Goal: Information Seeking & Learning: Learn about a topic

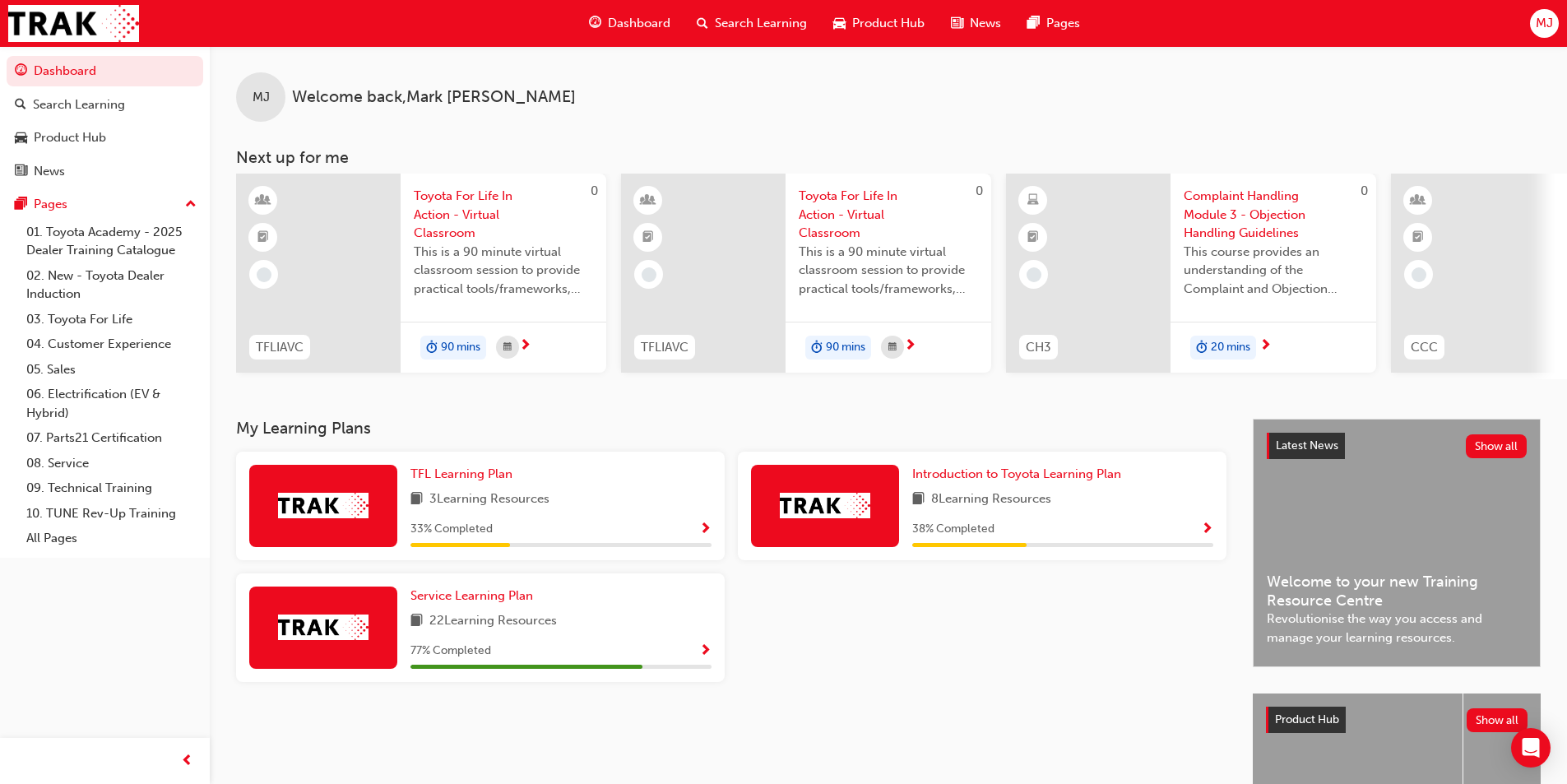
click at [1209, 220] on span "Complaint Handling Module 3 - Objection Handling Guidelines" at bounding box center [1273, 214] width 179 height 56
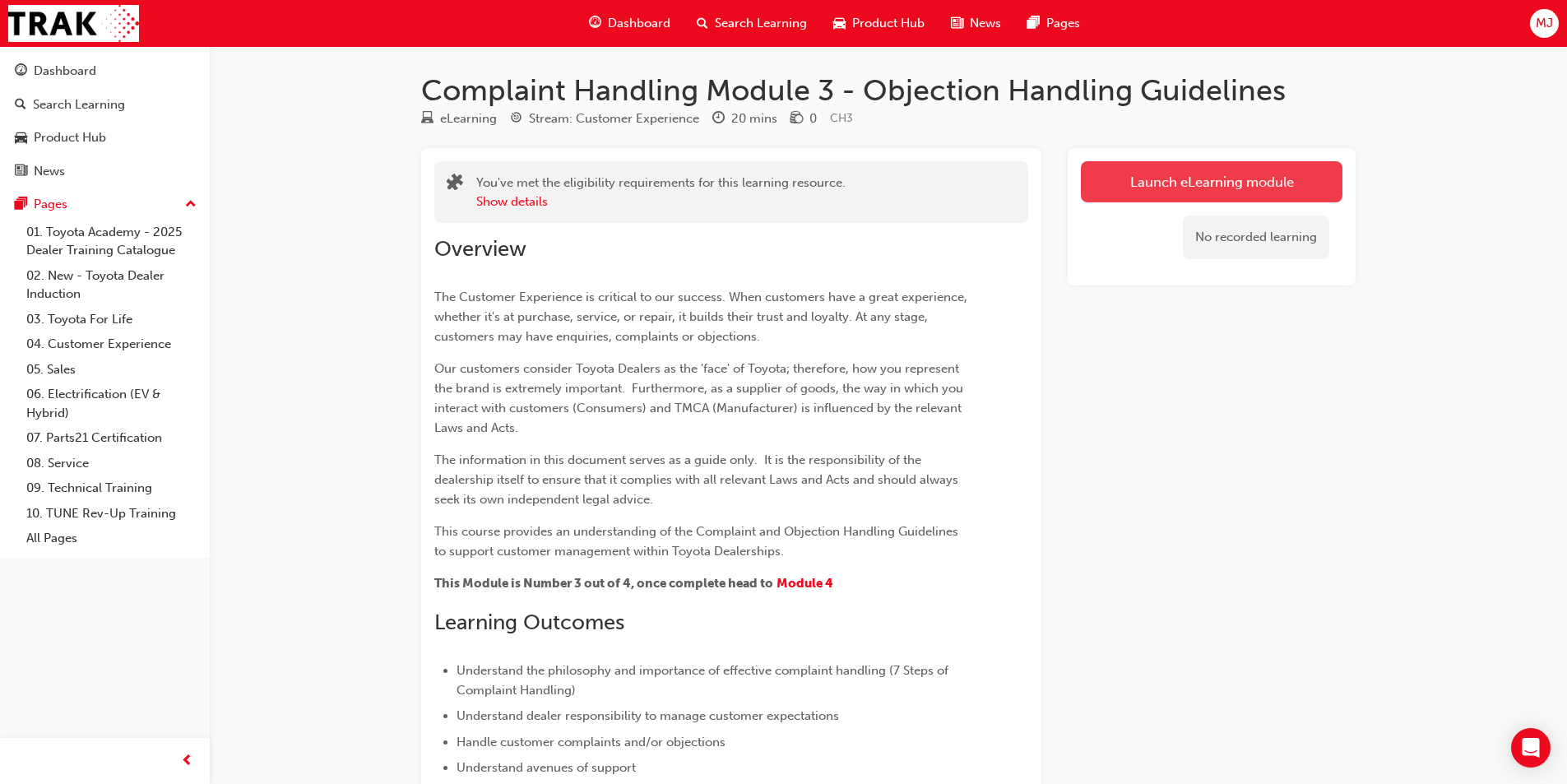
click at [1134, 201] on link "Launch eLearning module" at bounding box center [1211, 182] width 261 height 42
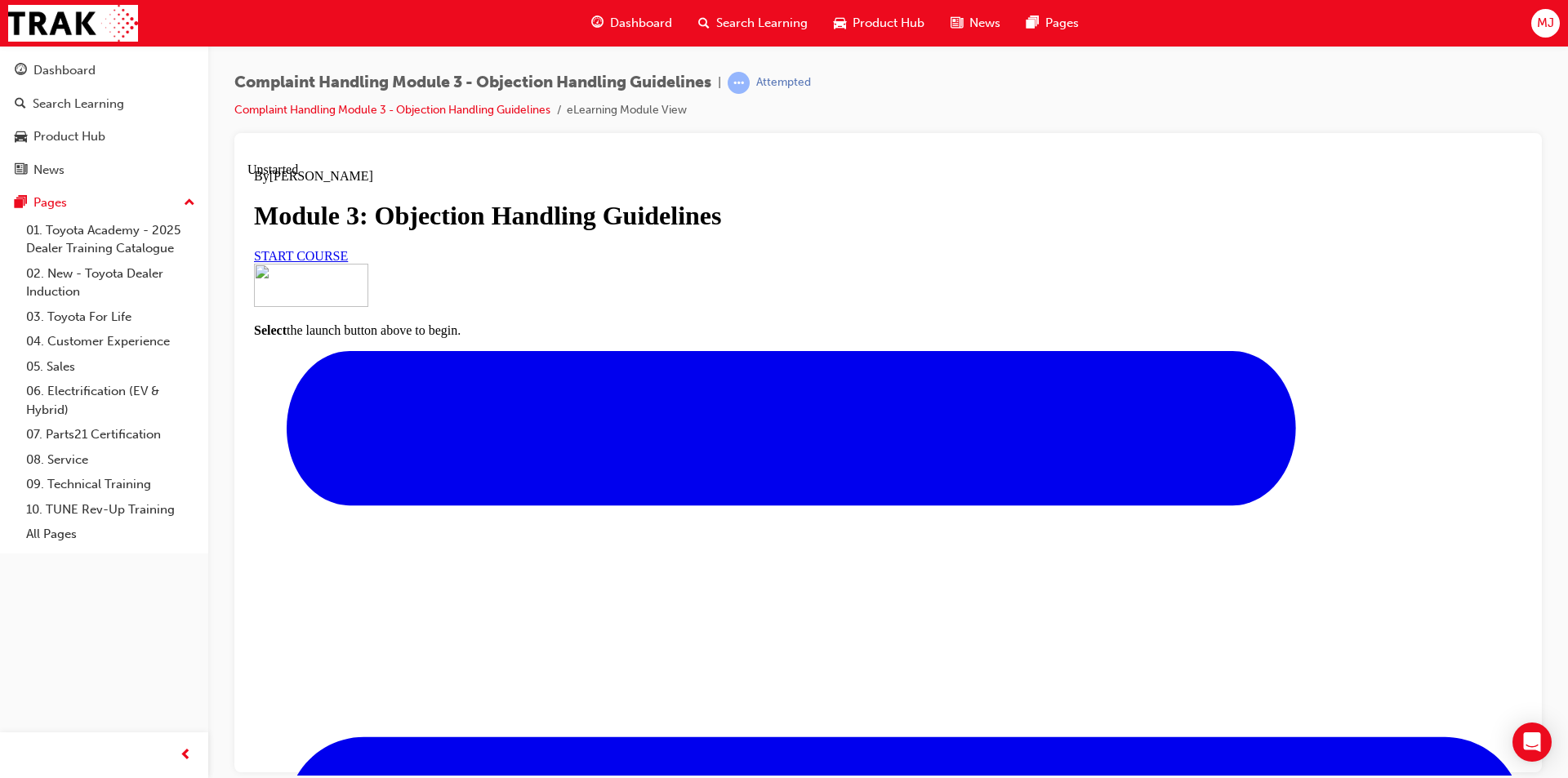
scroll to position [113, 0]
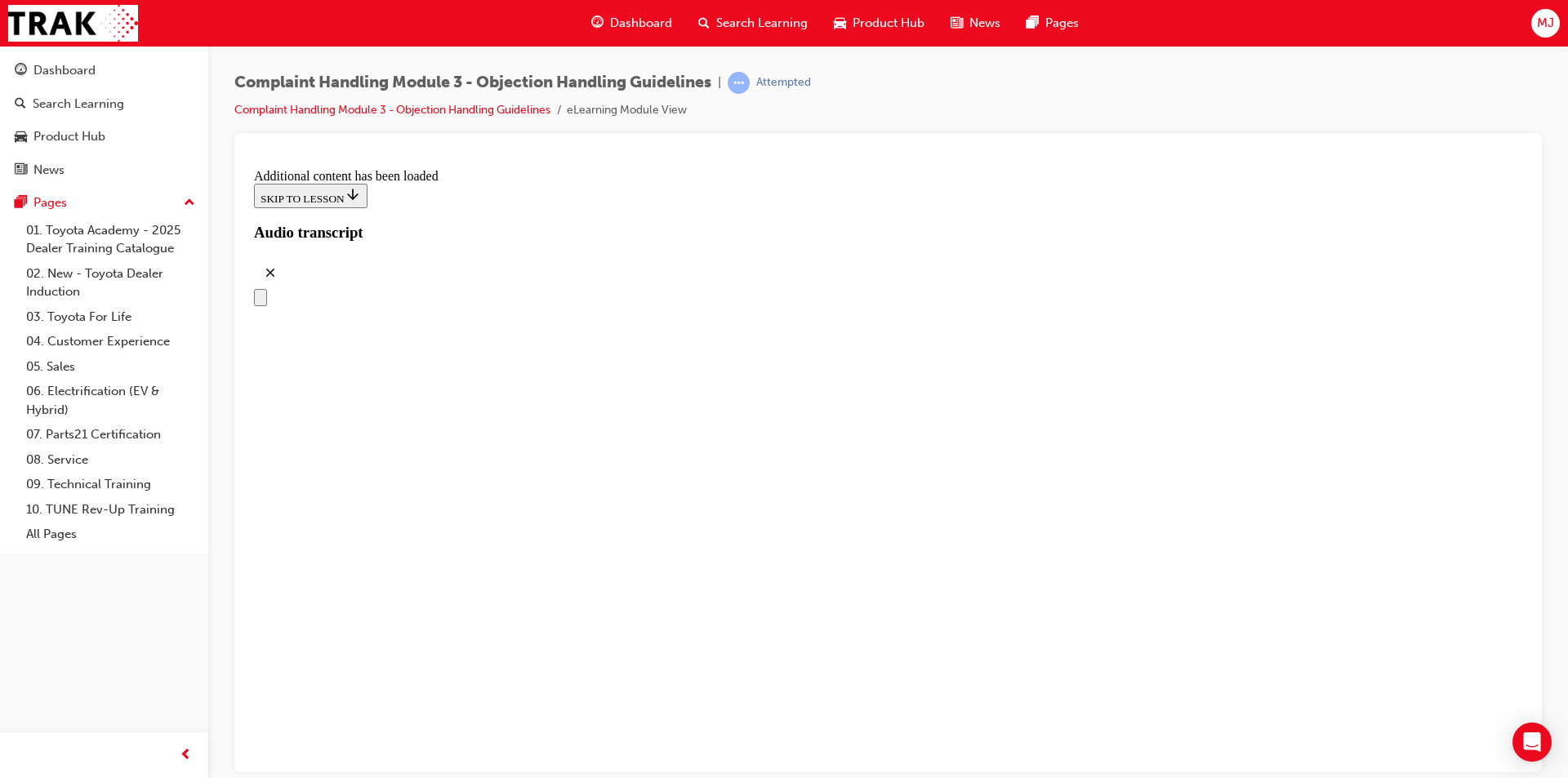
scroll to position [4783, 0]
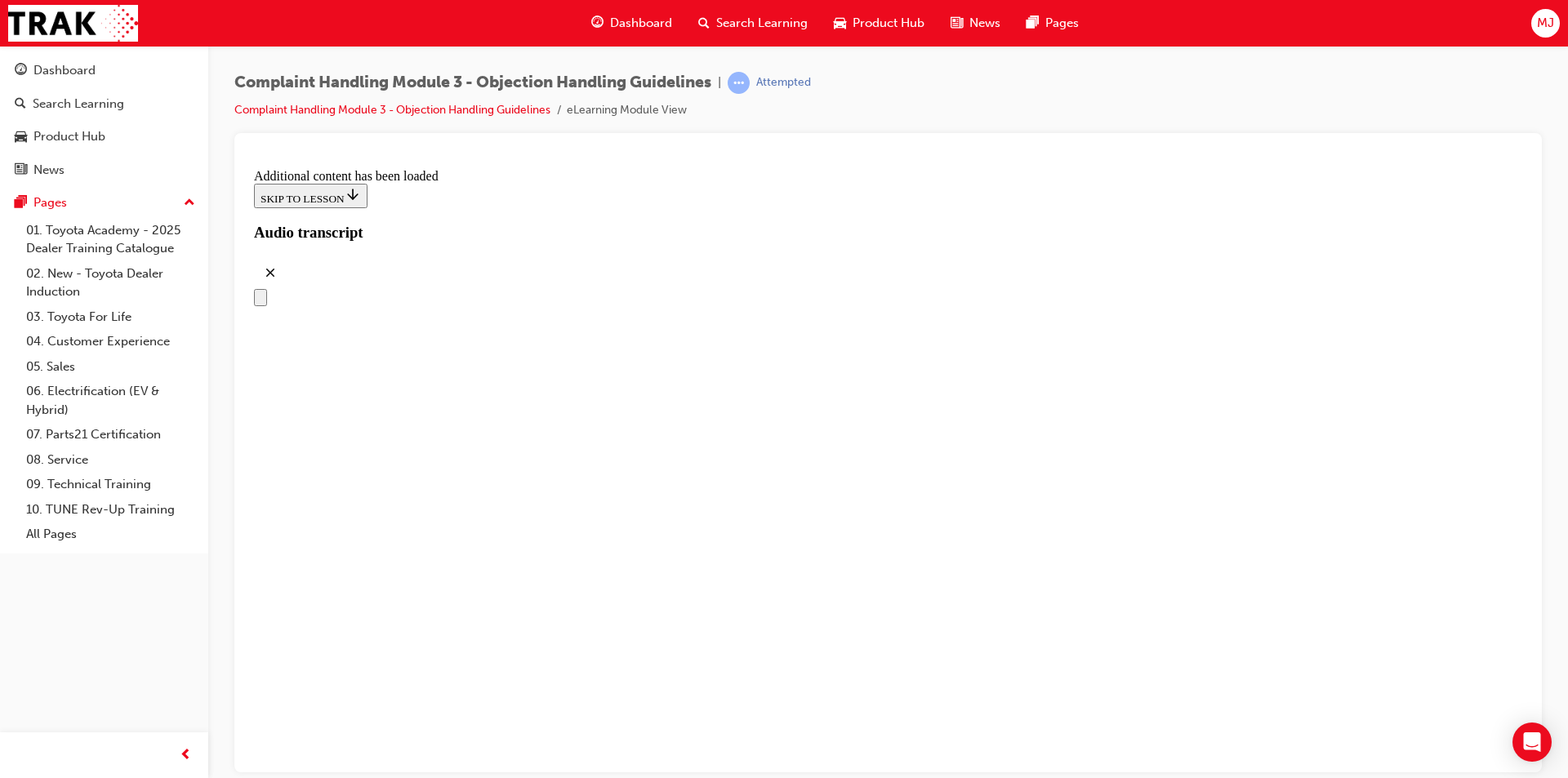
drag, startPoint x: 761, startPoint y: 602, endPoint x: 1058, endPoint y: 268, distance: 447.0
drag, startPoint x: 745, startPoint y: 525, endPoint x: 1004, endPoint y: 341, distance: 317.7
drag, startPoint x: 749, startPoint y: 424, endPoint x: 966, endPoint y: 425, distance: 217.0
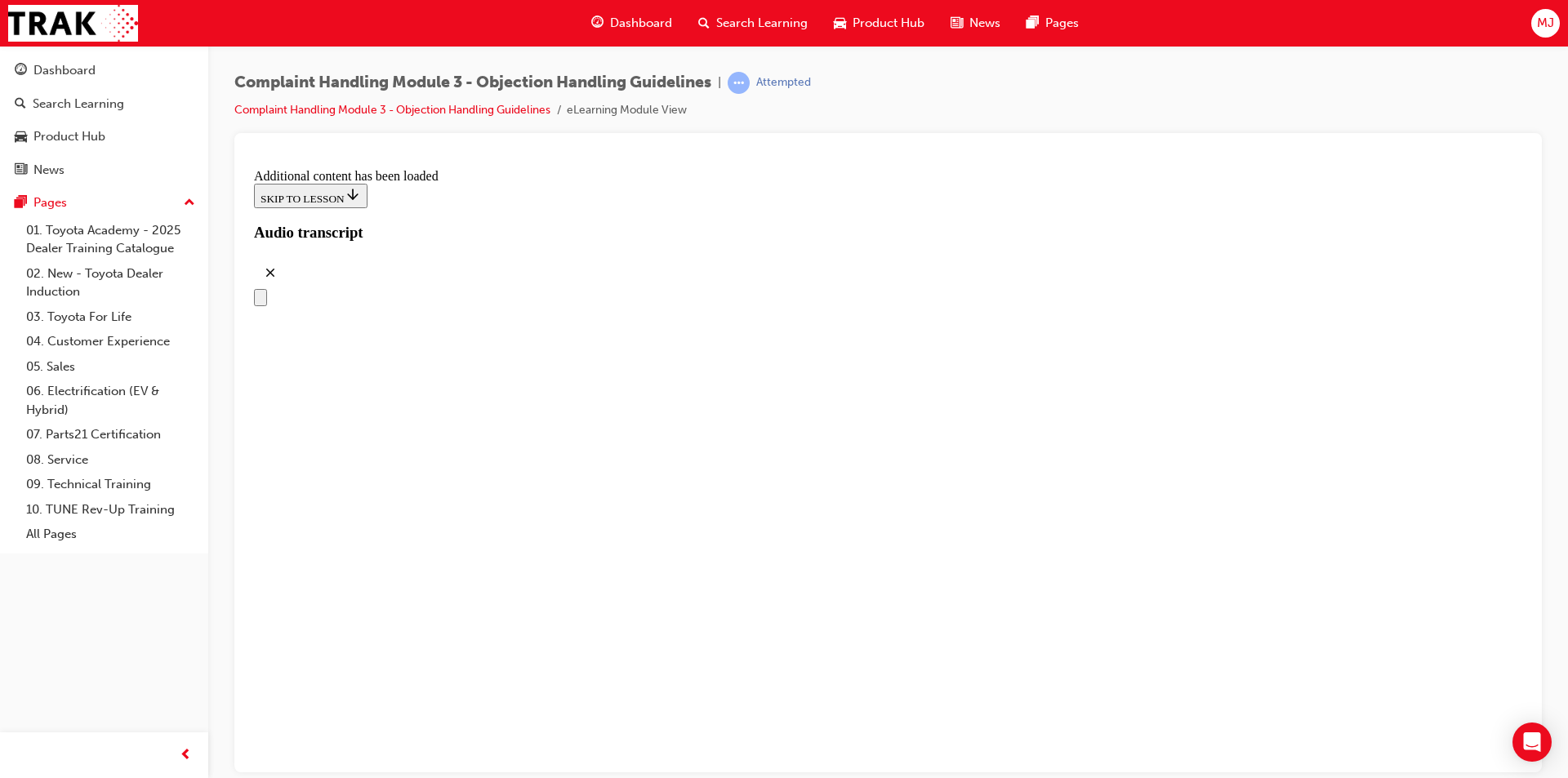
drag, startPoint x: 696, startPoint y: 603, endPoint x: 986, endPoint y: 519, distance: 301.9
drag, startPoint x: 721, startPoint y: 590, endPoint x: 973, endPoint y: 587, distance: 252.0
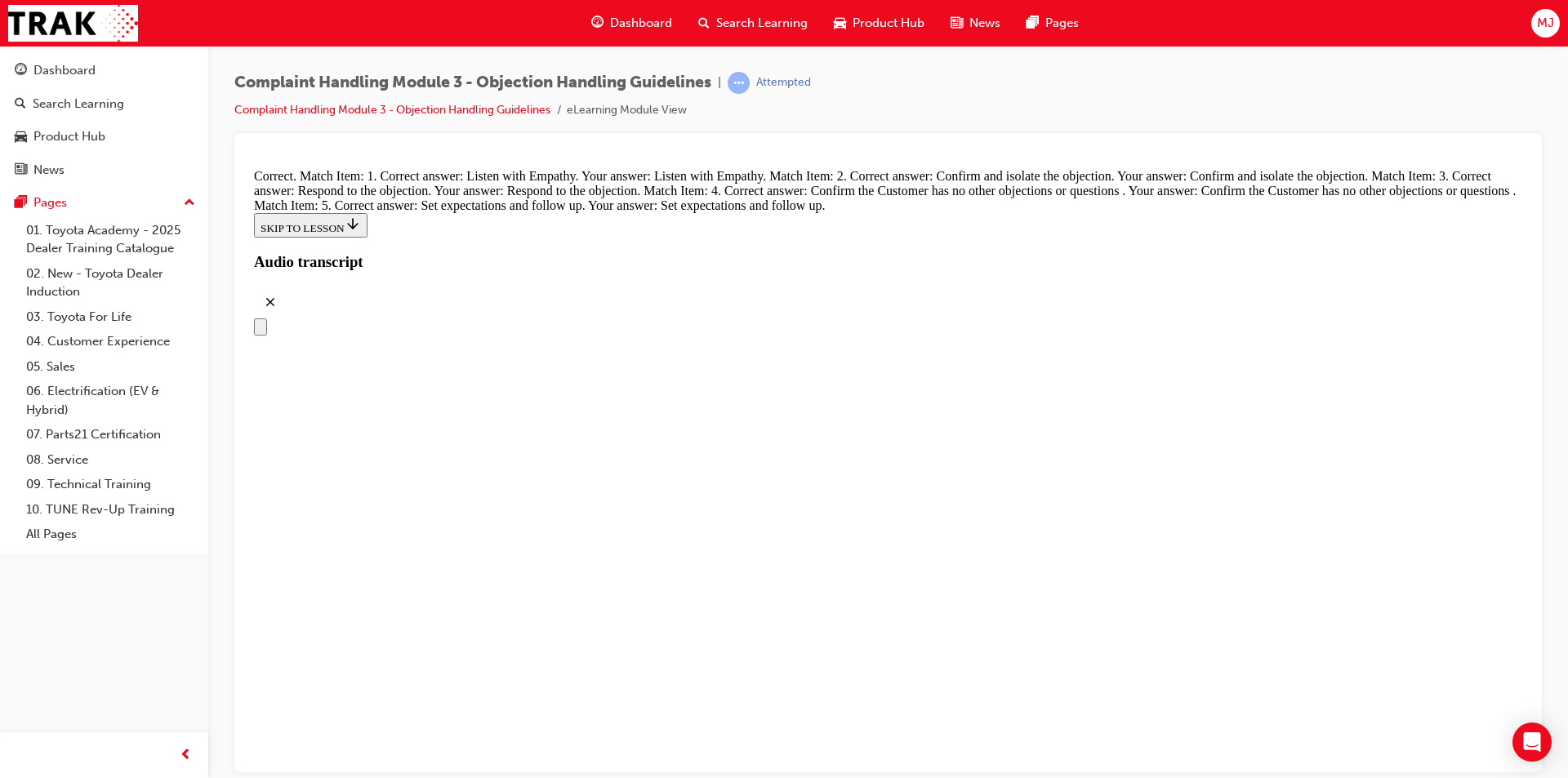
scroll to position [7068, 0]
radio input "true"
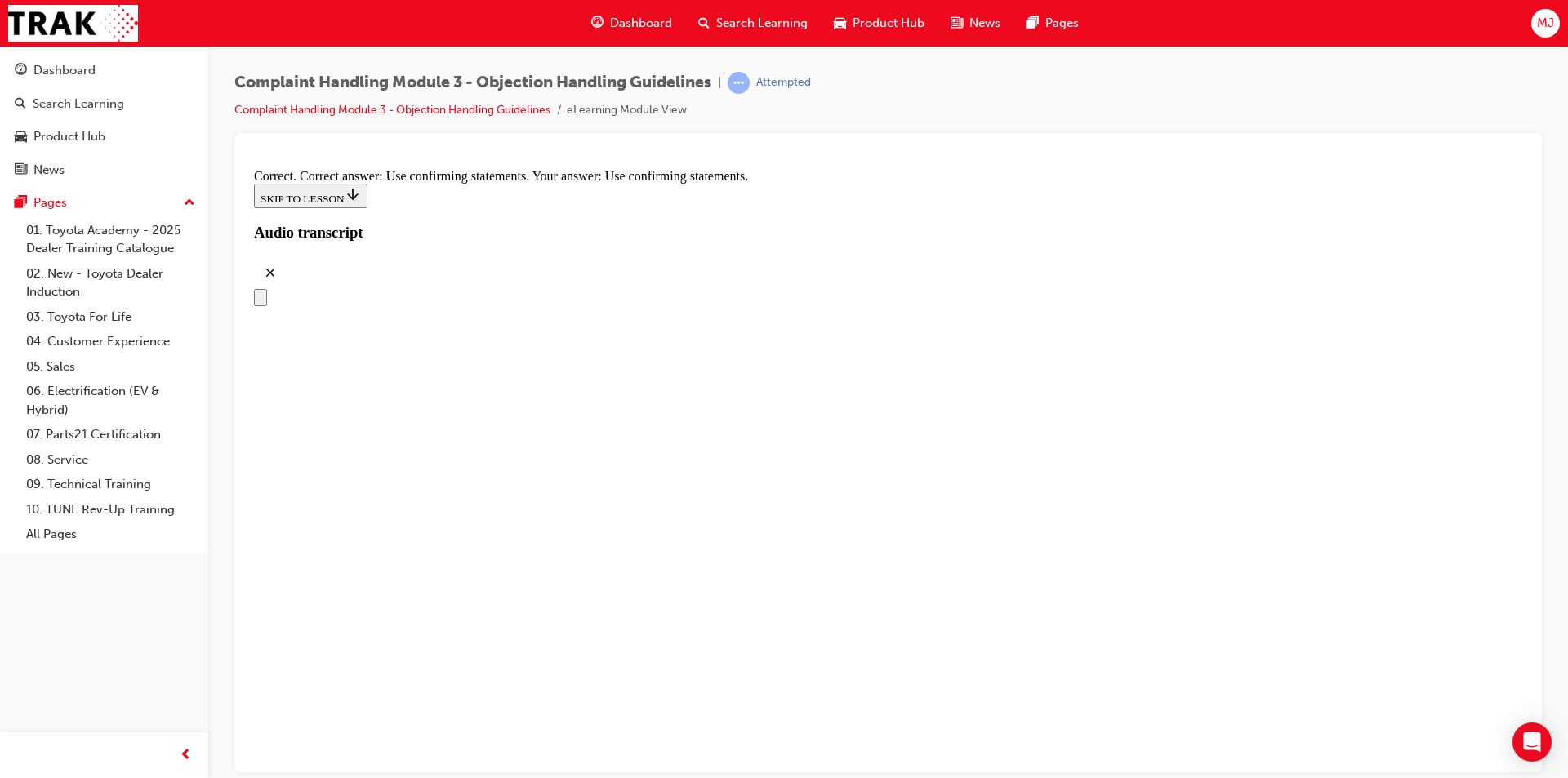
scroll to position [7640, 0]
radio input "true"
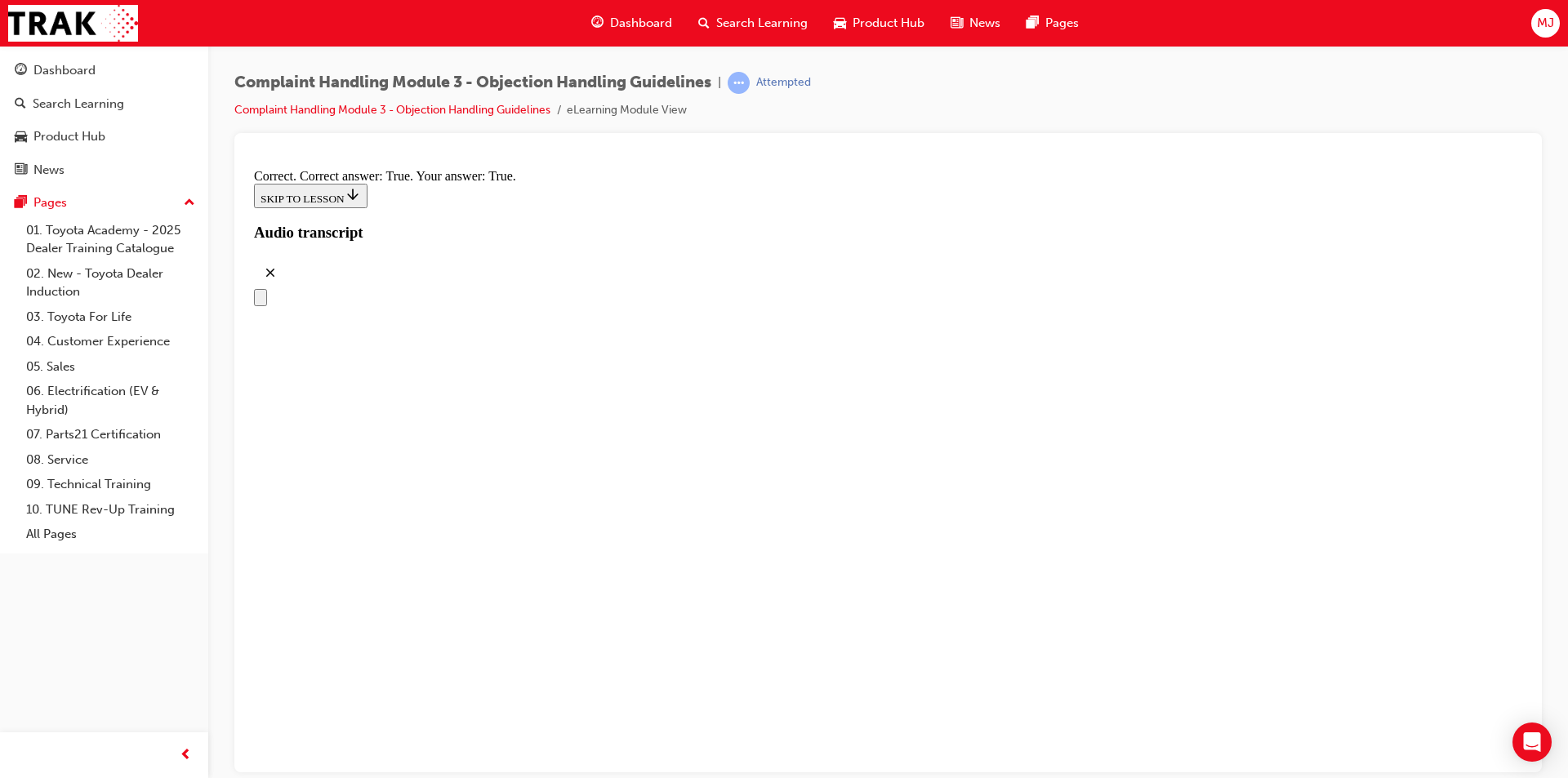
scroll to position [8292, 0]
checkbox input "true"
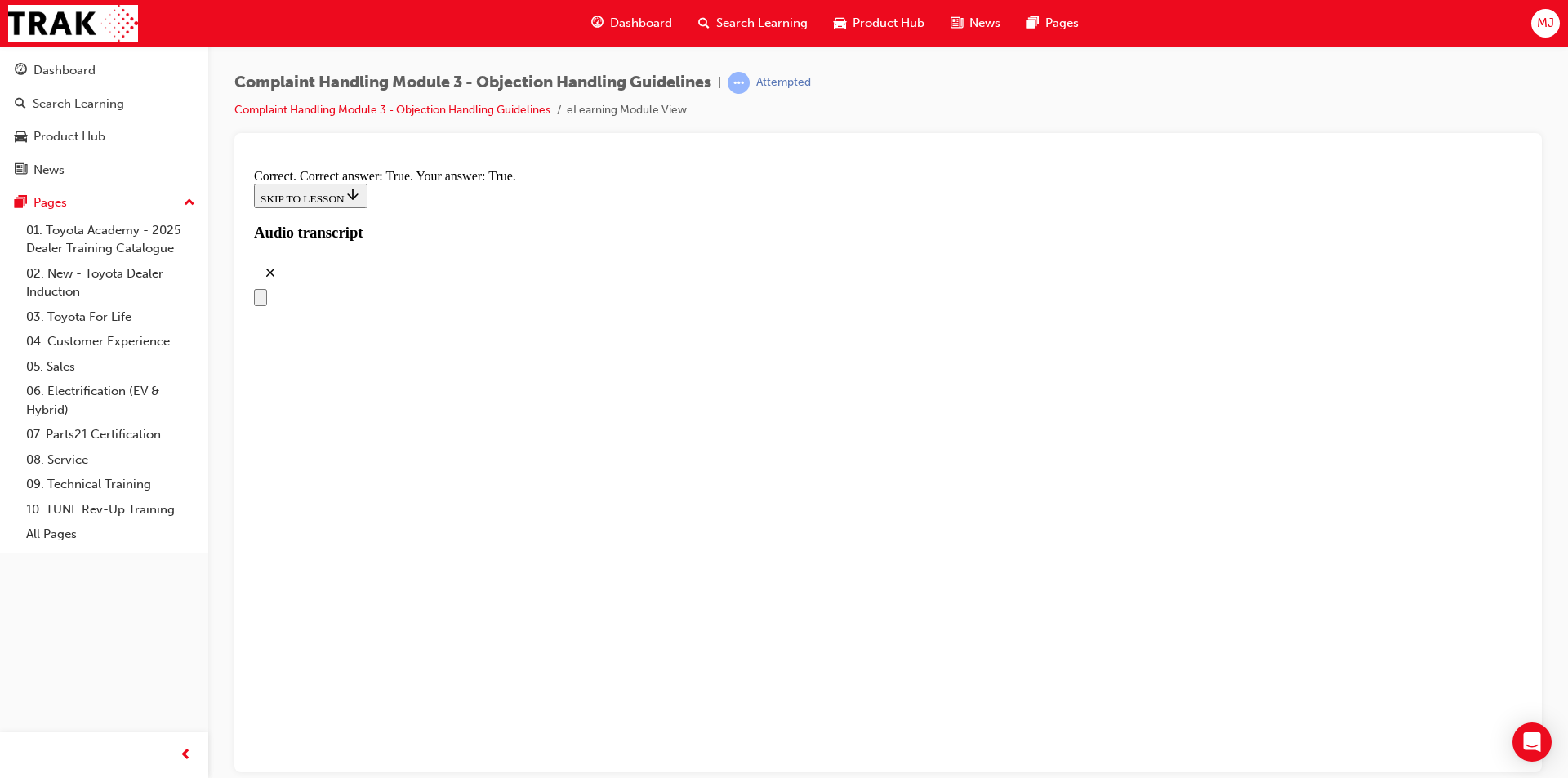
checkbox input "true"
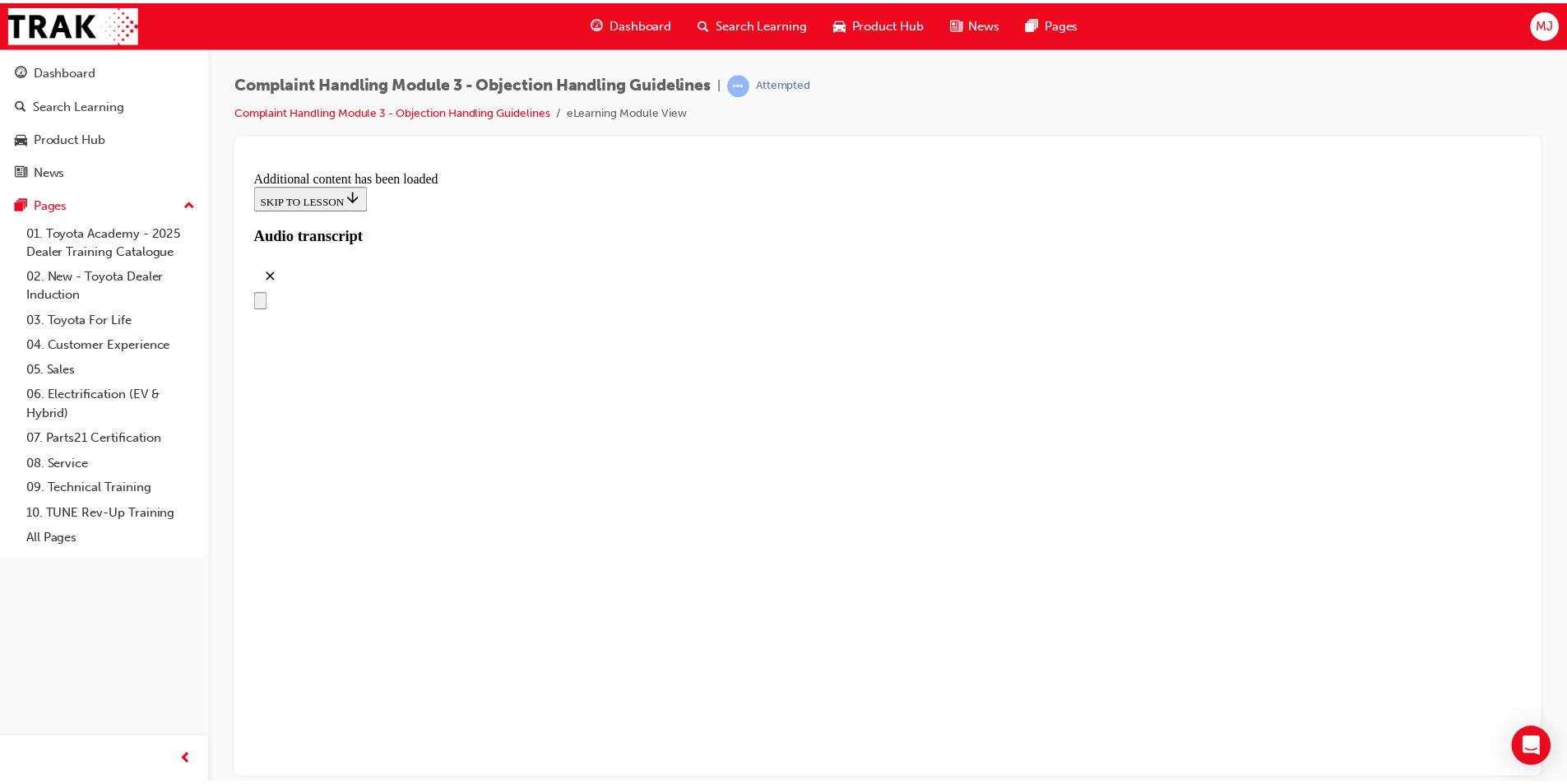
scroll to position [9274, 0]
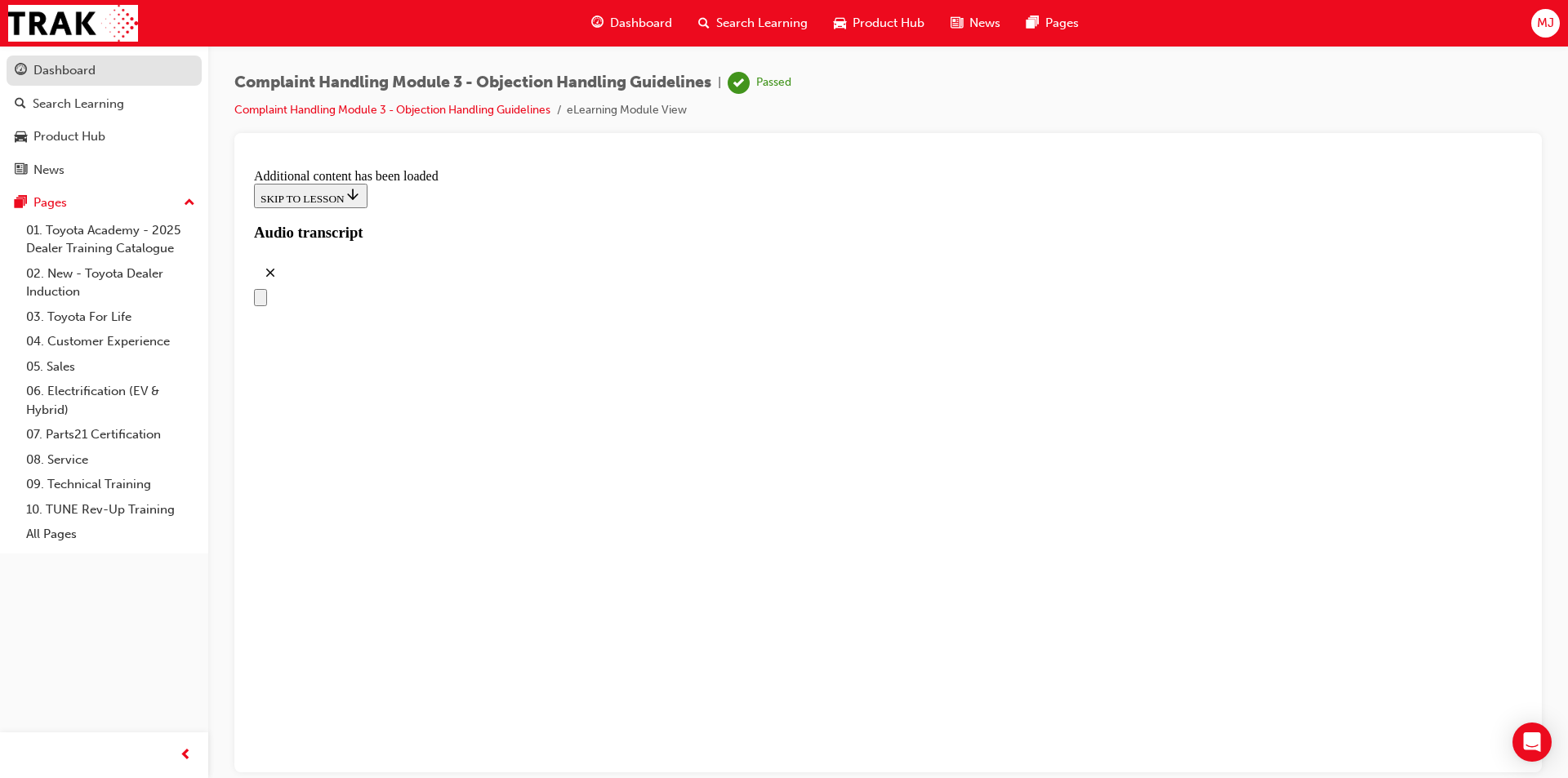
click at [64, 70] on div "Dashboard" at bounding box center [65, 71] width 62 height 18
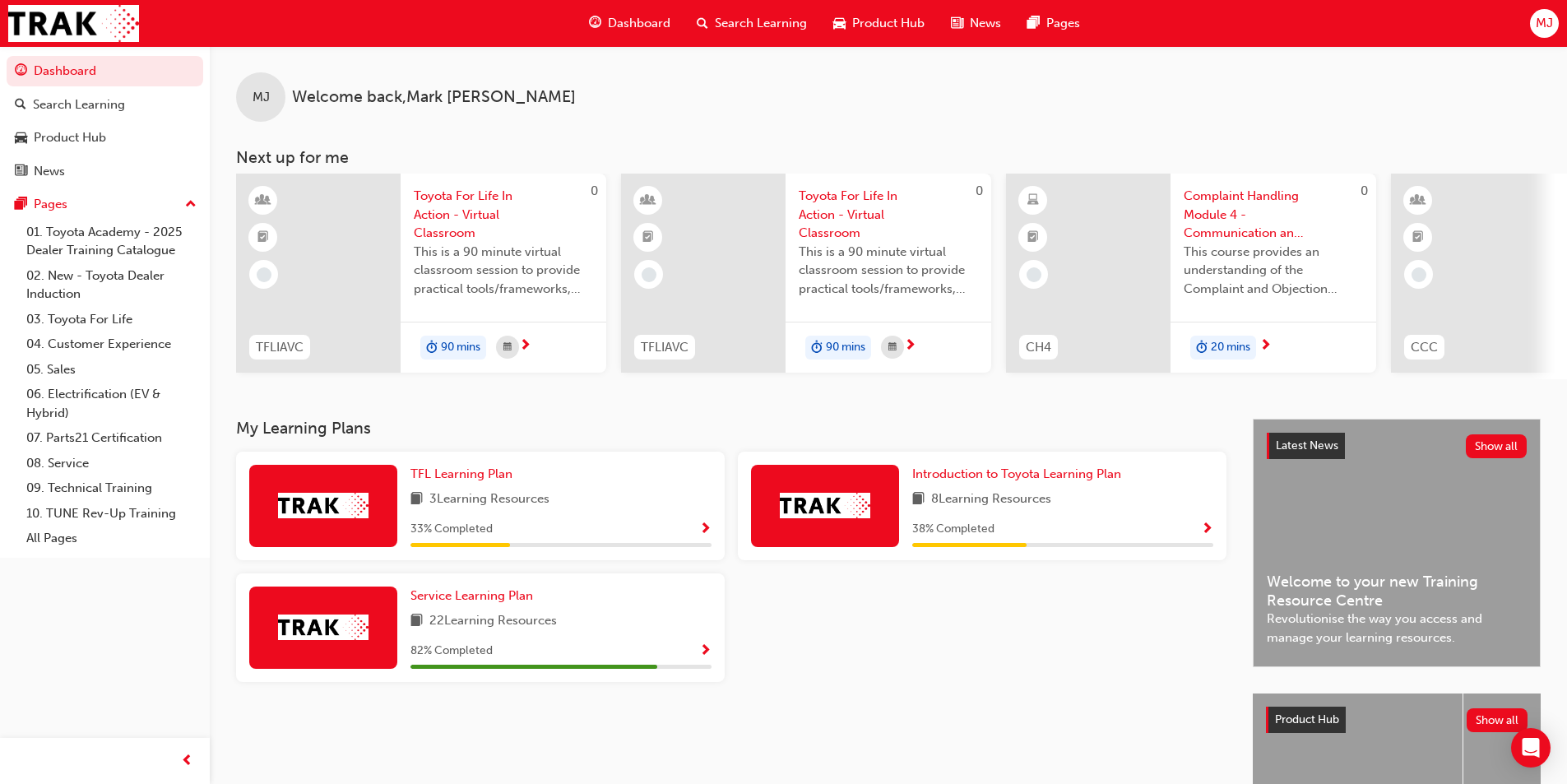
click at [1205, 233] on span "Complaint Handling Module 4 - Communication and Support Resources" at bounding box center [1273, 214] width 179 height 56
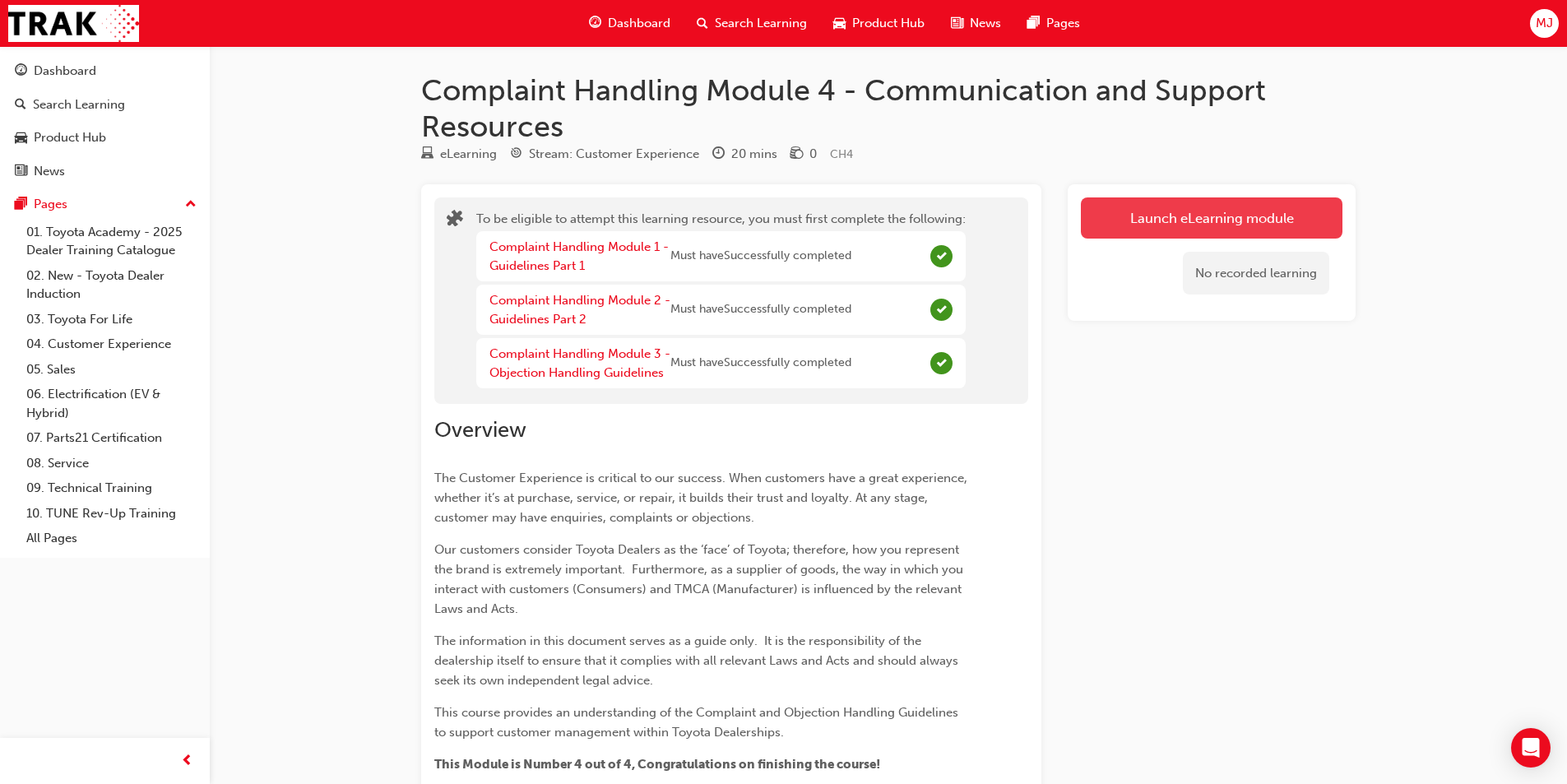
click at [1209, 215] on button "Launch eLearning module" at bounding box center [1211, 218] width 261 height 42
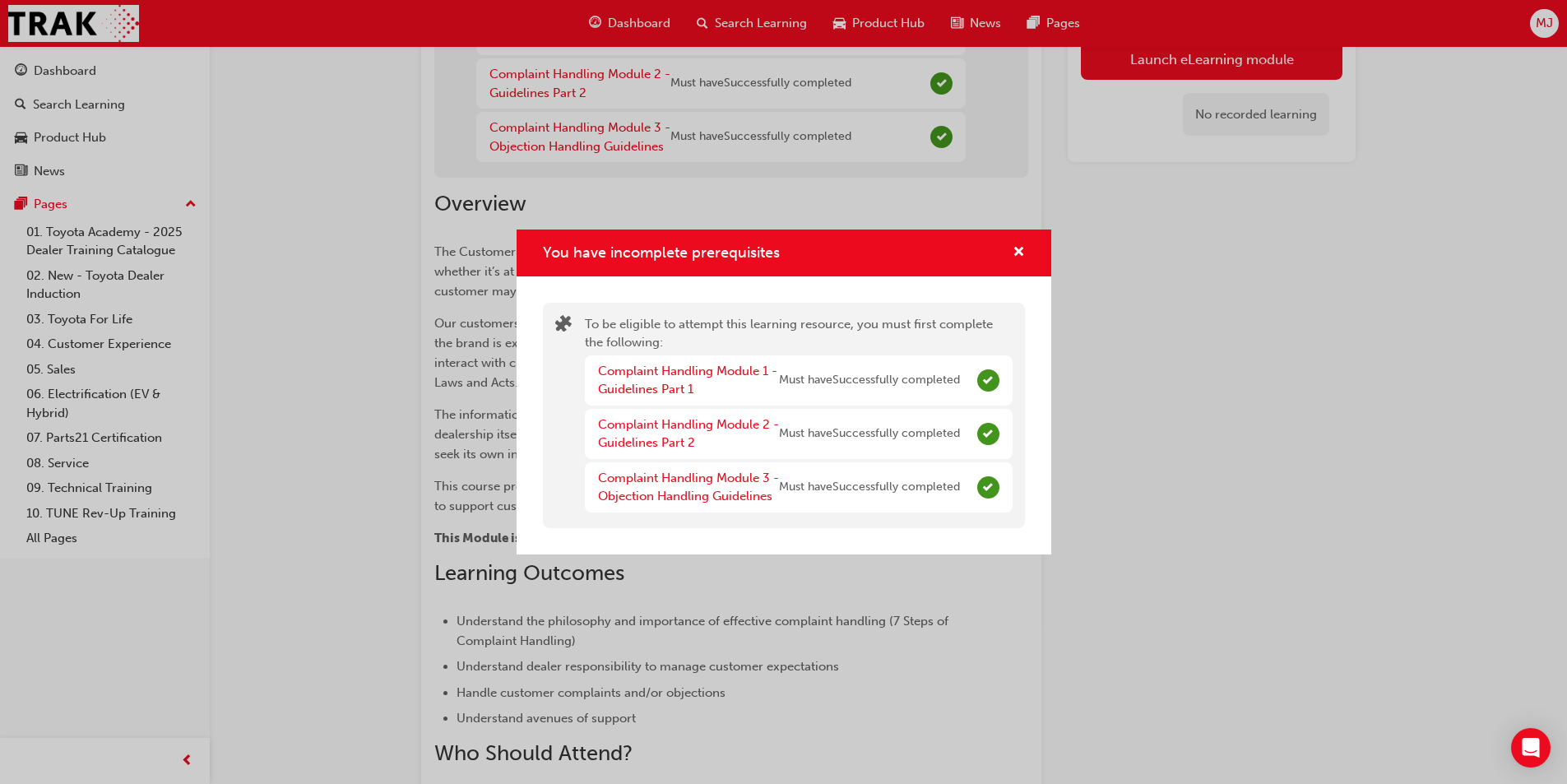
scroll to position [247, 0]
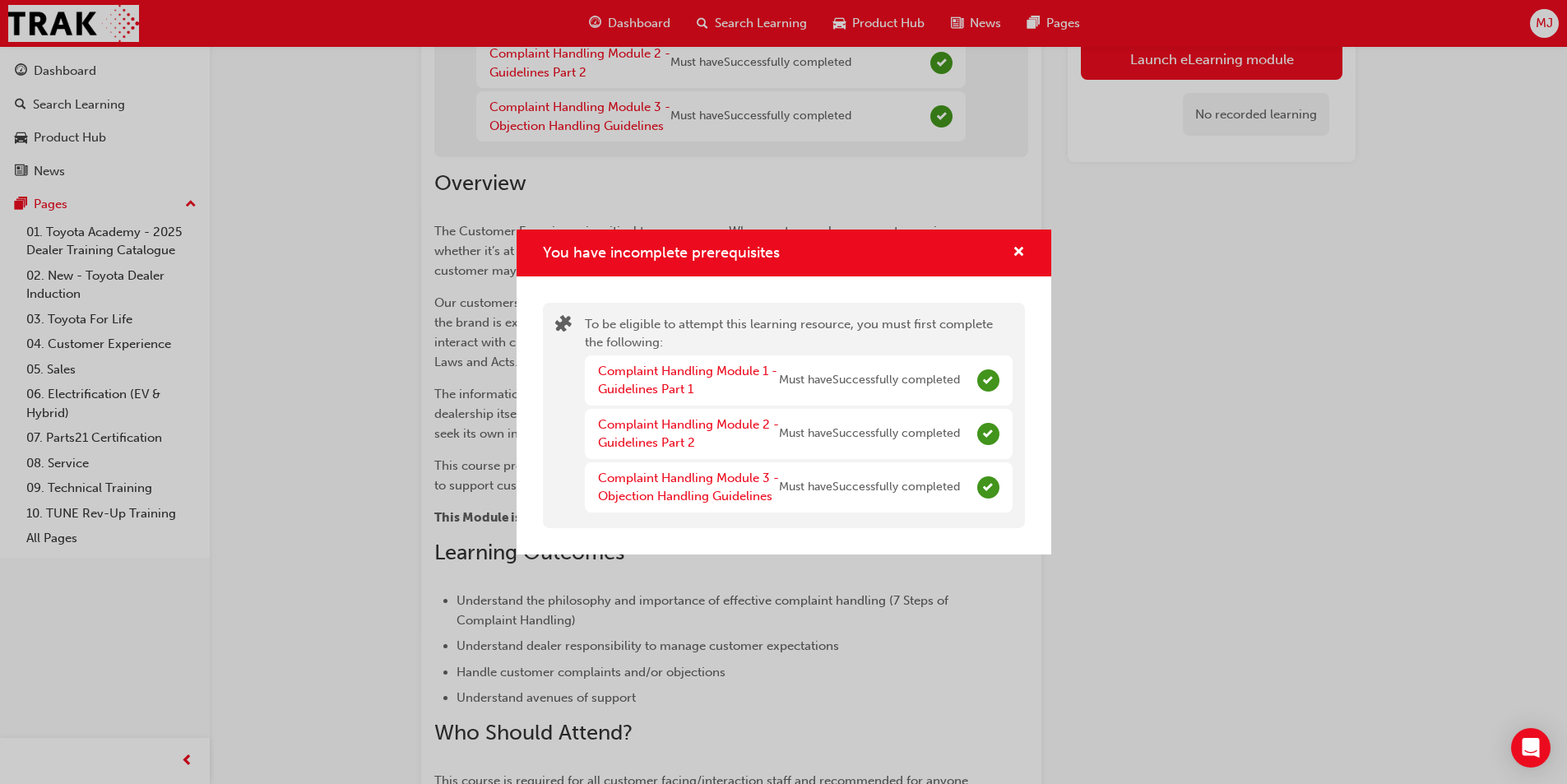
click at [642, 615] on div "You have incomplete prerequisites To be eligible to attempt this learning resou…" at bounding box center [784, 392] width 1567 height 784
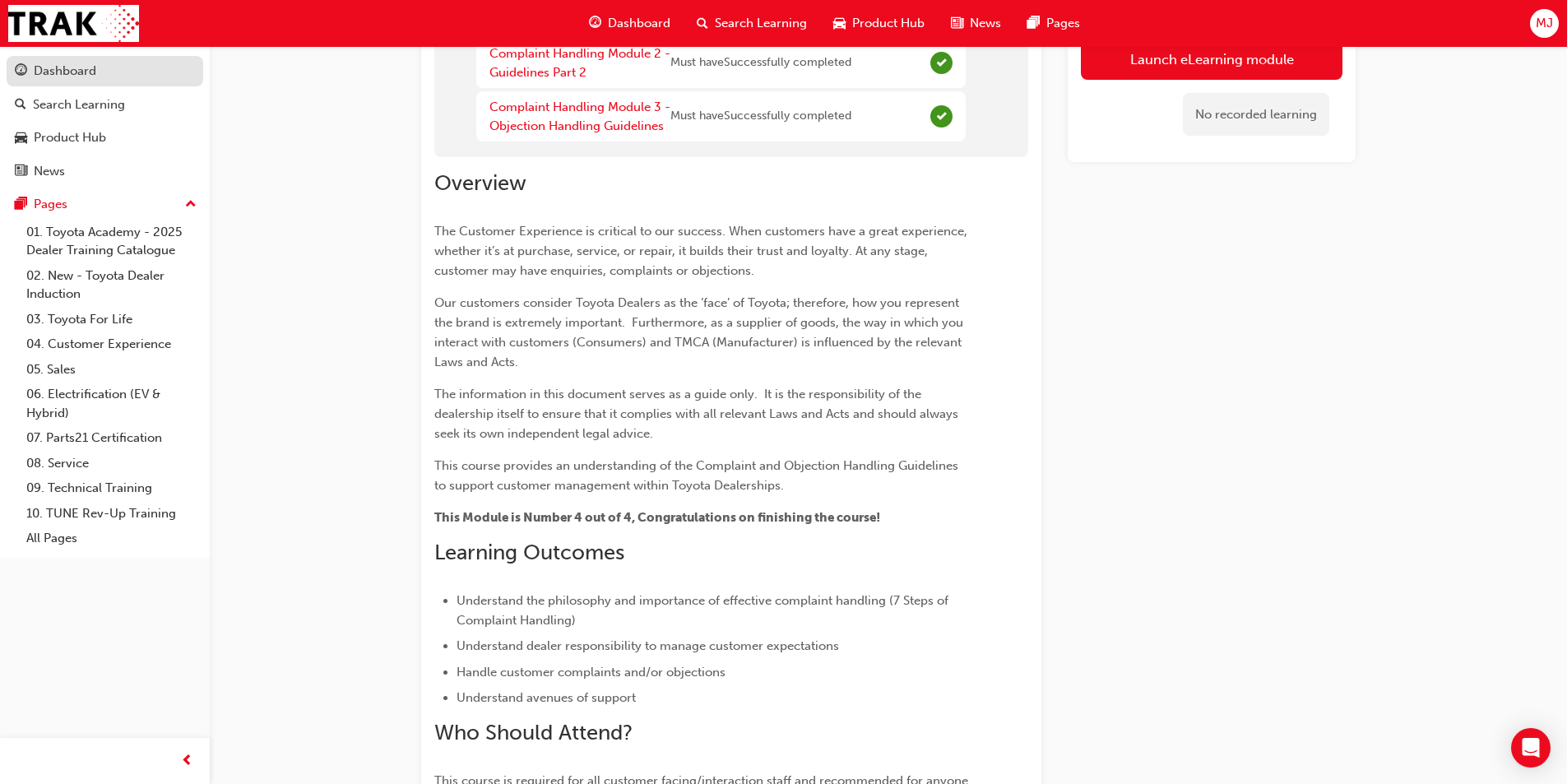
click at [56, 68] on div "Dashboard" at bounding box center [66, 71] width 63 height 18
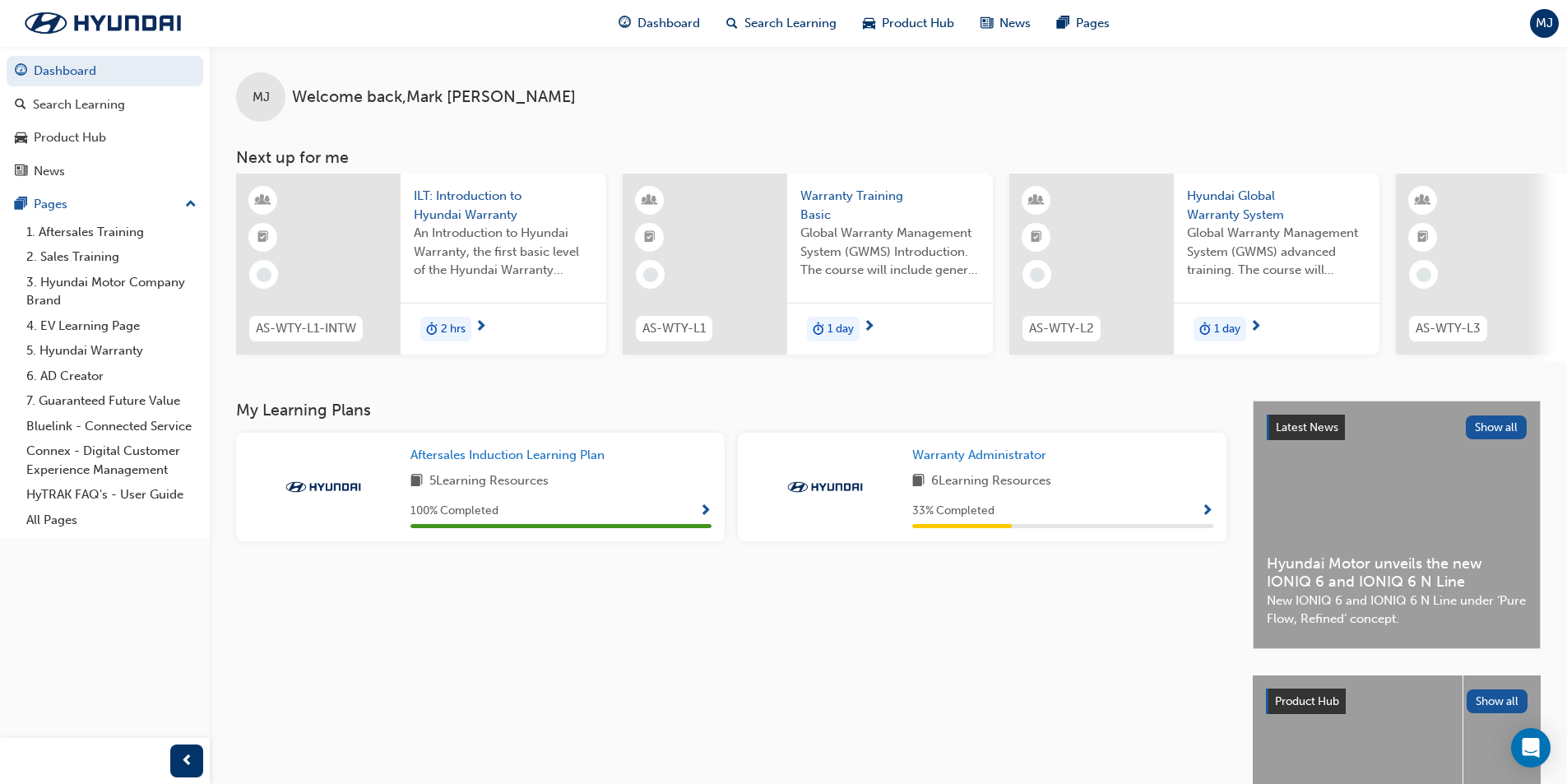
click at [434, 215] on span "ILT: Introduction to Hyundai Warranty" at bounding box center [504, 205] width 179 height 37
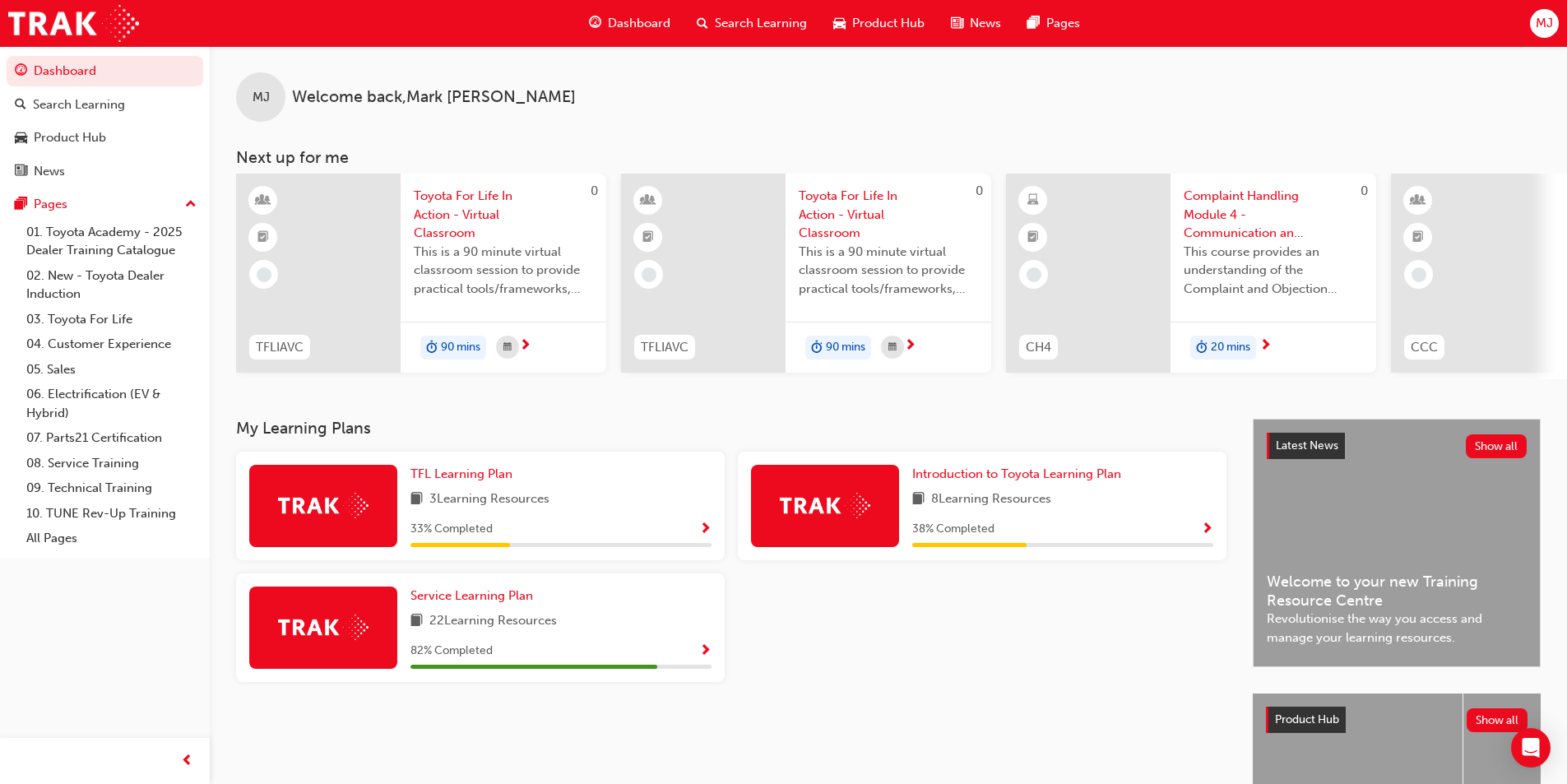
click at [1228, 216] on span "Complaint Handling Module 4 - Communication and Support Resources" at bounding box center [1273, 214] width 179 height 56
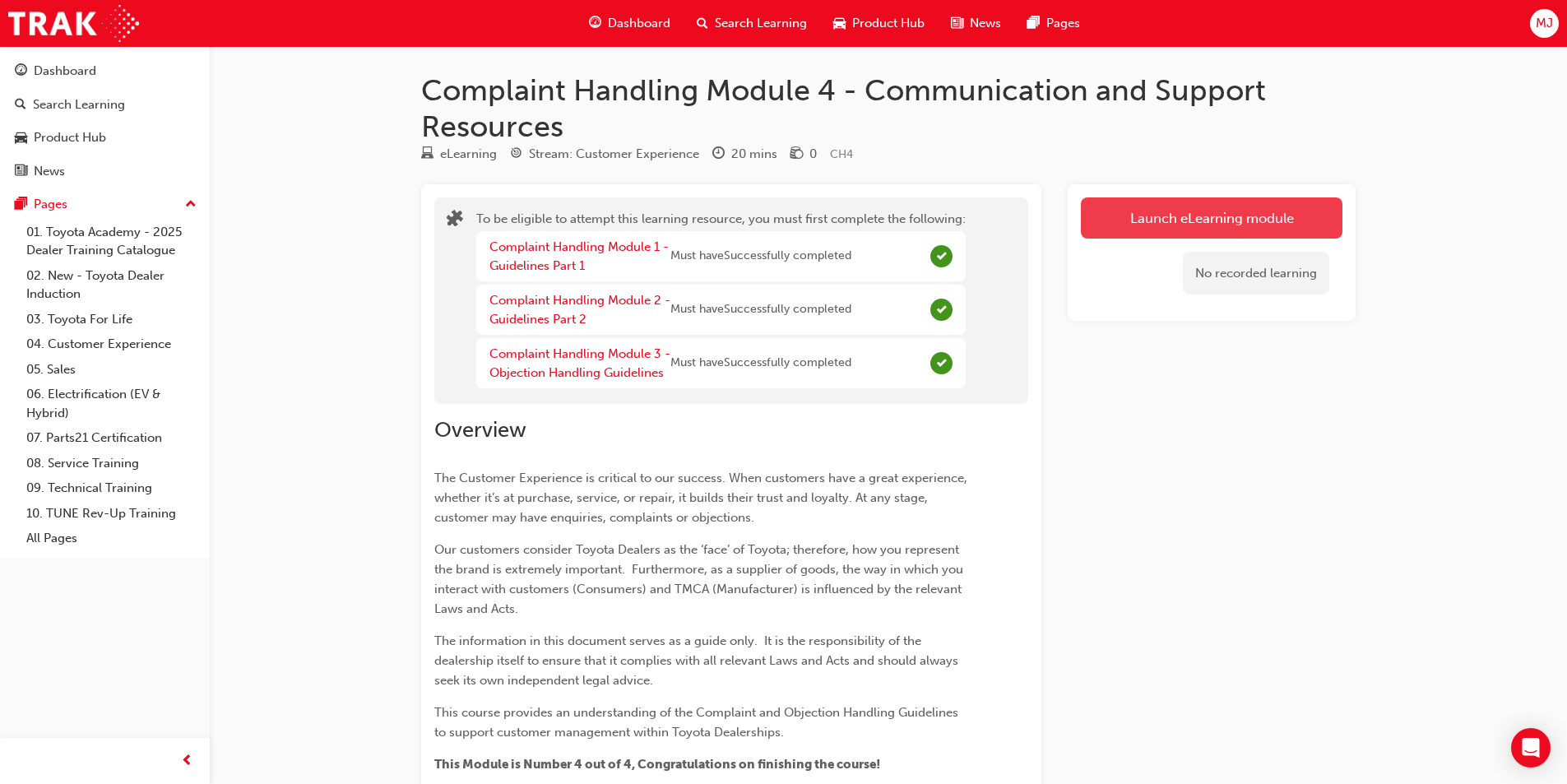
click at [1145, 221] on button "Launch eLearning module" at bounding box center [1211, 218] width 261 height 42
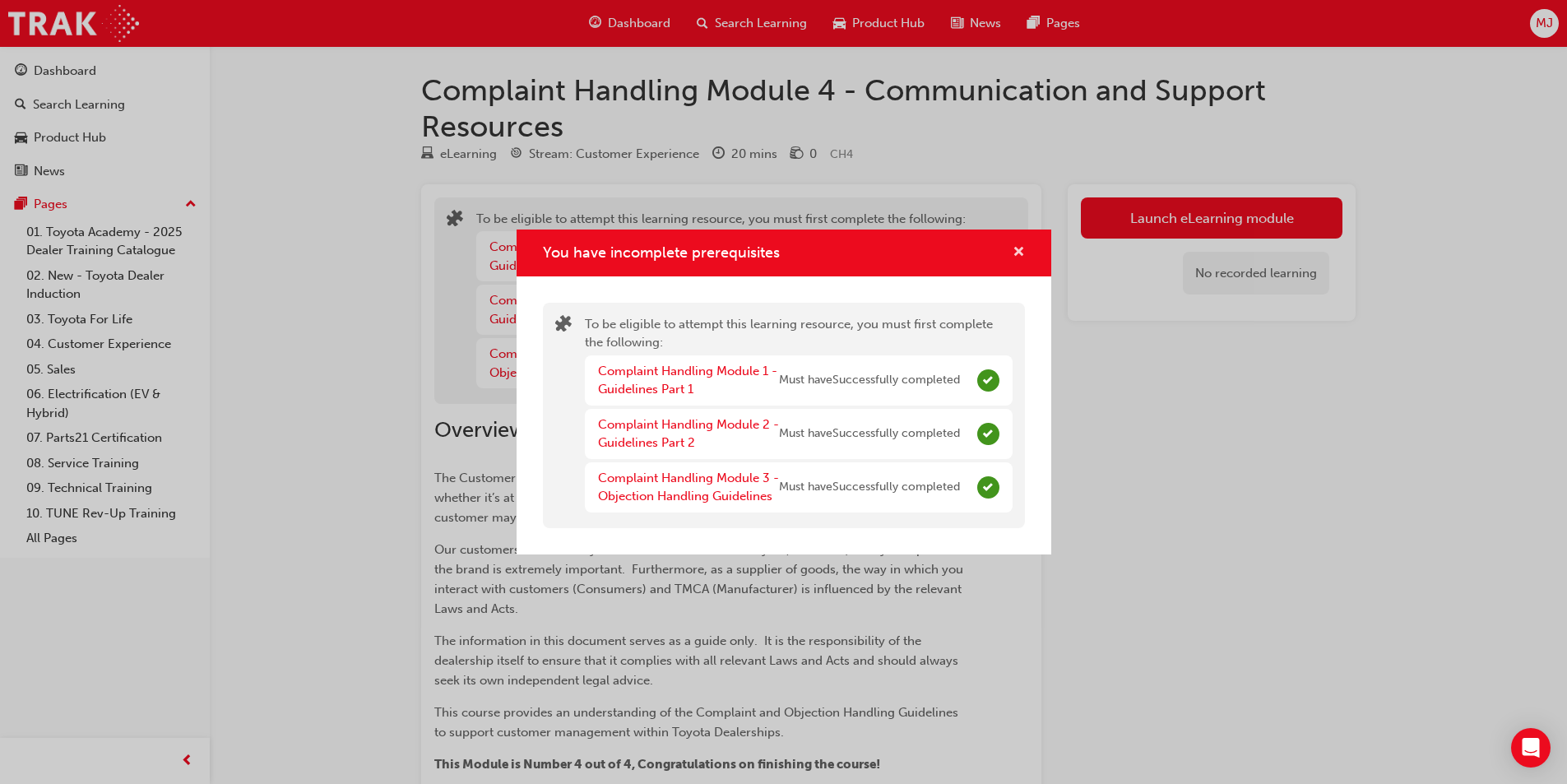
click at [1017, 254] on span "cross-icon" at bounding box center [1018, 253] width 12 height 15
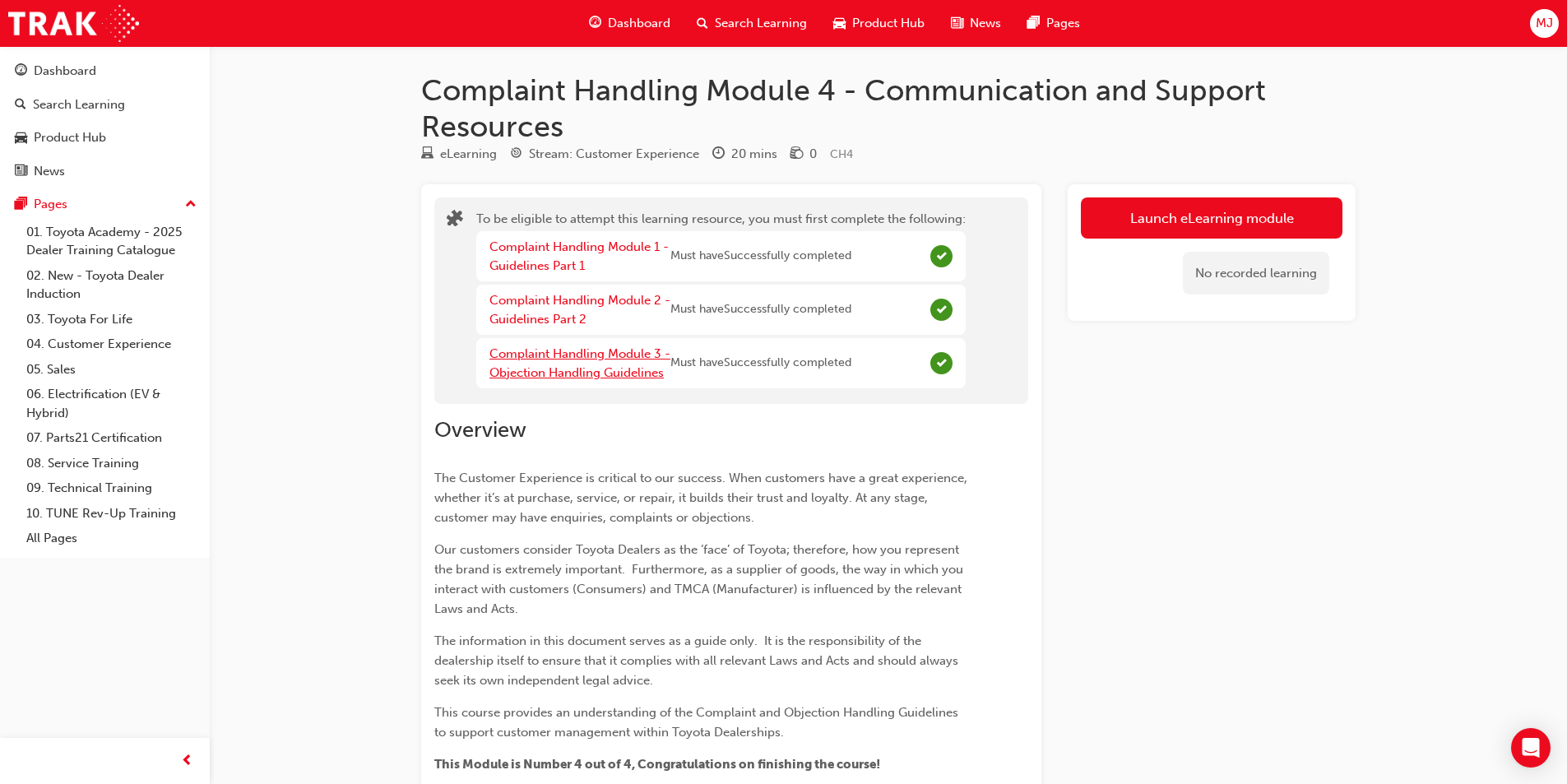
click at [614, 355] on link "Complaint Handling Module 3 - Objection Handling Guidelines" at bounding box center [580, 363] width 181 height 34
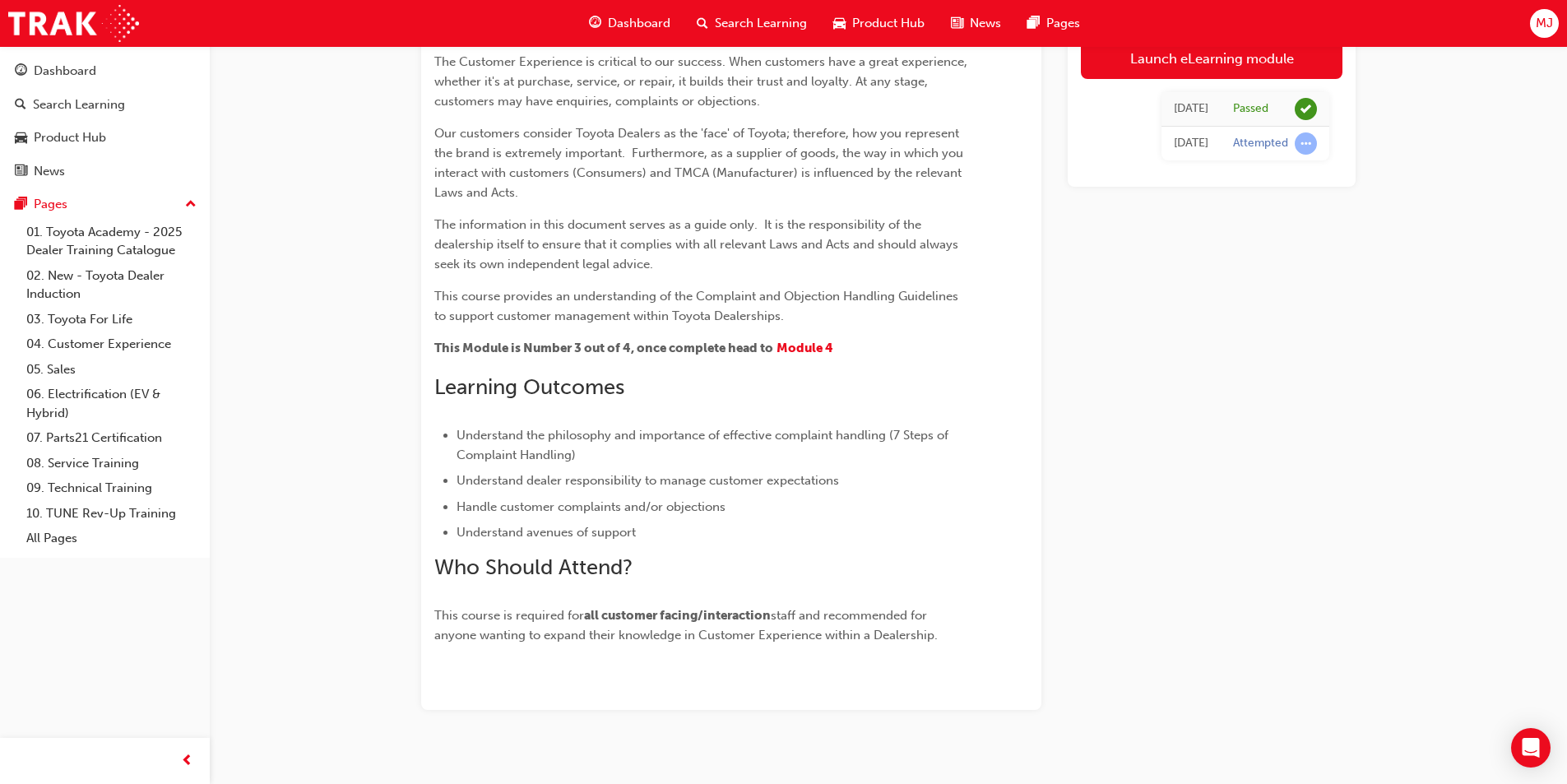
scroll to position [255, 0]
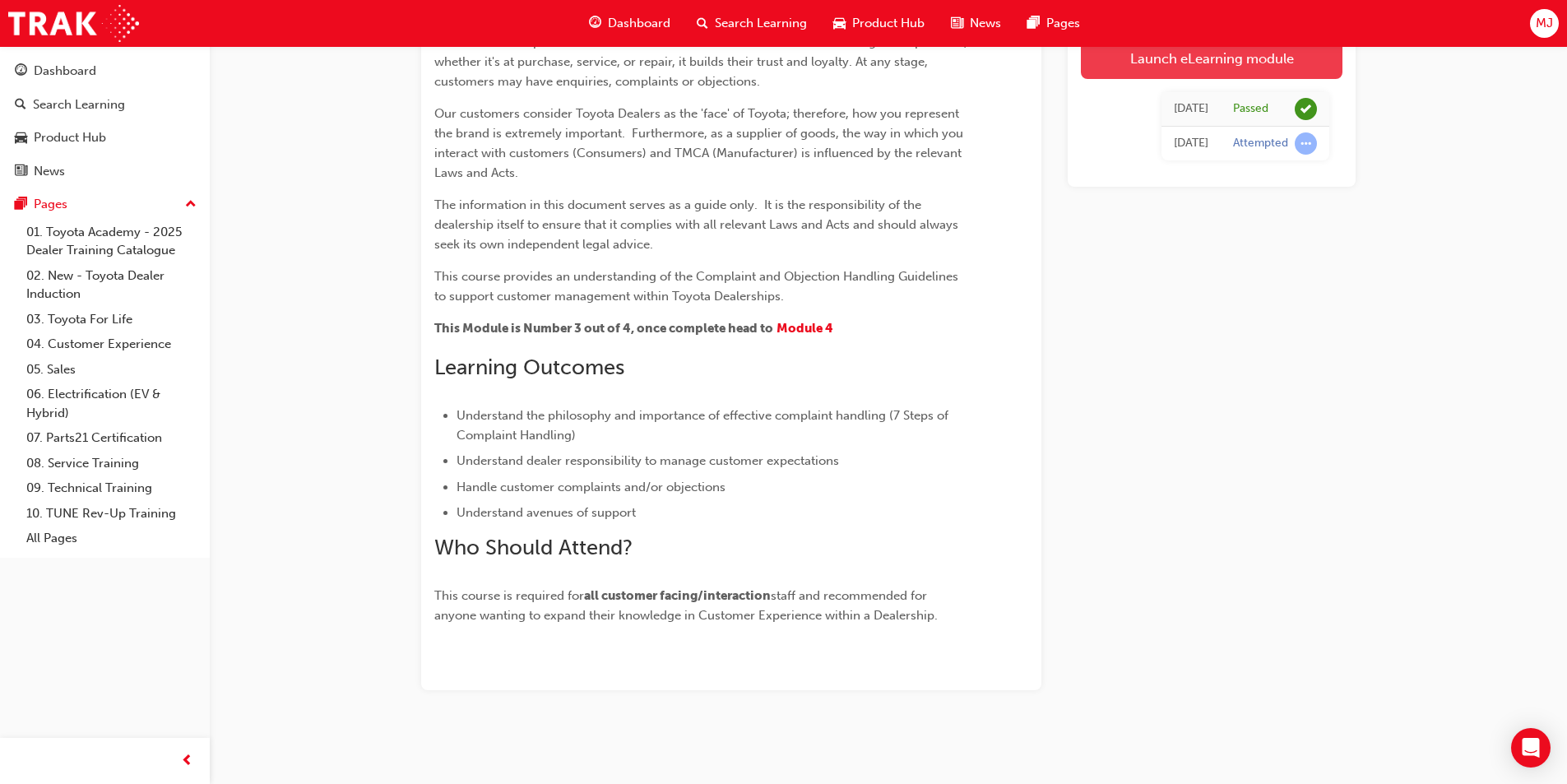
click at [1130, 64] on link "Launch eLearning module" at bounding box center [1211, 58] width 261 height 42
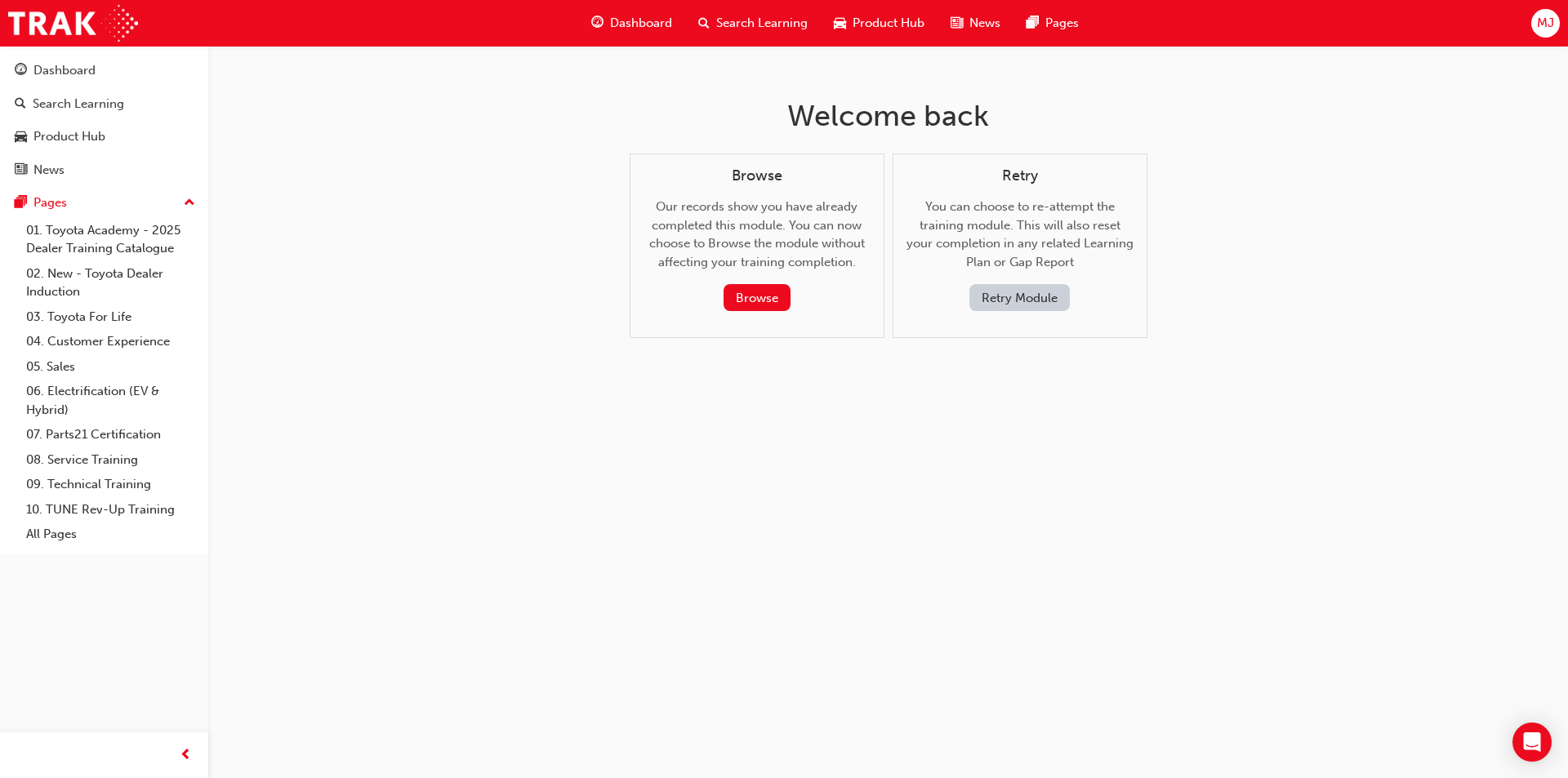
click at [1000, 305] on button "Retry Module" at bounding box center [1020, 297] width 101 height 27
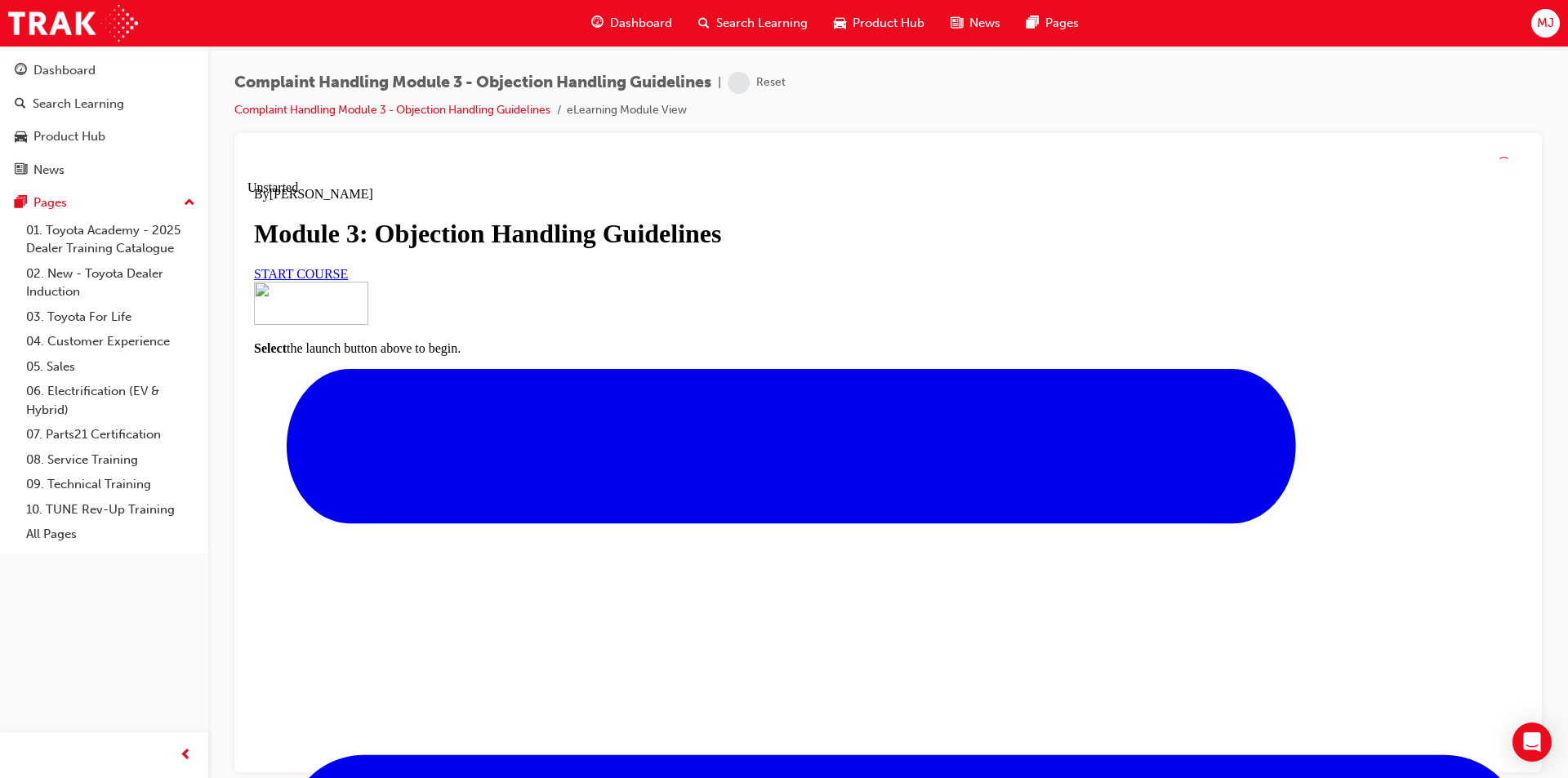
scroll to position [113, 0]
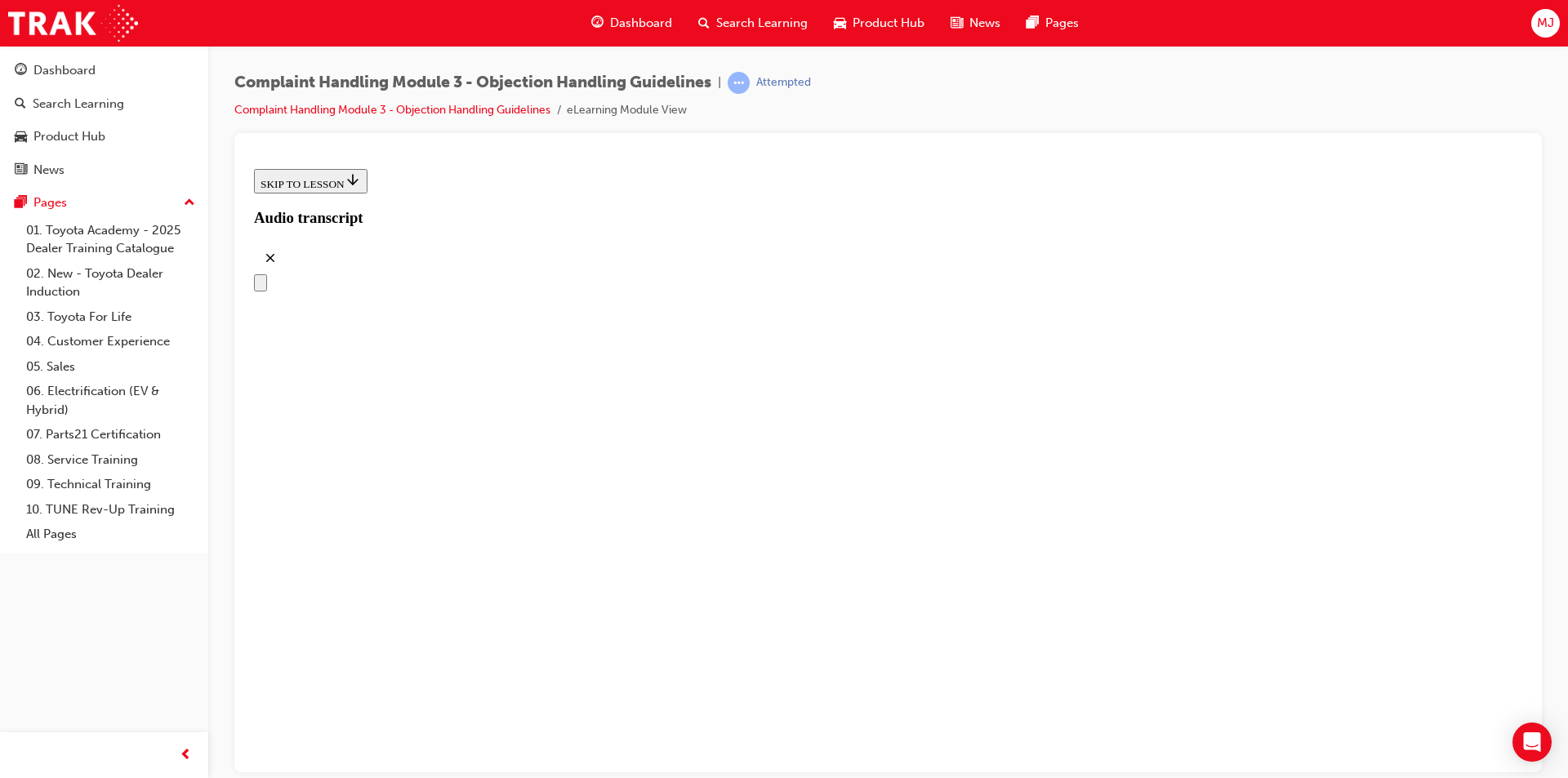
scroll to position [204, 0]
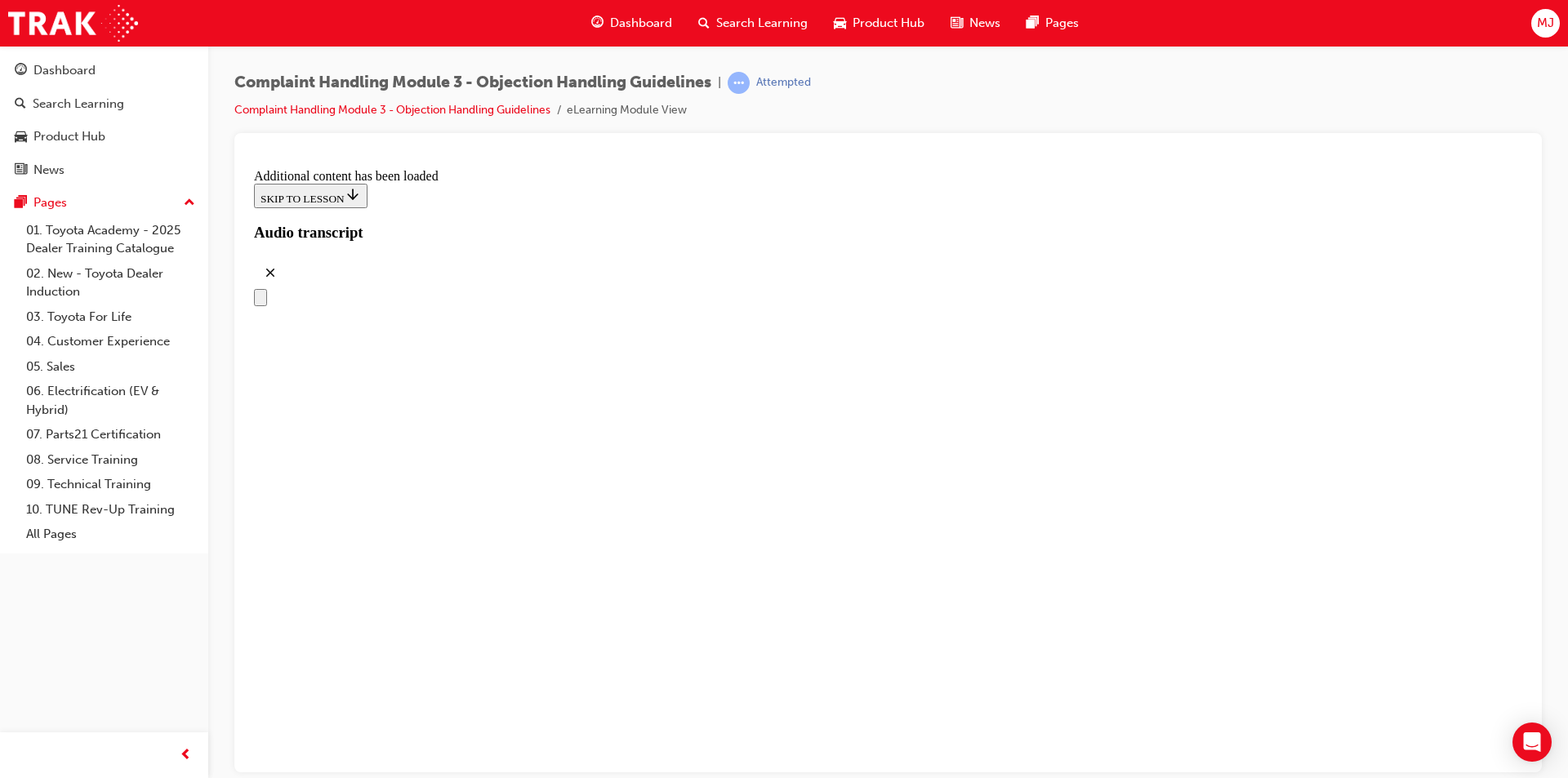
scroll to position [5323, 0]
drag, startPoint x: 751, startPoint y: 366, endPoint x: 987, endPoint y: 356, distance: 236.2
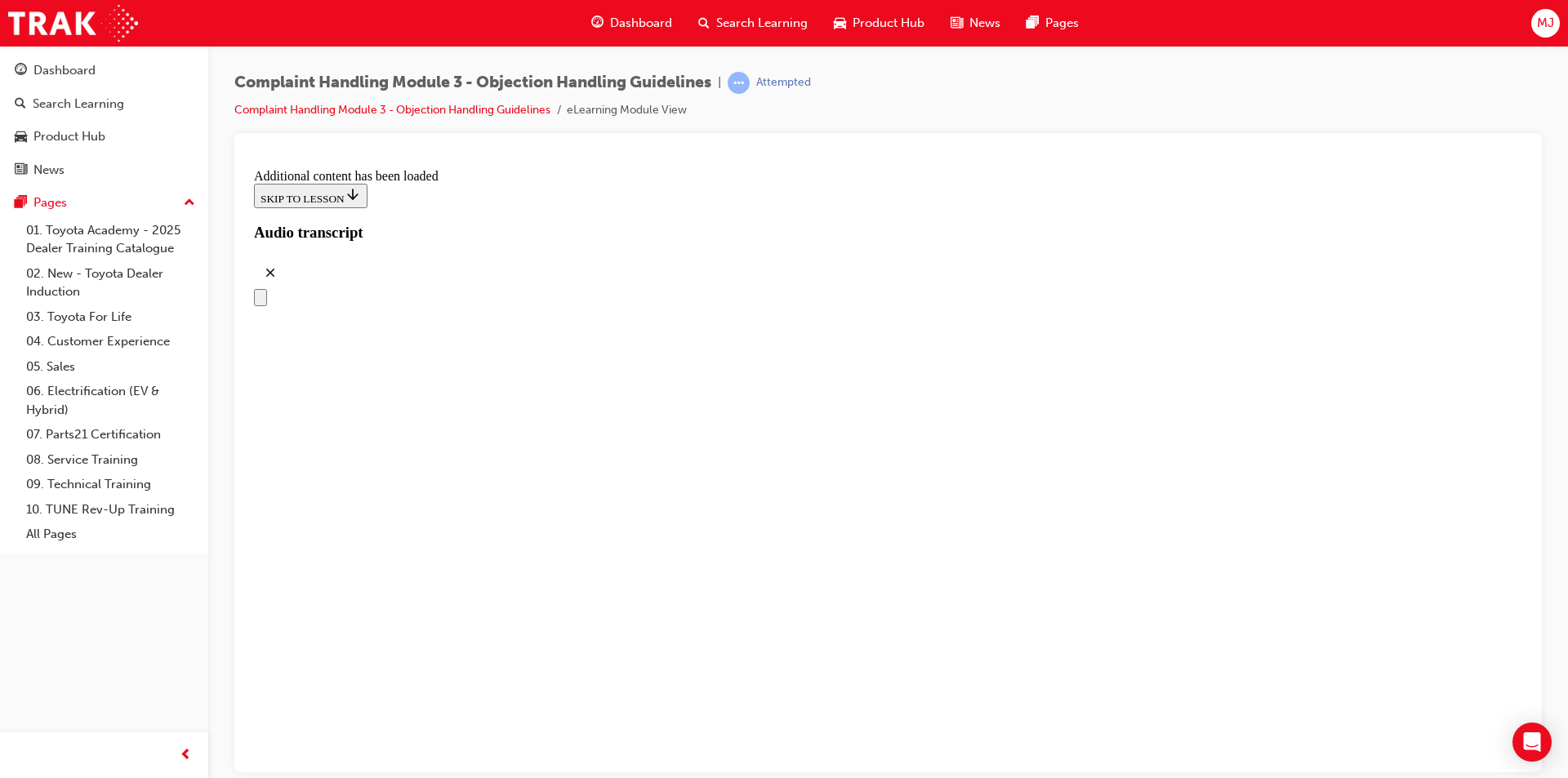
drag, startPoint x: 752, startPoint y: 516, endPoint x: 1039, endPoint y: 429, distance: 299.9
drag, startPoint x: 779, startPoint y: 494, endPoint x: 977, endPoint y: 498, distance: 198.0
drag, startPoint x: 727, startPoint y: 696, endPoint x: 988, endPoint y: 605, distance: 276.4
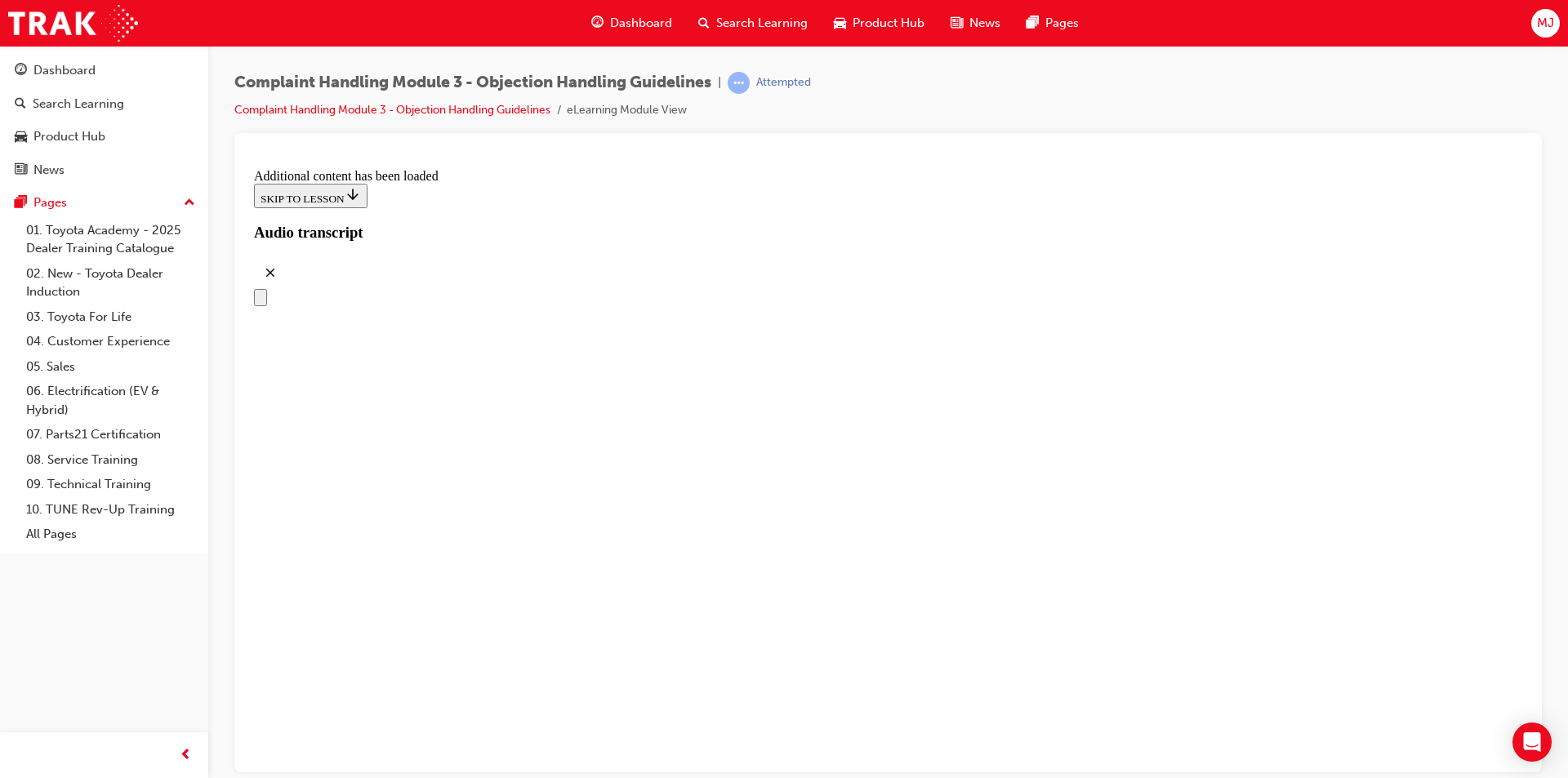
drag, startPoint x: 800, startPoint y: 658, endPoint x: 961, endPoint y: 663, distance: 161.1
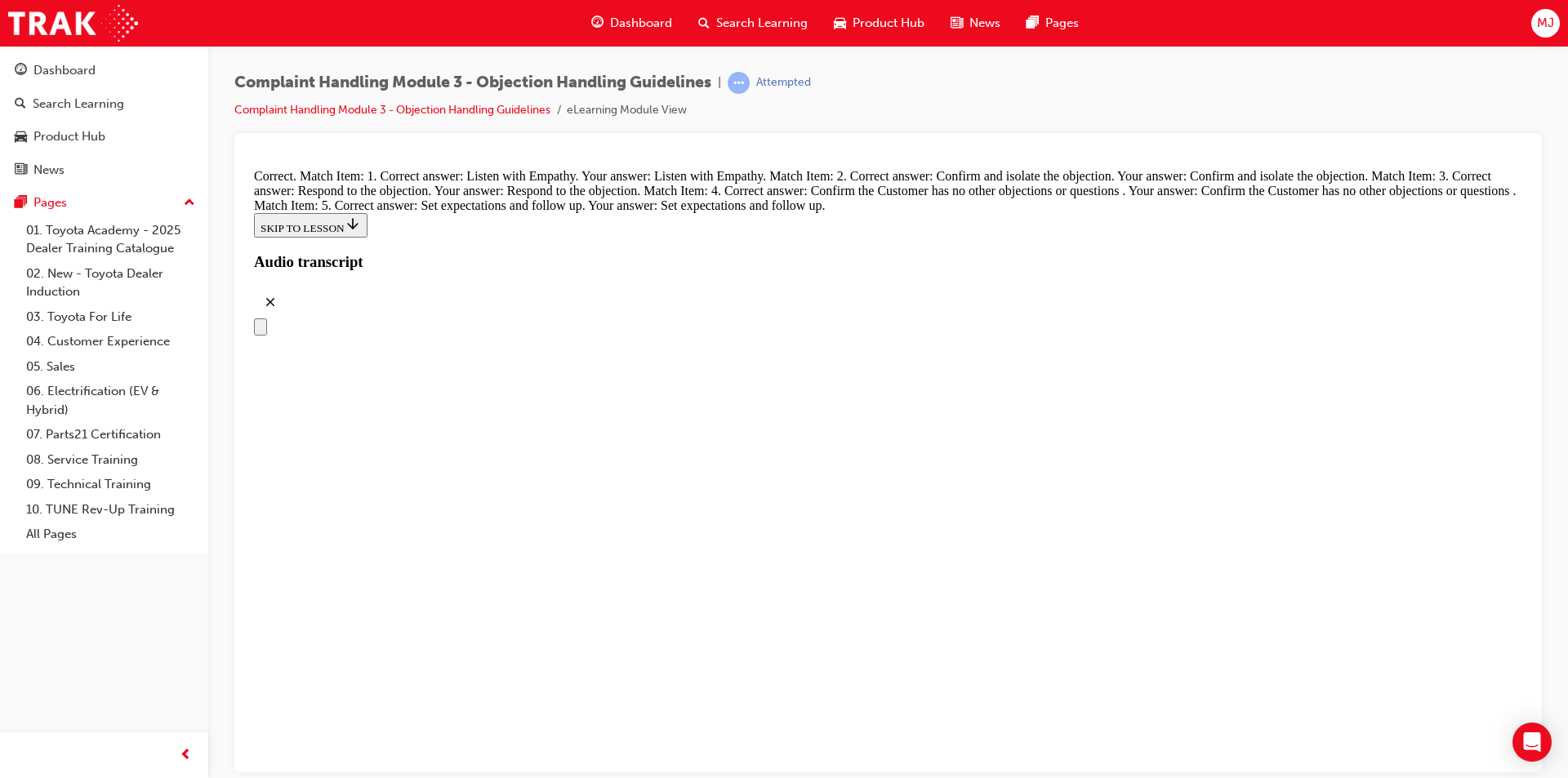
scroll to position [7068, 0]
radio input "true"
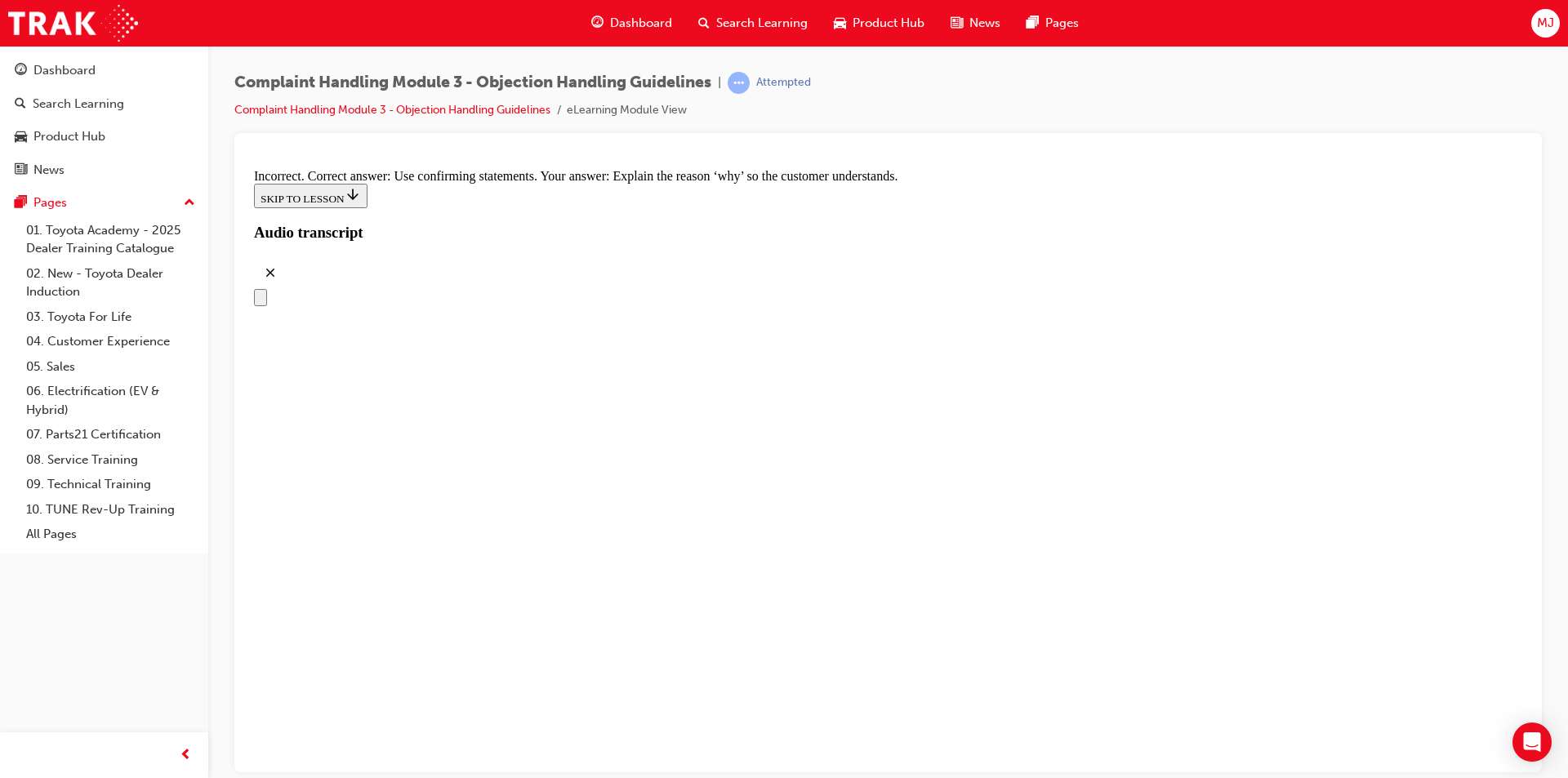
radio input "true"
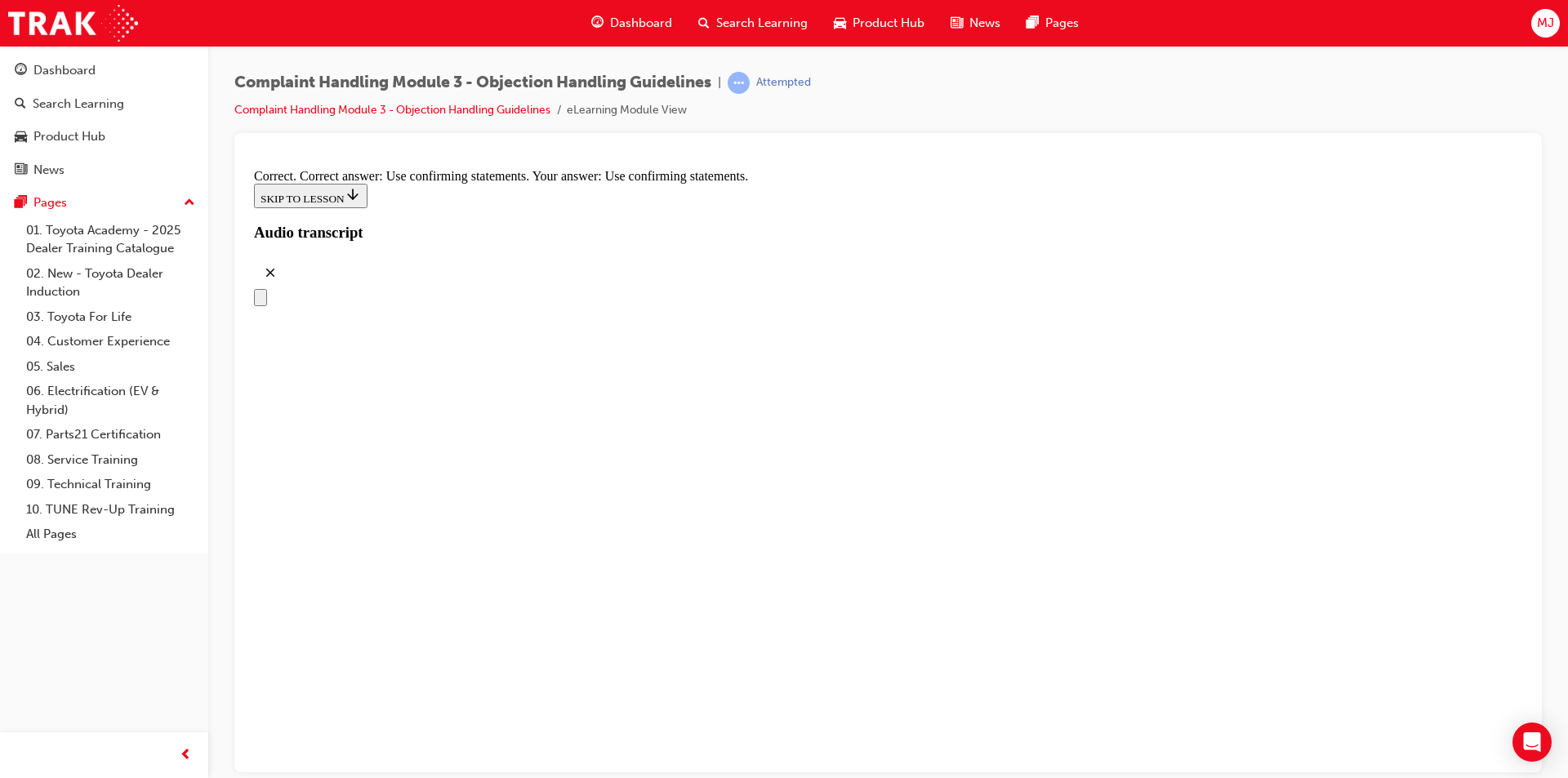
scroll to position [7721, 0]
radio input "true"
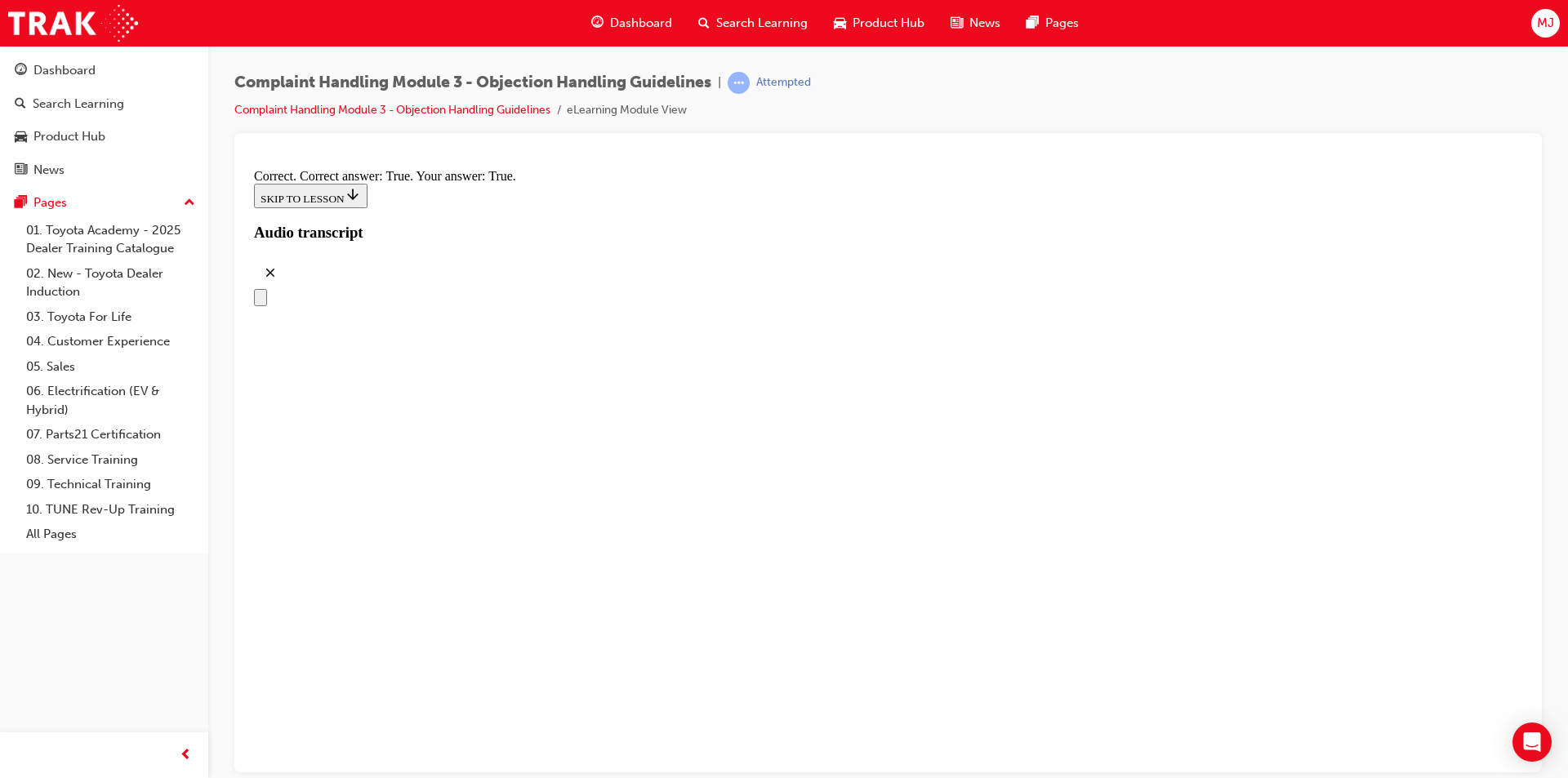
scroll to position [8292, 0]
checkbox input "true"
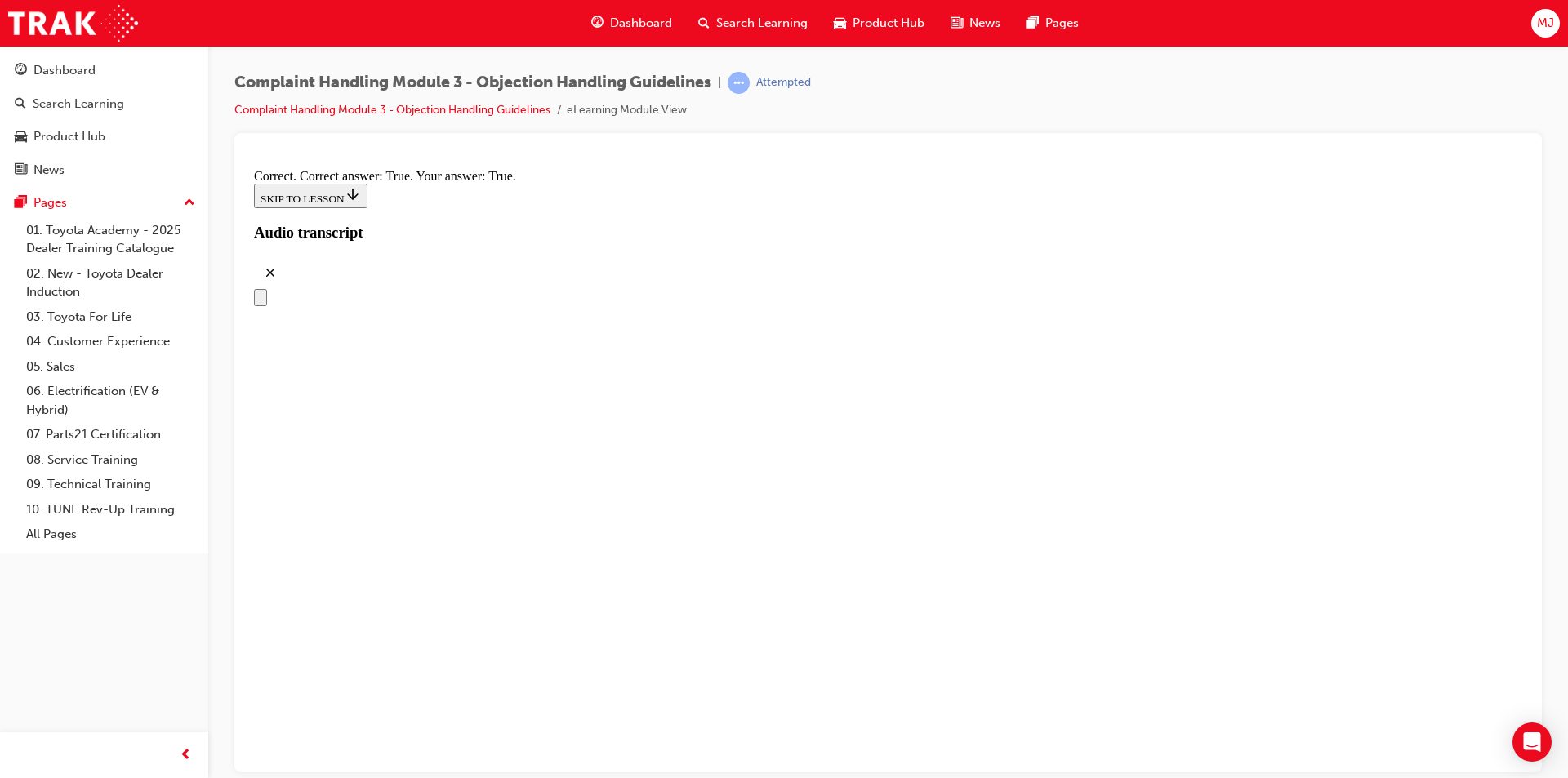
checkbox input "true"
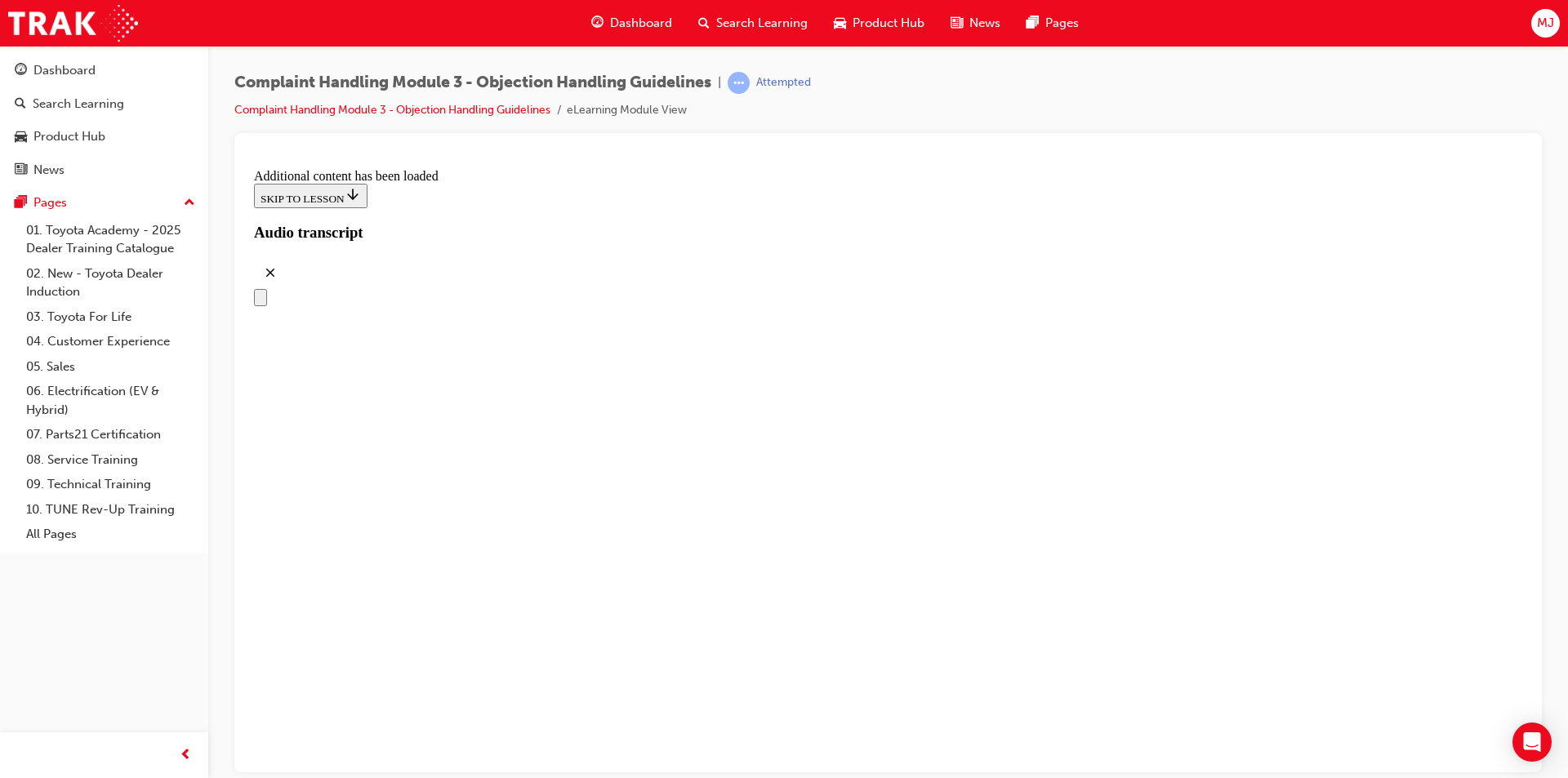
scroll to position [9203, 0]
click at [51, 75] on div "Dashboard" at bounding box center [65, 71] width 62 height 18
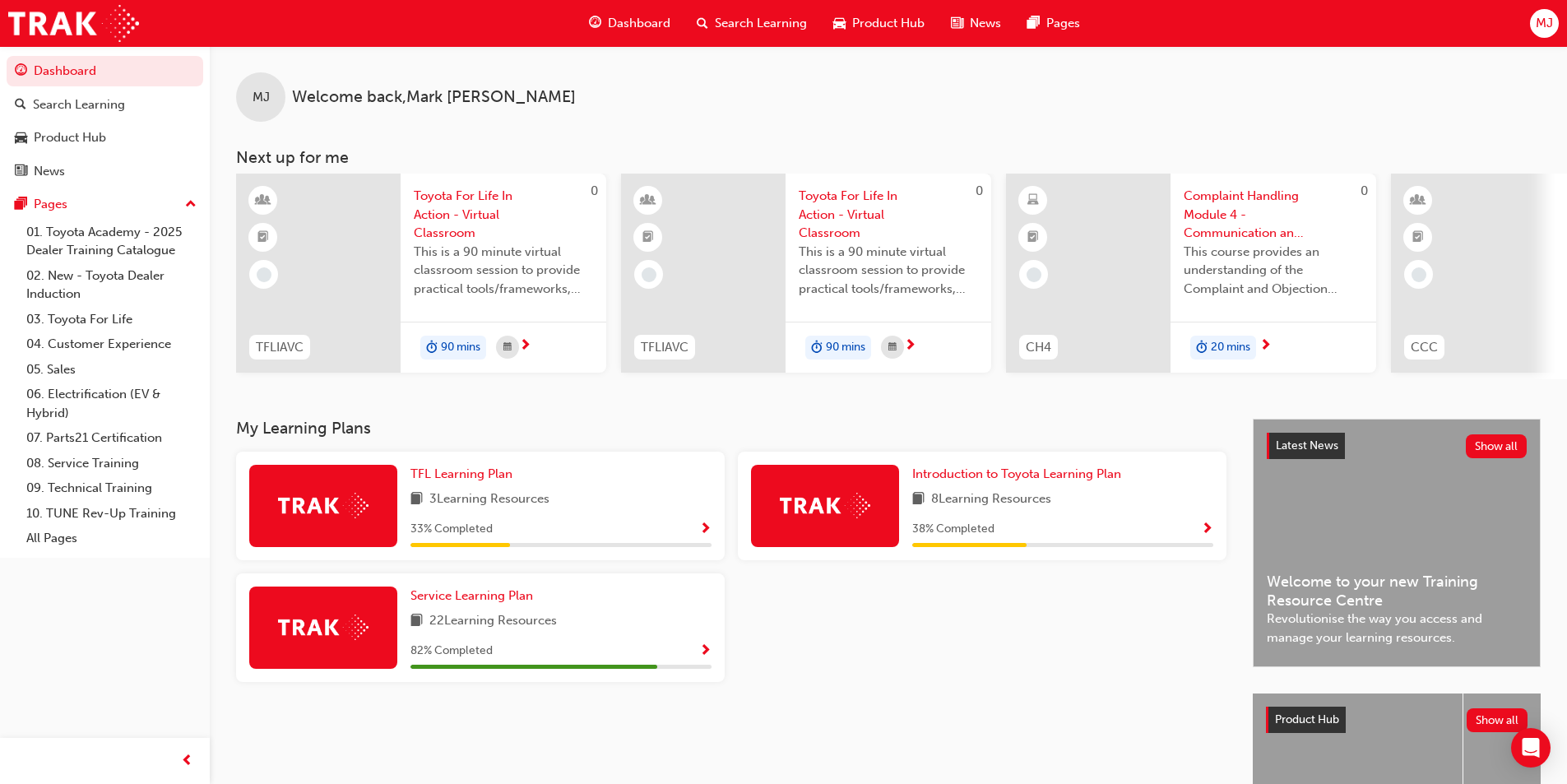
click at [1205, 215] on span "Complaint Handling Module 4 - Communication and Support Resources" at bounding box center [1273, 214] width 179 height 56
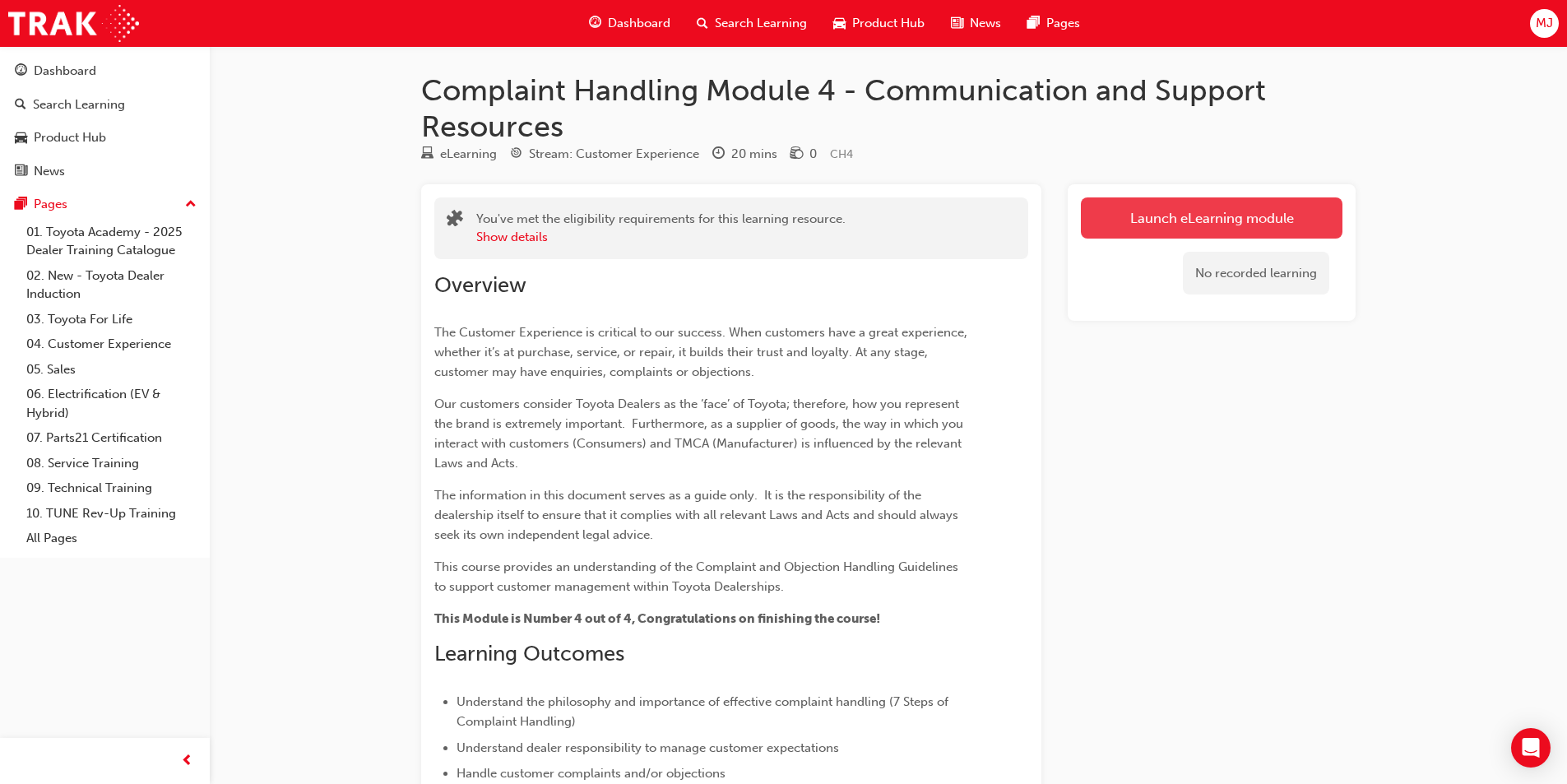
click at [1205, 212] on link "Launch eLearning module" at bounding box center [1211, 218] width 261 height 42
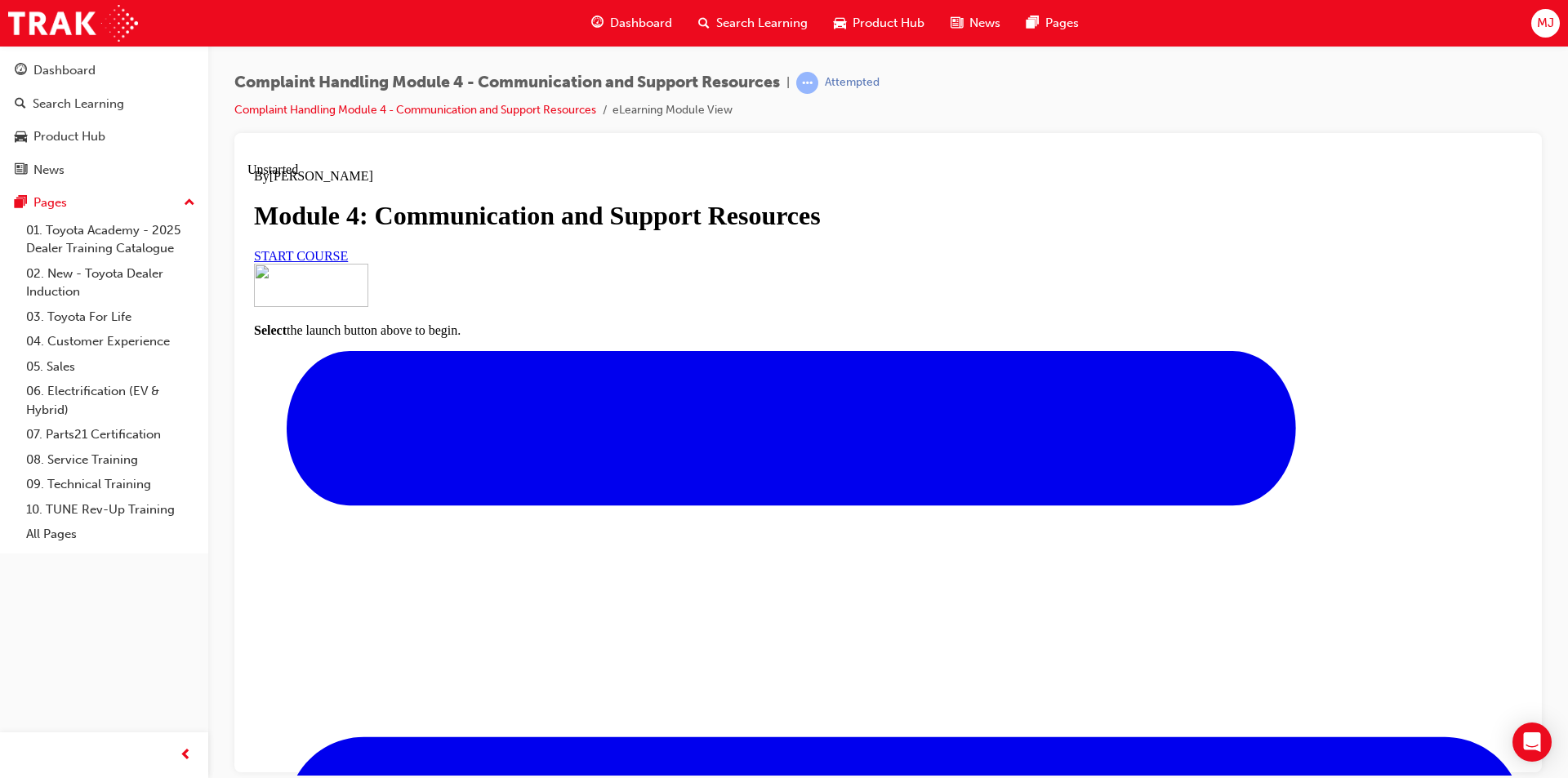
scroll to position [159, 0]
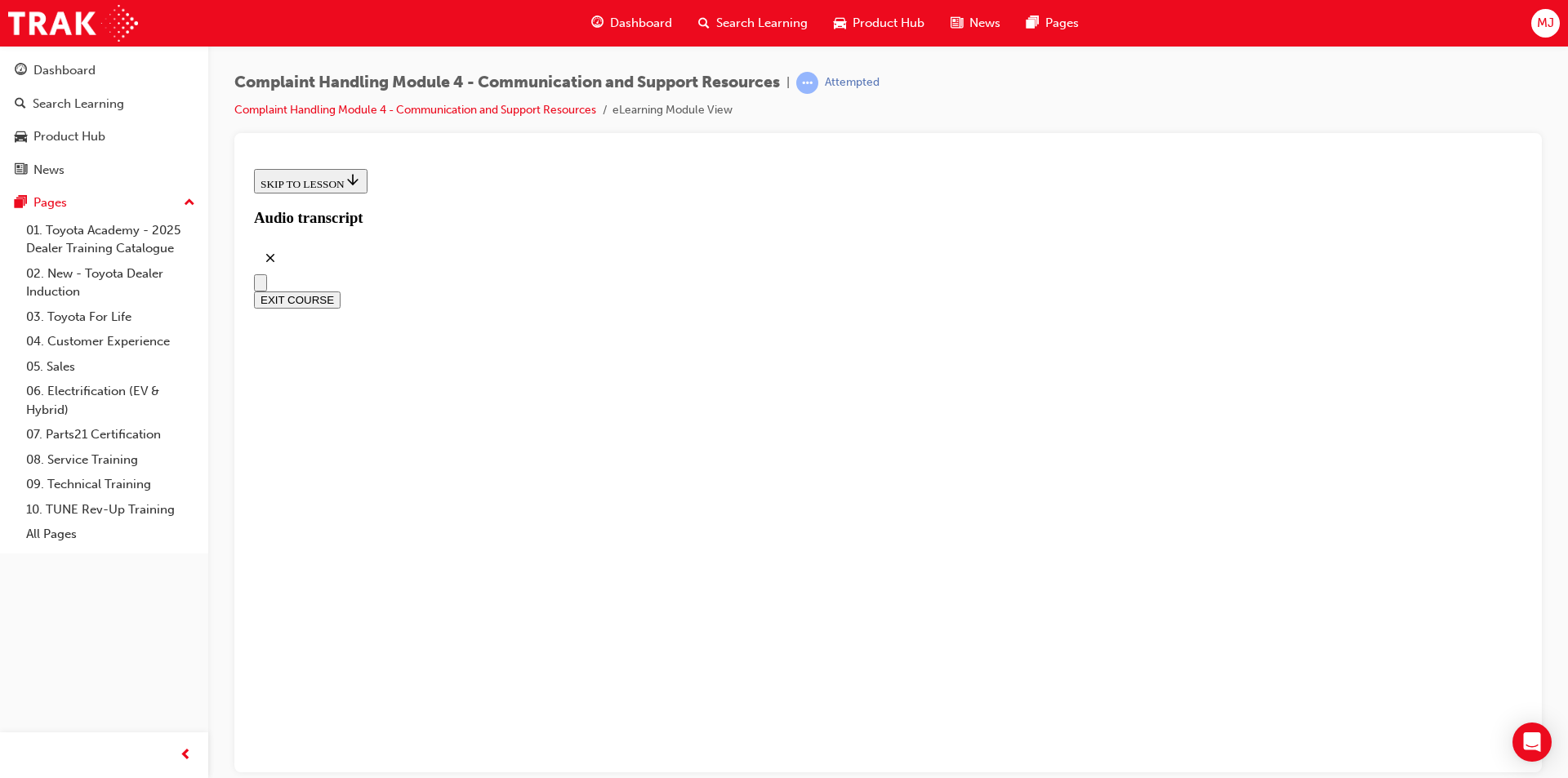
scroll to position [443, 0]
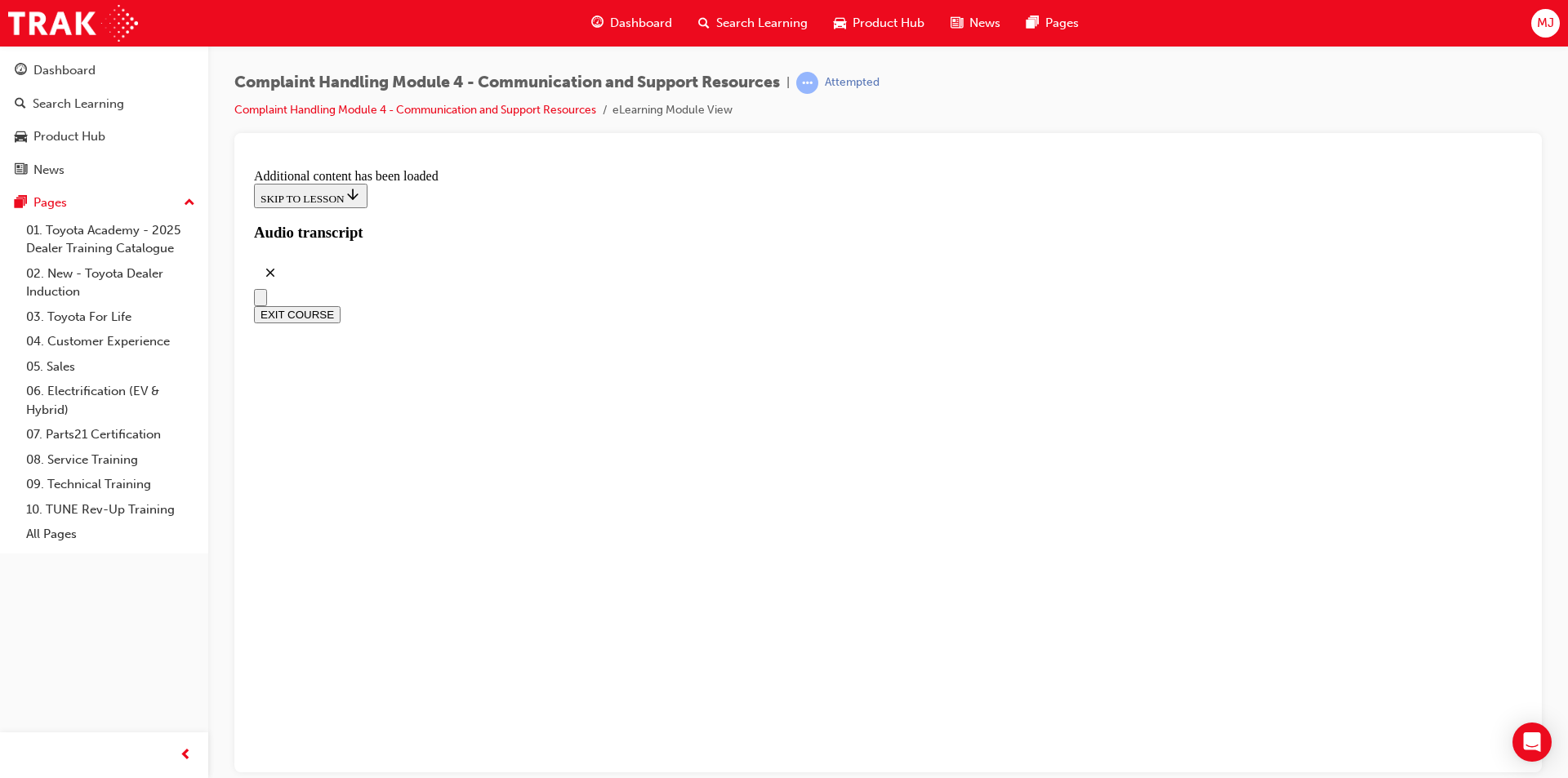
scroll to position [9026, 0]
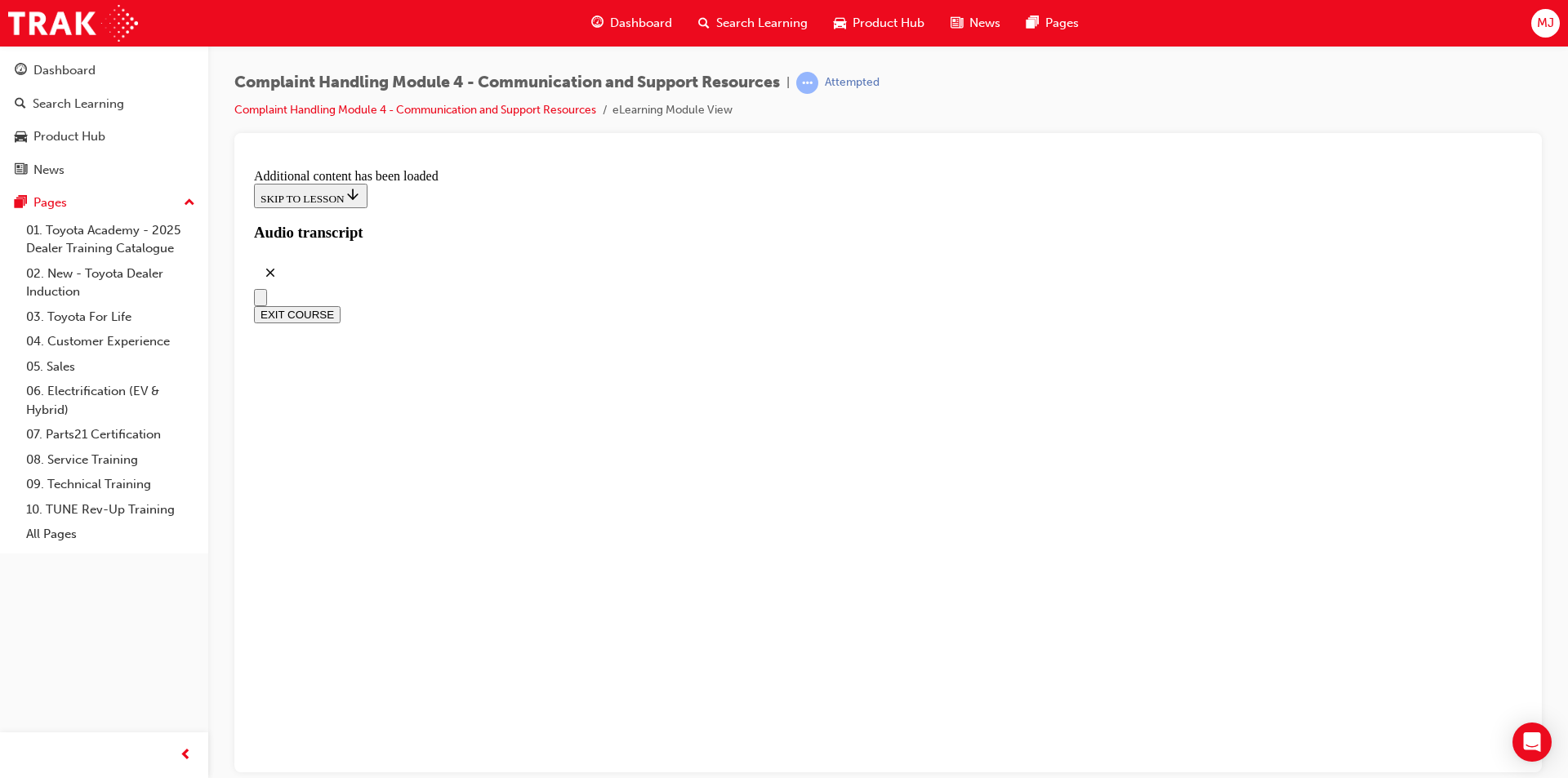
radio input "true"
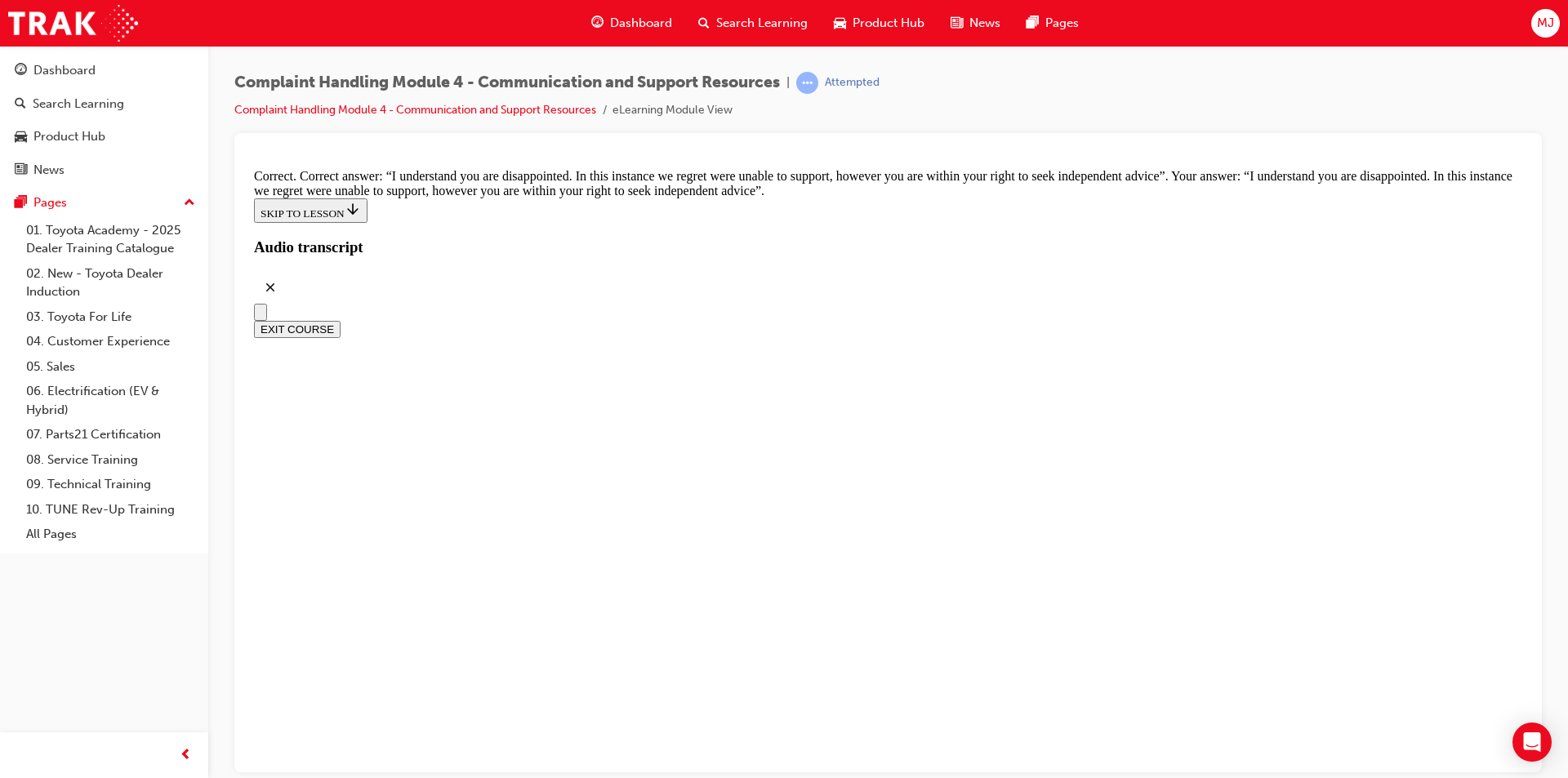
scroll to position [10689, 0]
checkbox input "true"
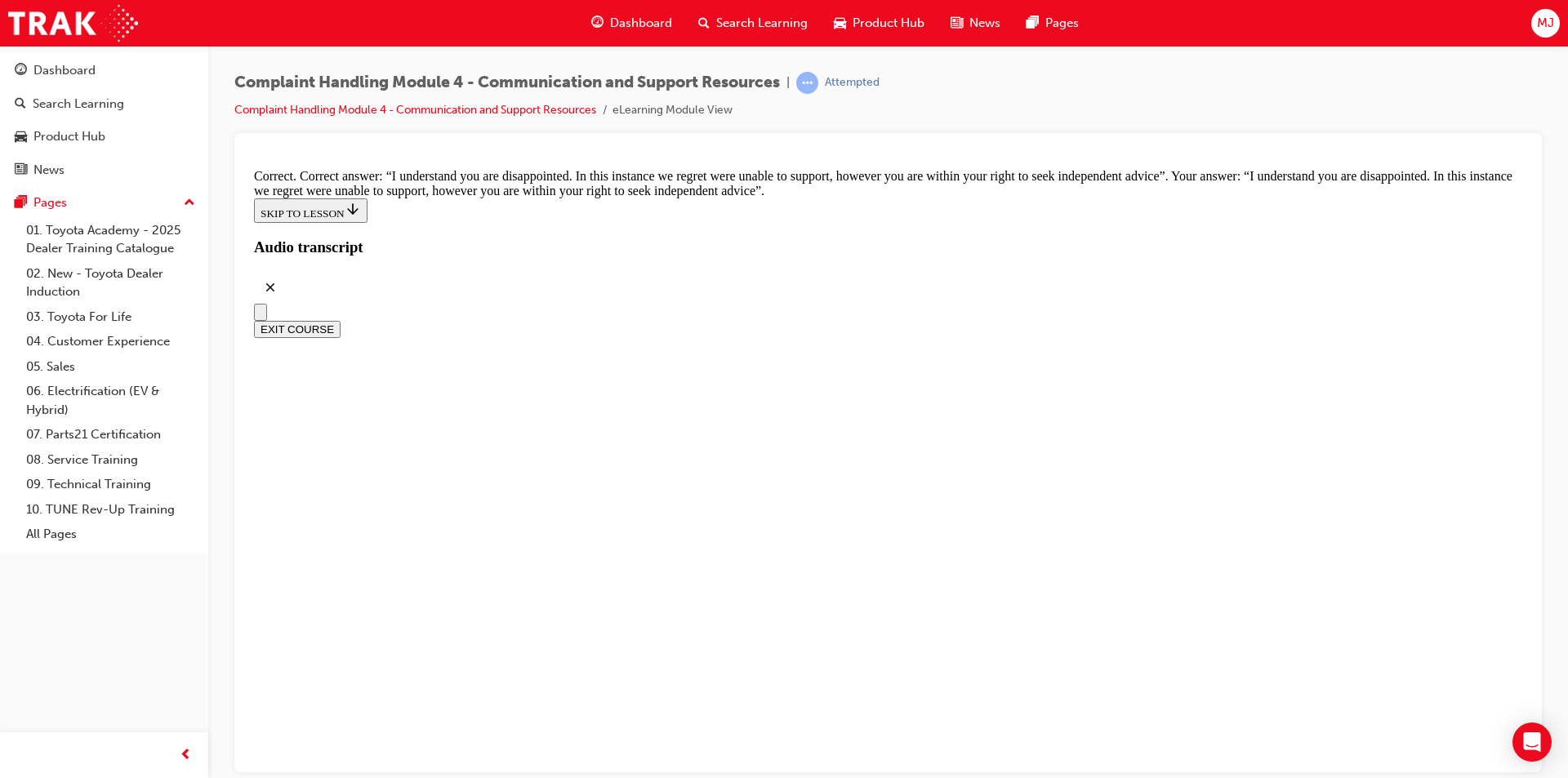
checkbox input "true"
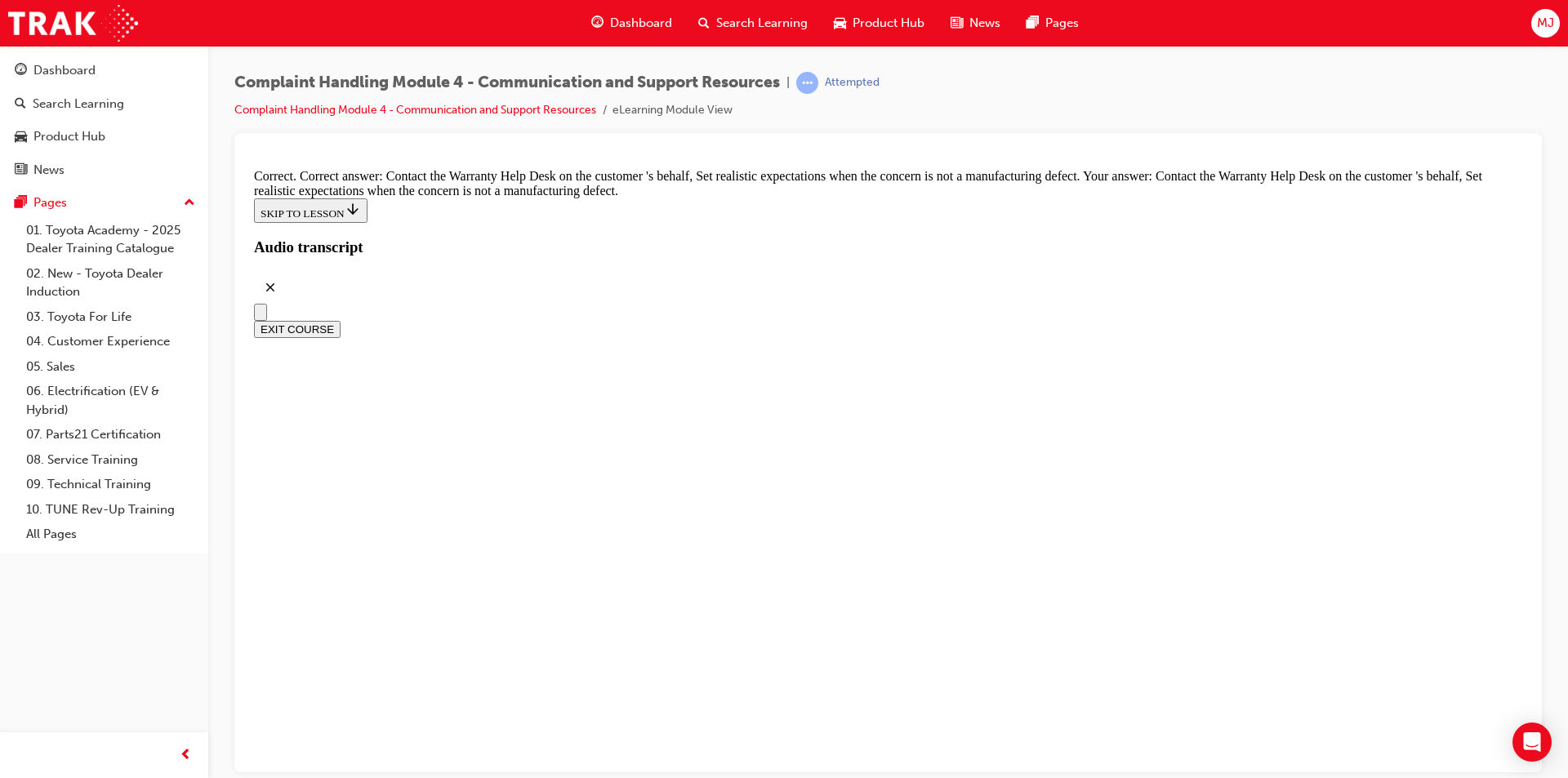
checkbox input "true"
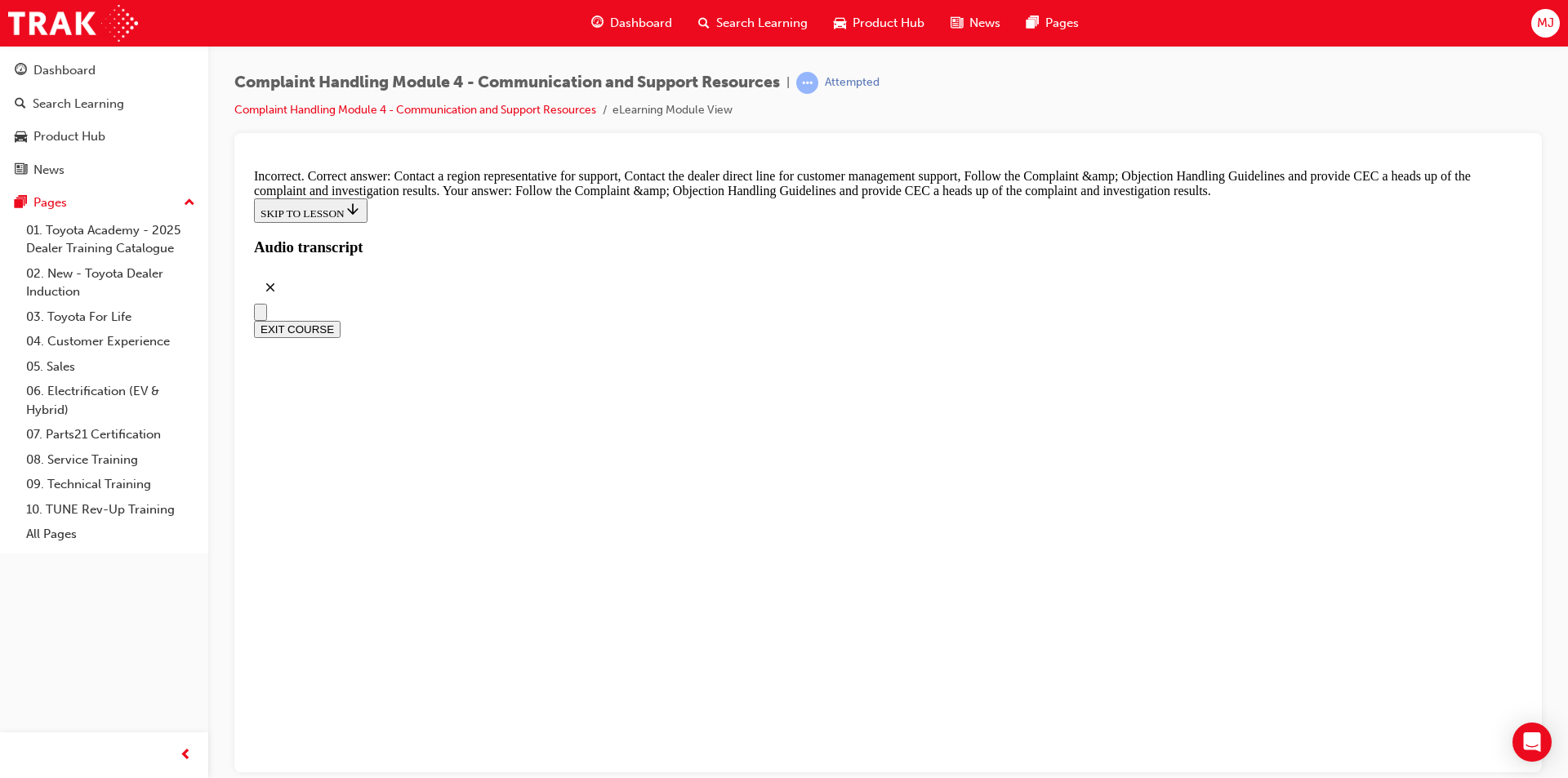
checkbox input "true"
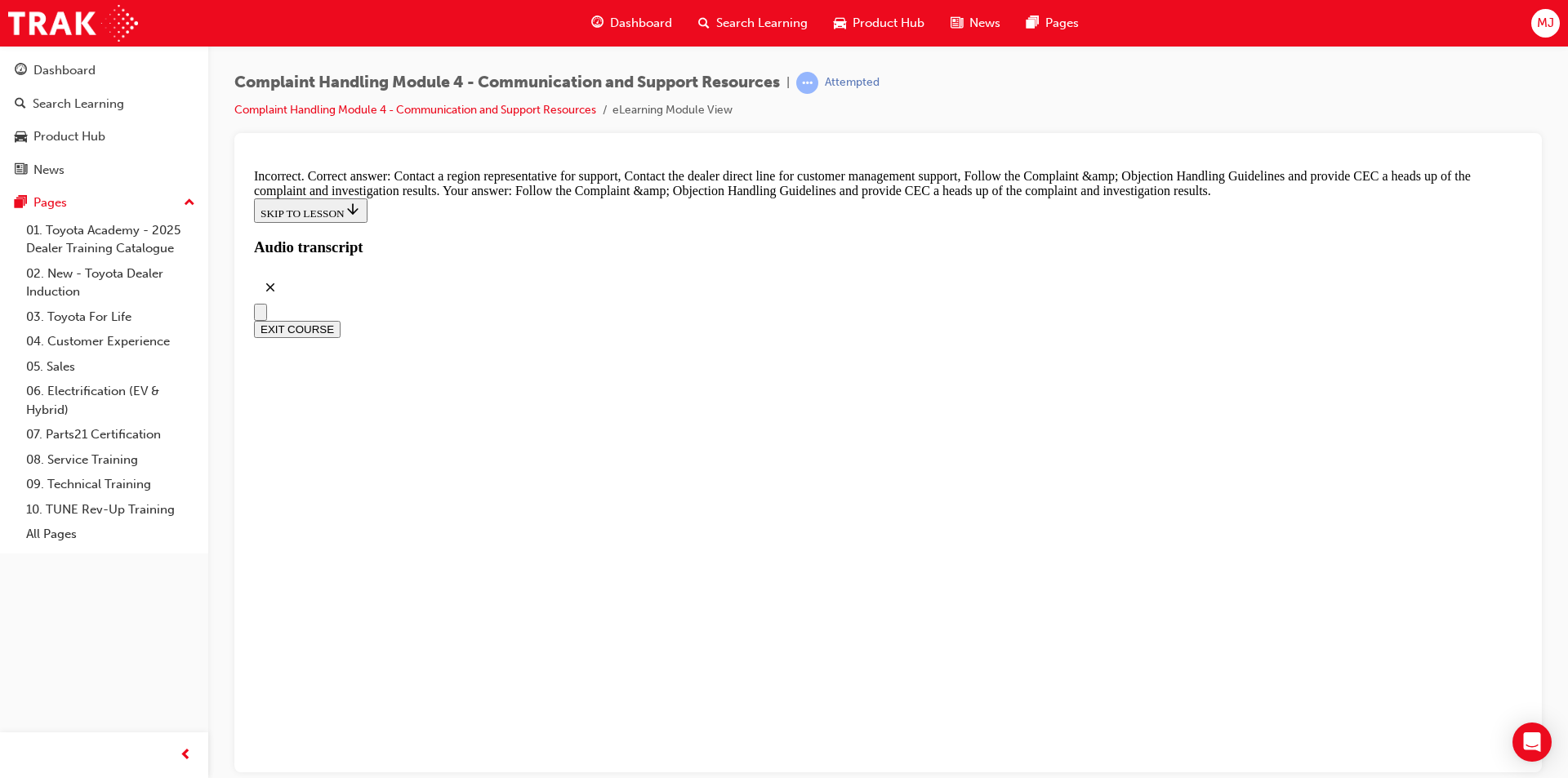
checkbox input "true"
checkbox input "false"
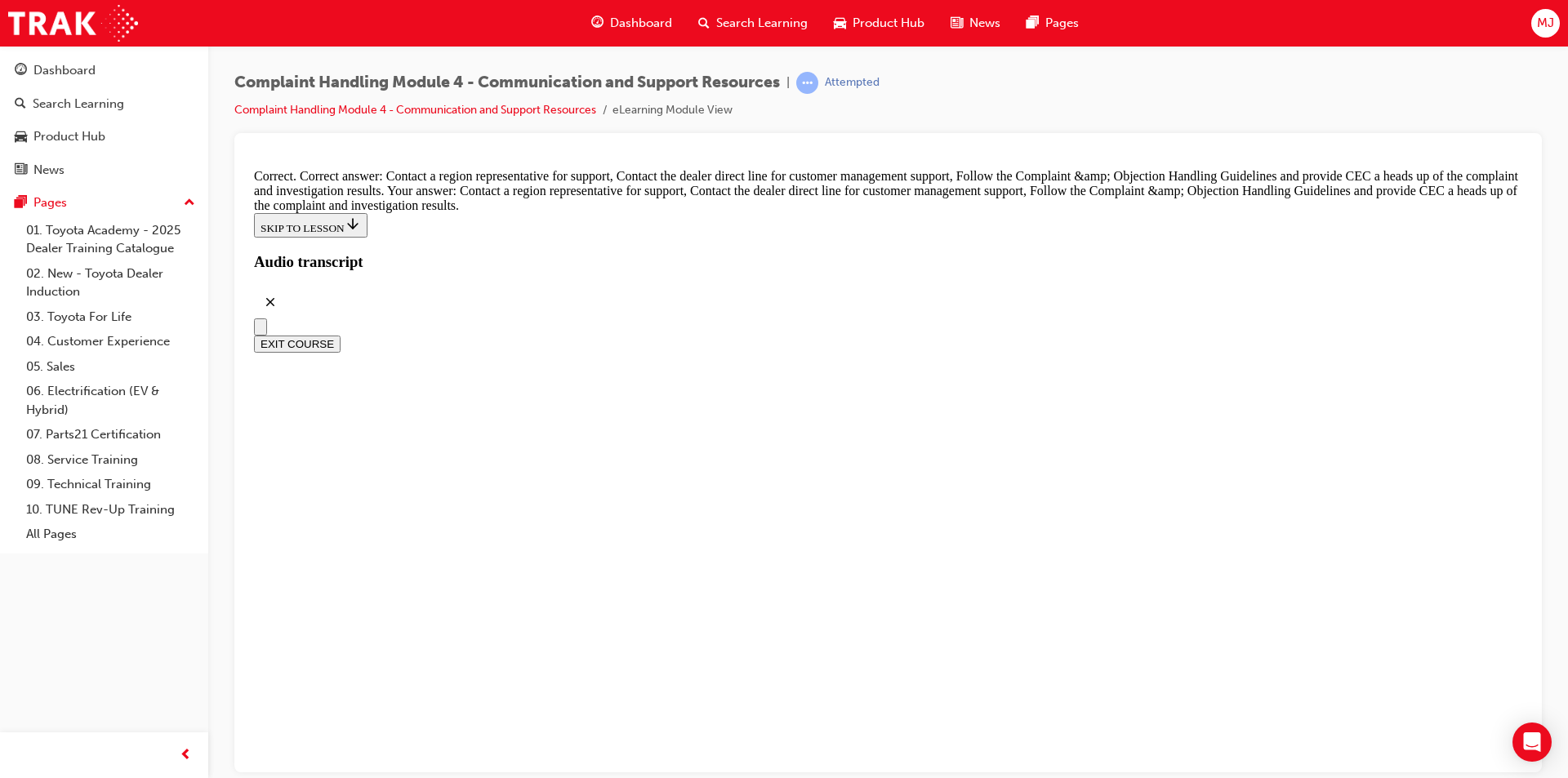
radio input "true"
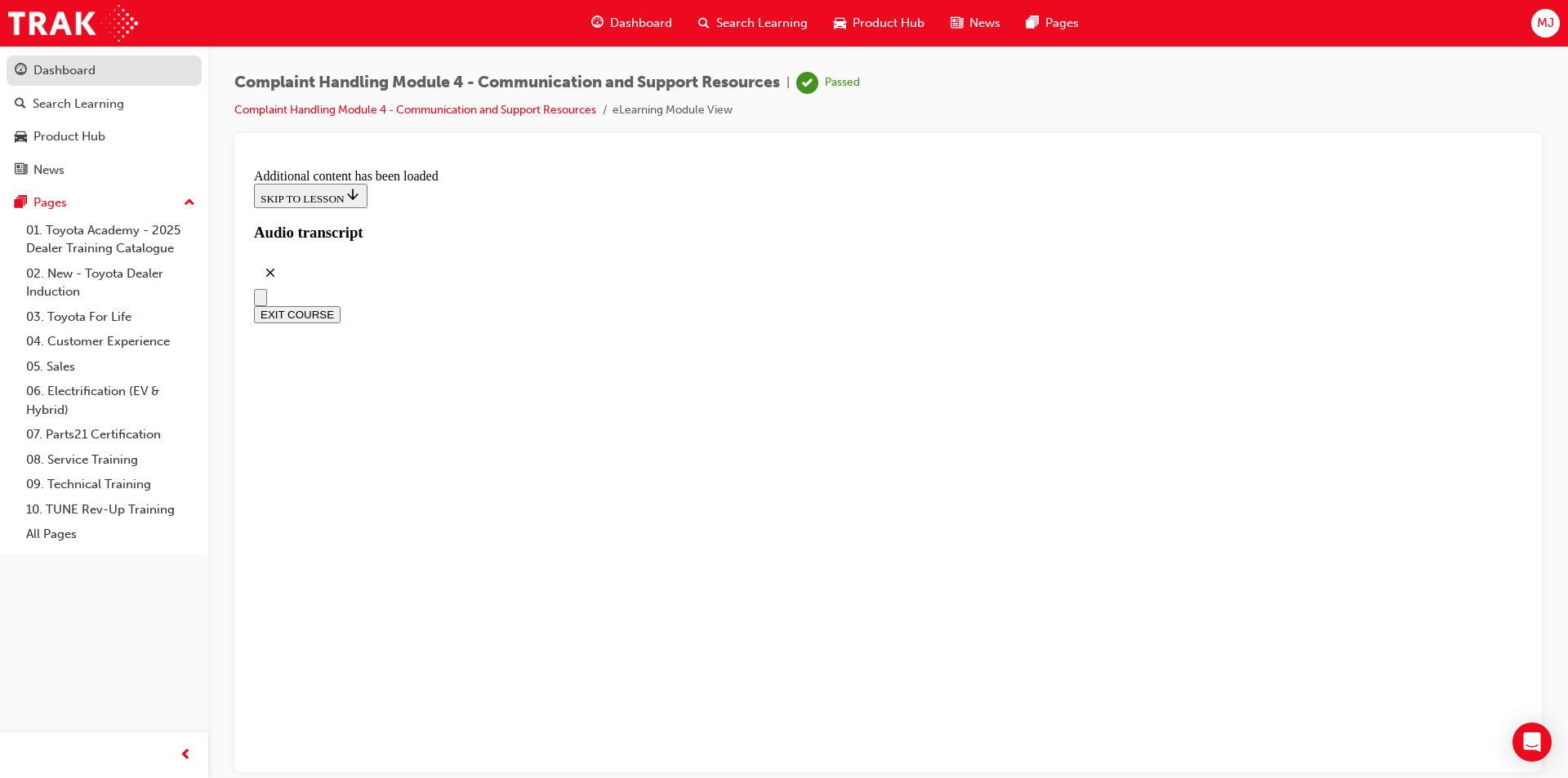
click at [74, 68] on div "Dashboard" at bounding box center [65, 71] width 62 height 18
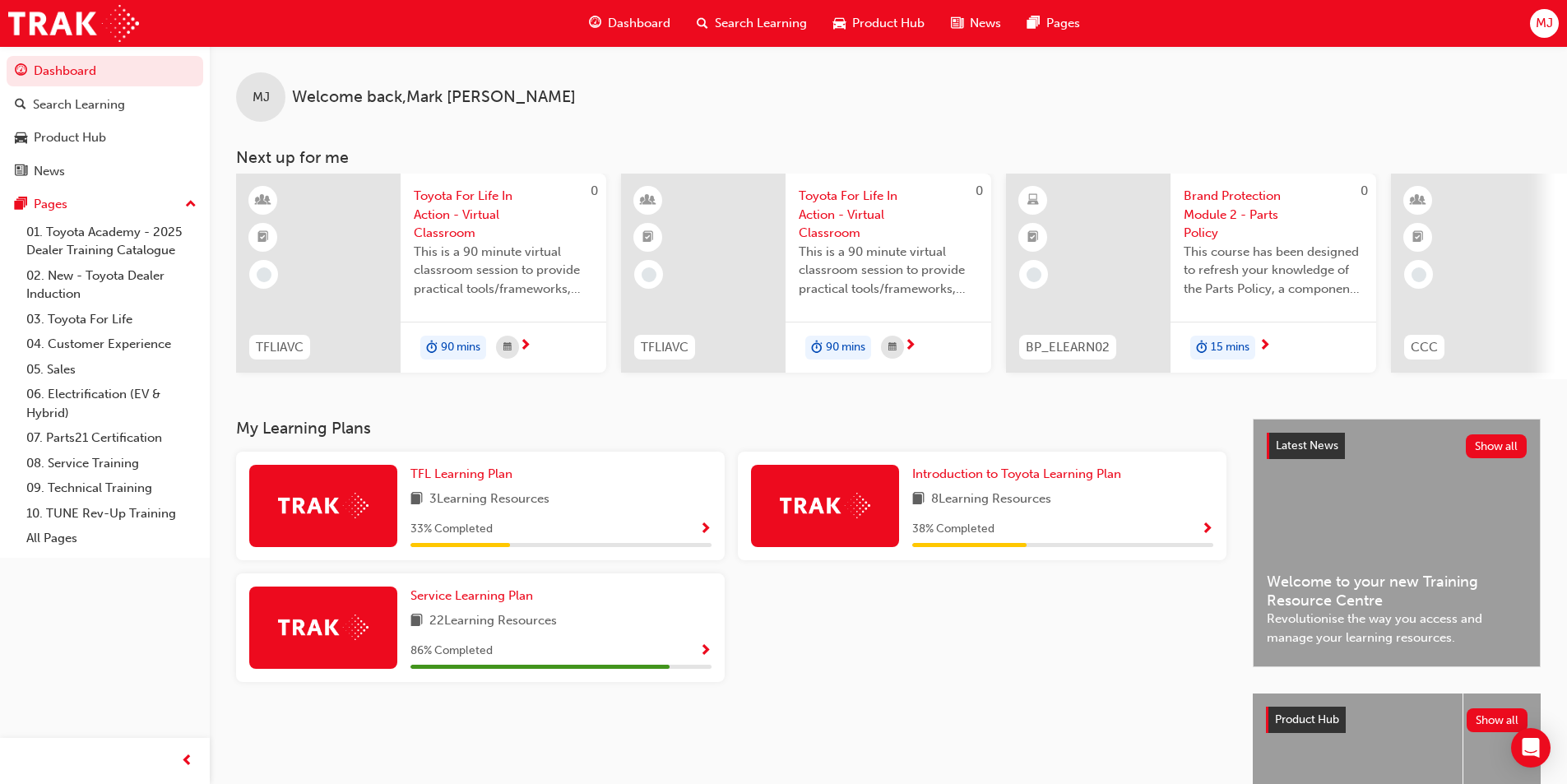
click at [1201, 223] on span "Brand Protection Module 2 - Parts Policy" at bounding box center [1273, 214] width 179 height 56
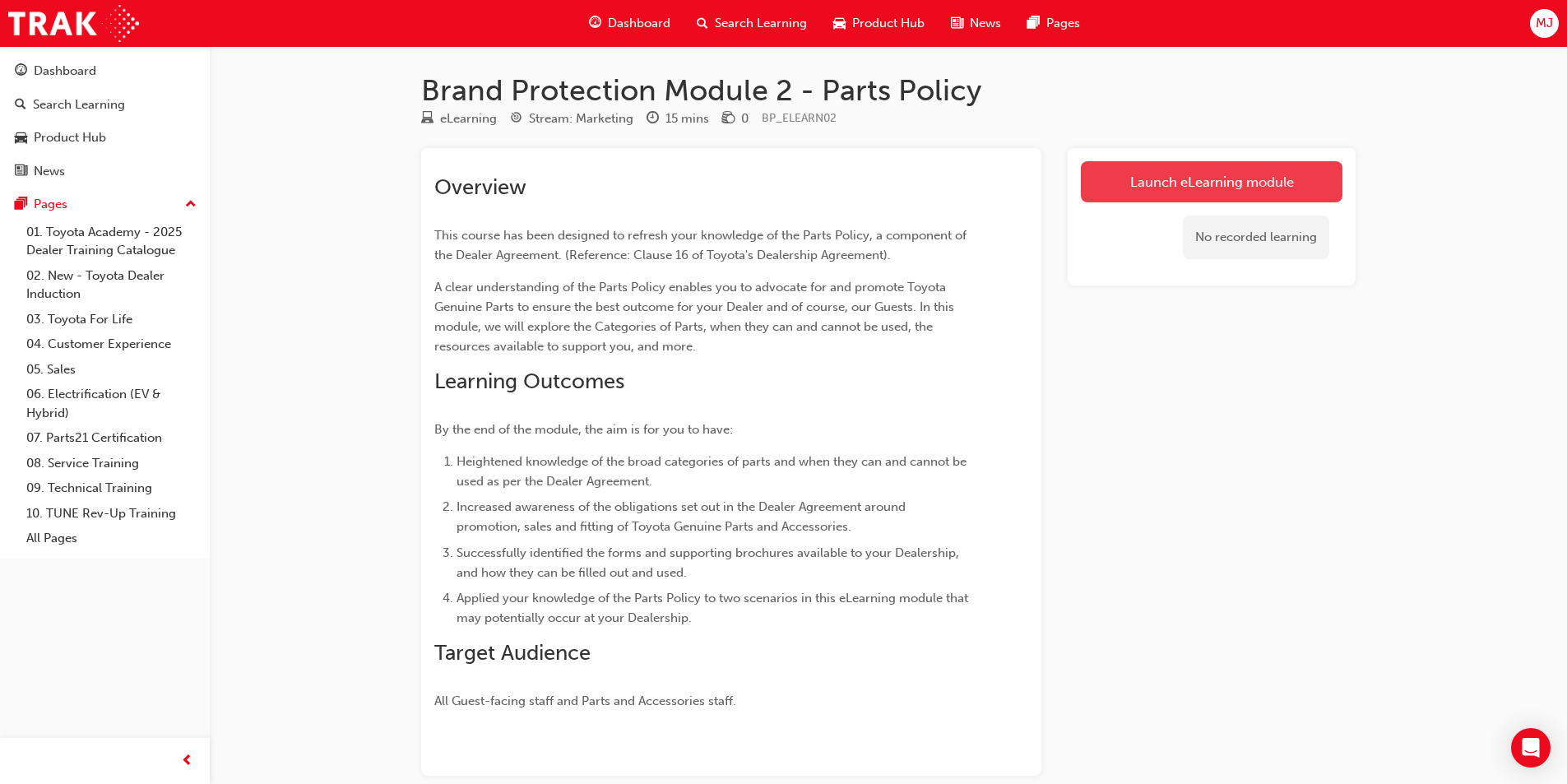
click at [1183, 192] on link "Launch eLearning module" at bounding box center [1211, 182] width 261 height 42
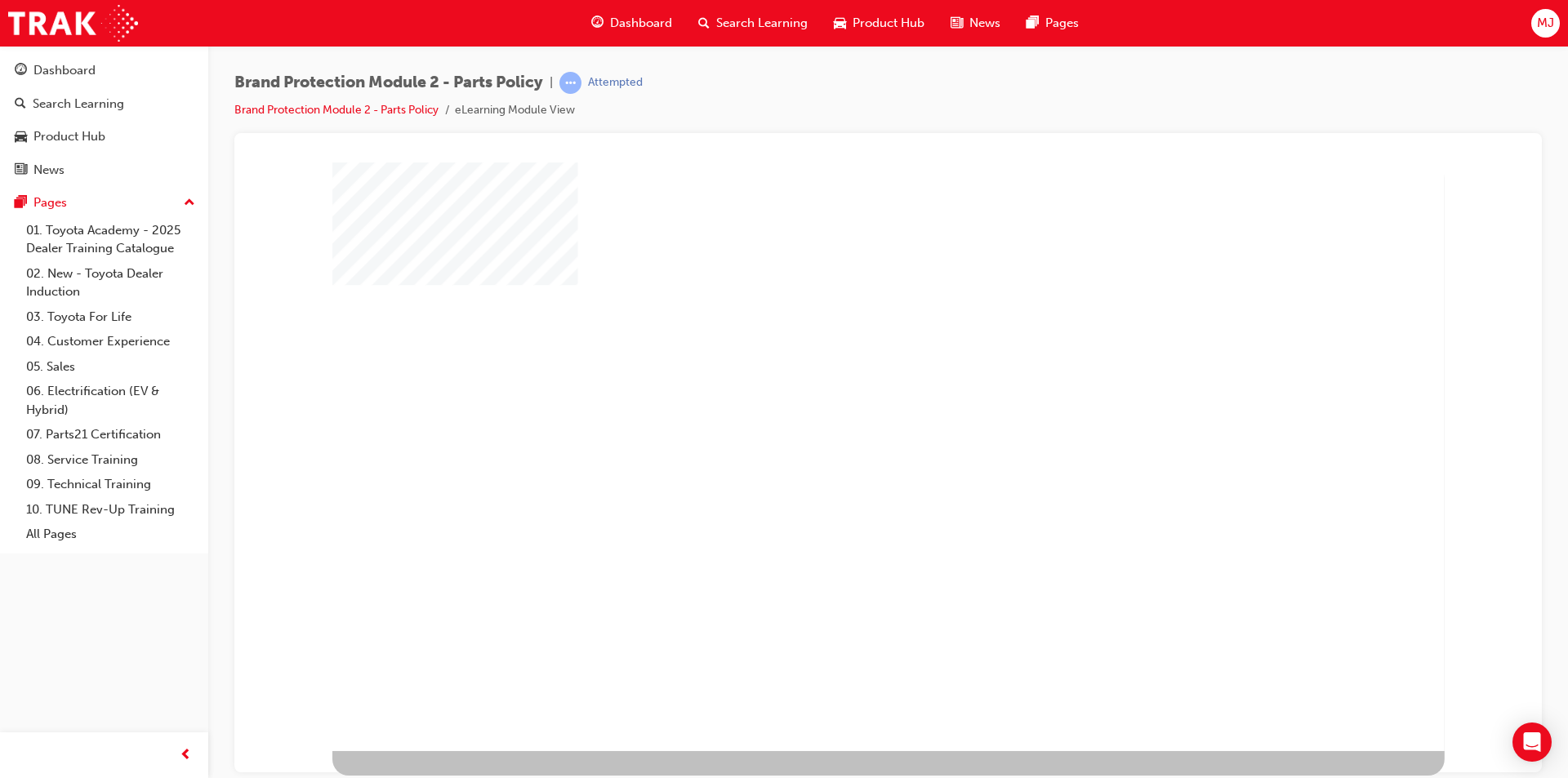
click at [841, 408] on div "play" at bounding box center [841, 408] width 0 height 0
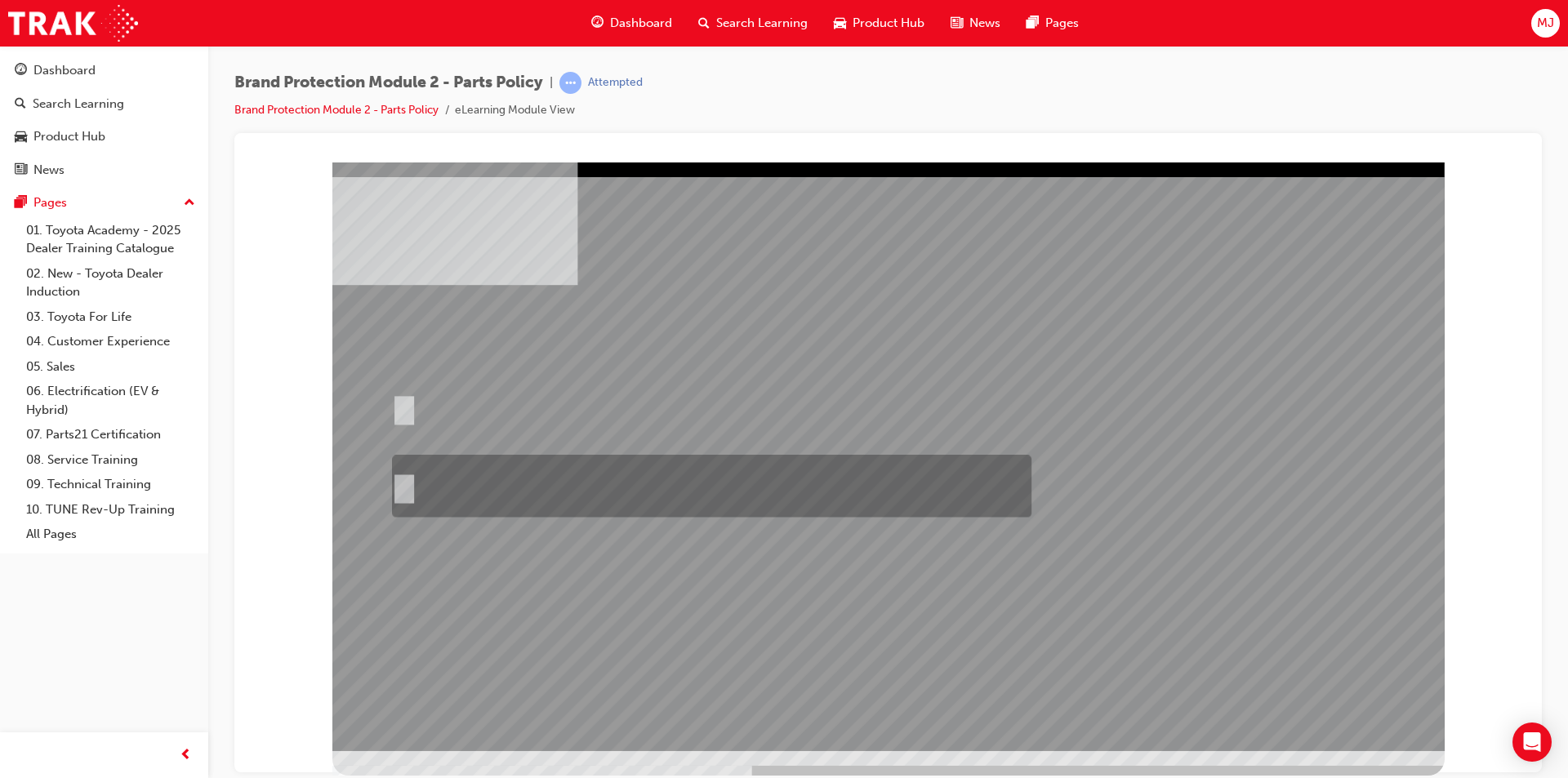
radio input "true"
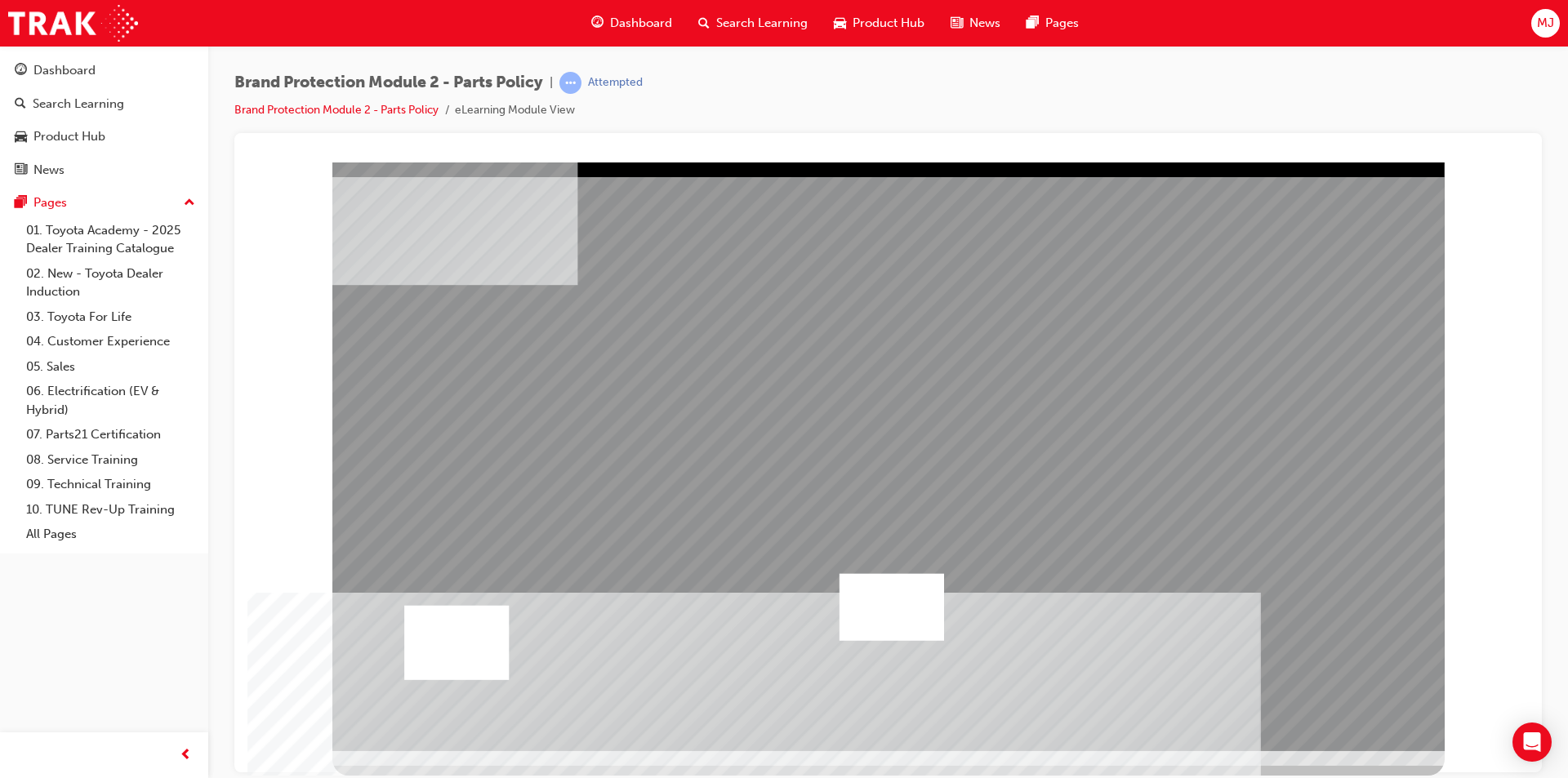
click at [458, 642] on div at bounding box center [457, 641] width 105 height 74
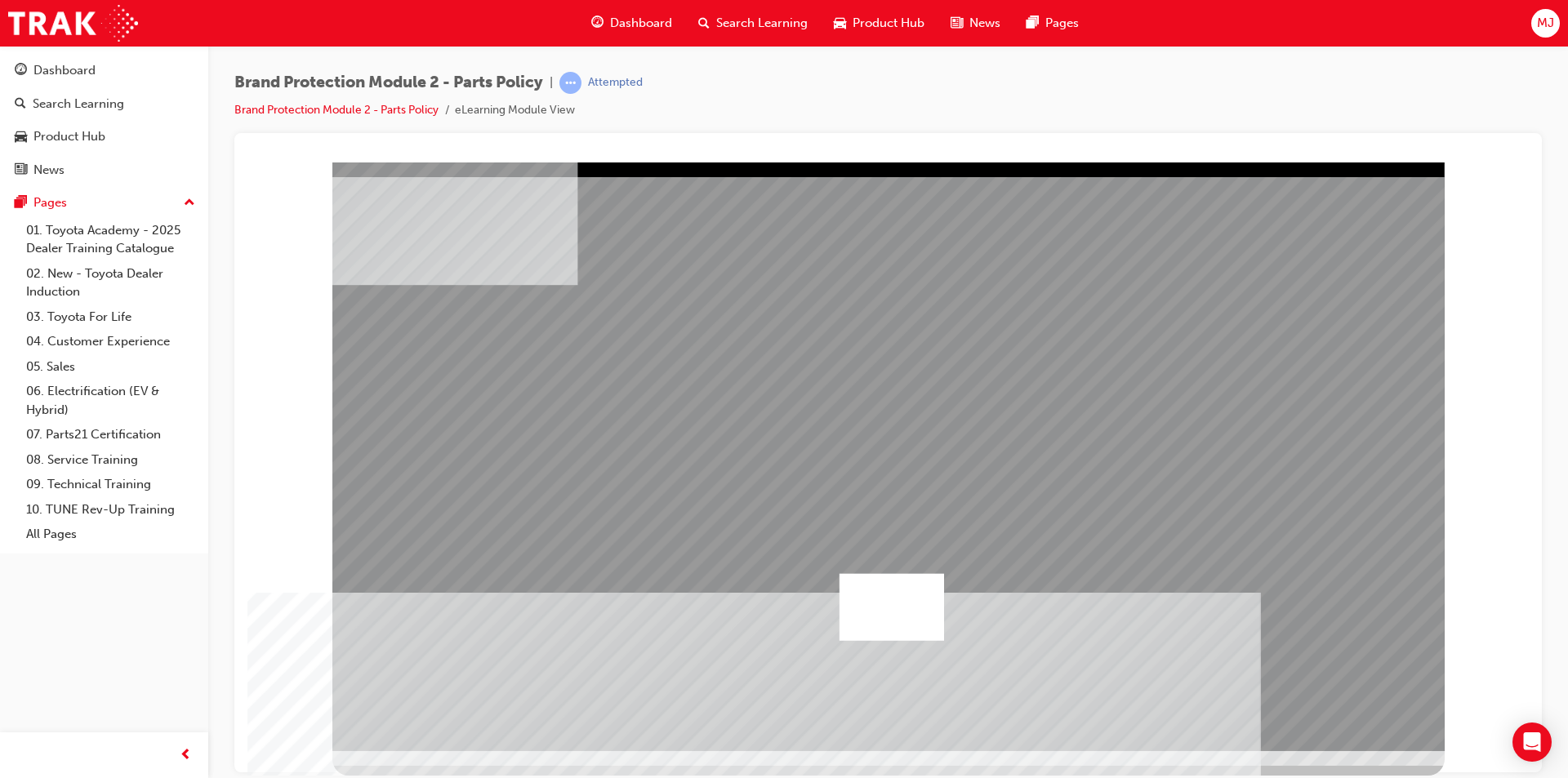
click at [868, 585] on div at bounding box center [891, 606] width 105 height 67
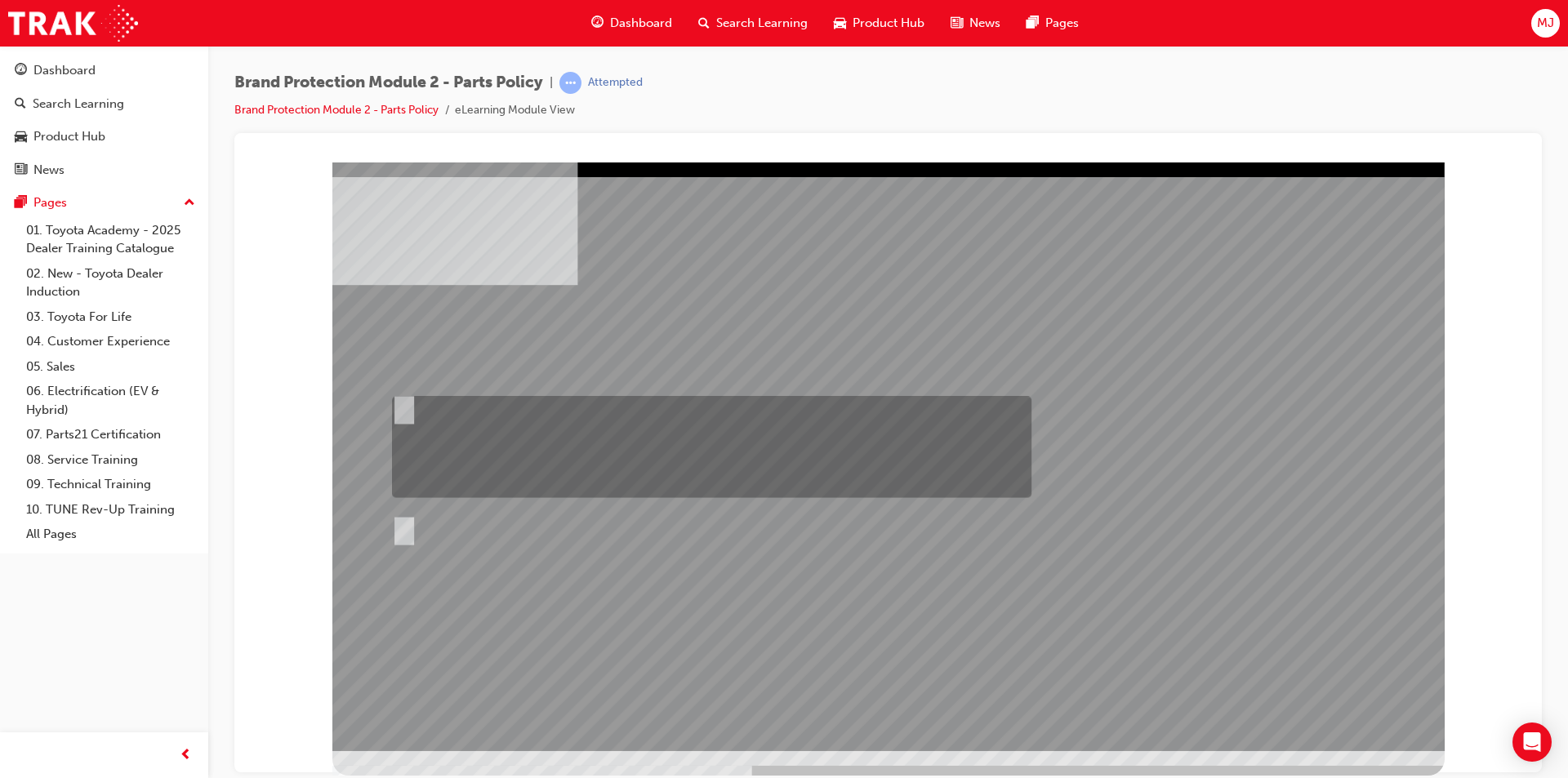
radio input "true"
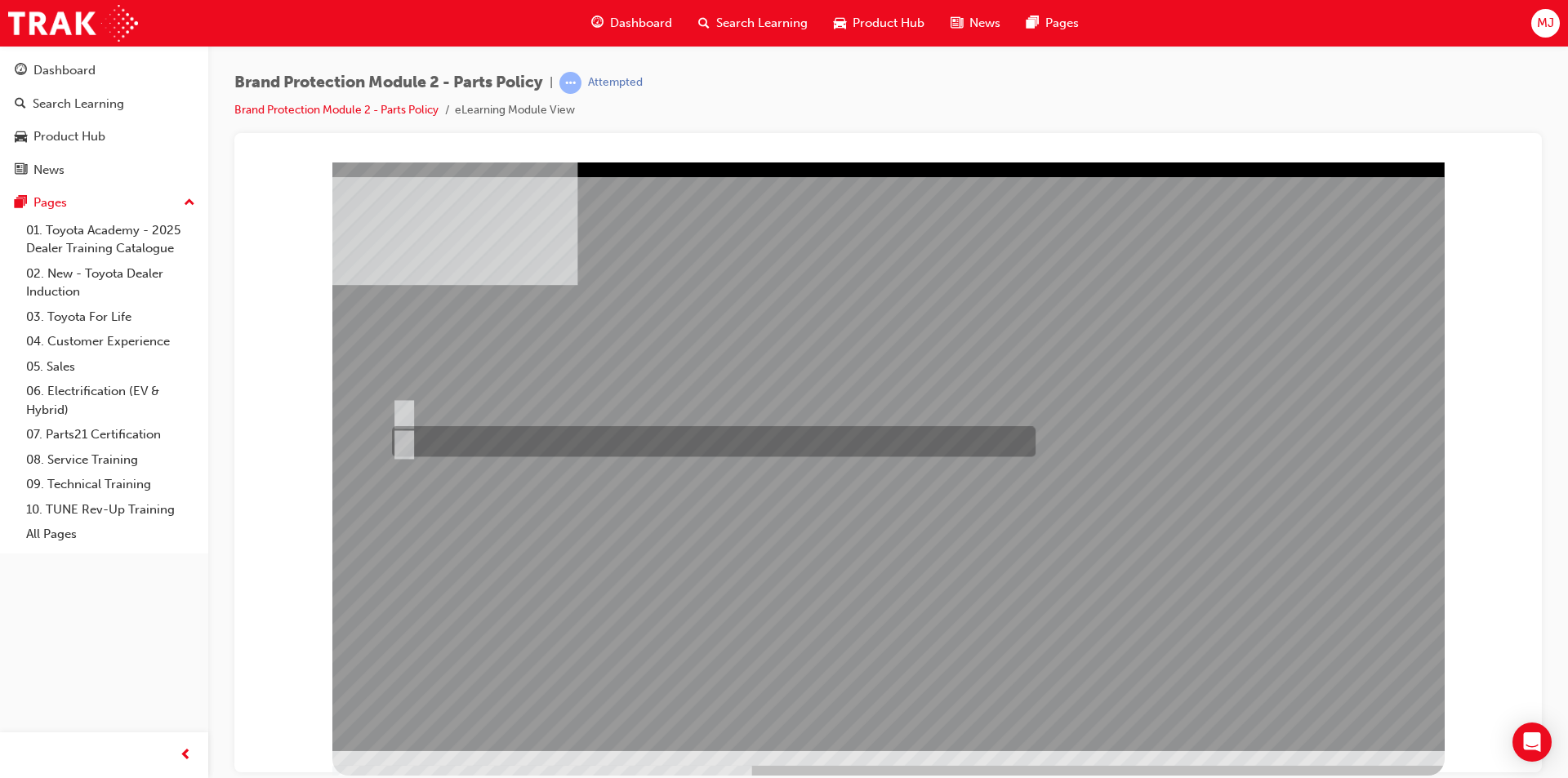
radio input "true"
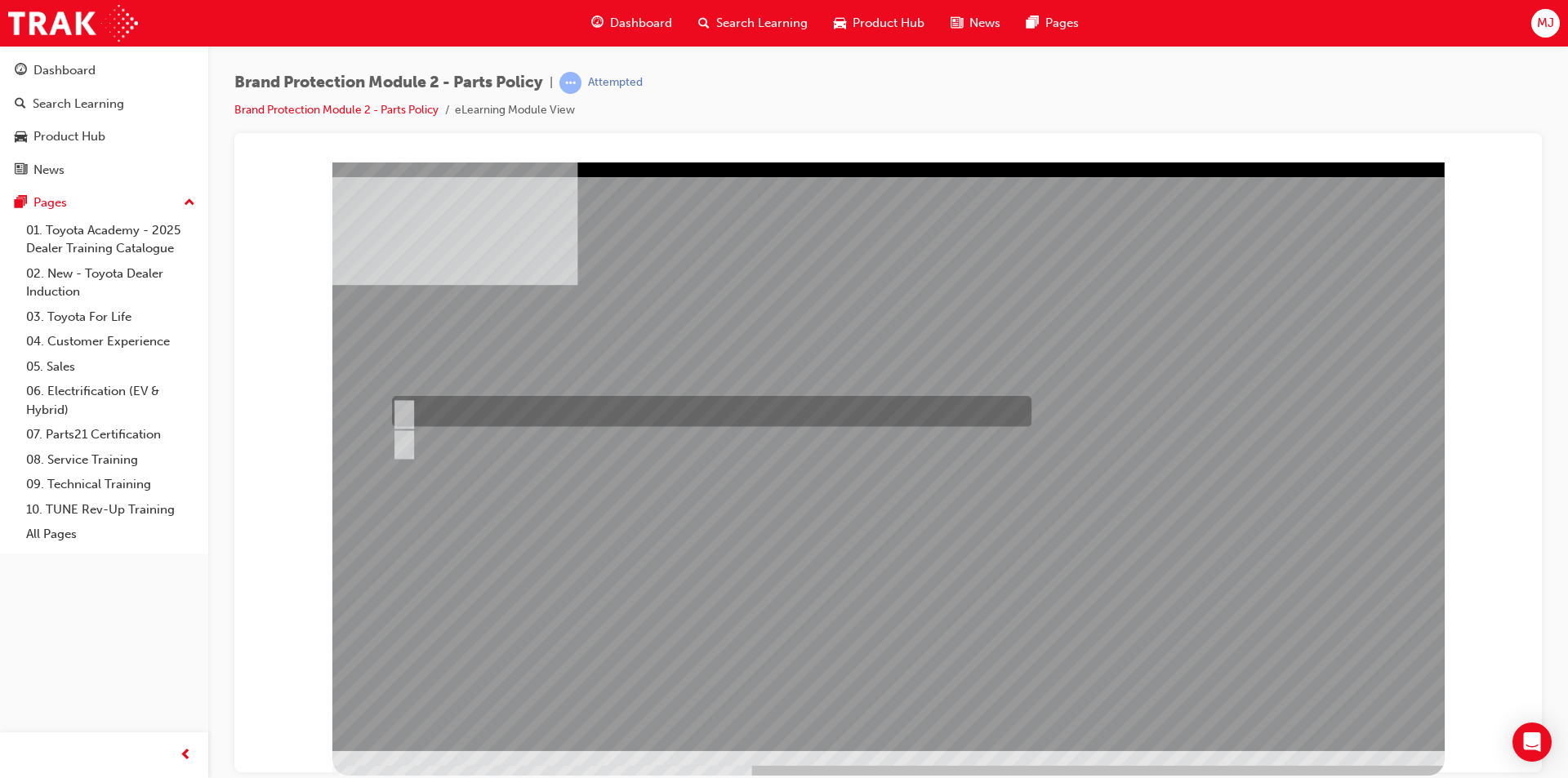
radio input "true"
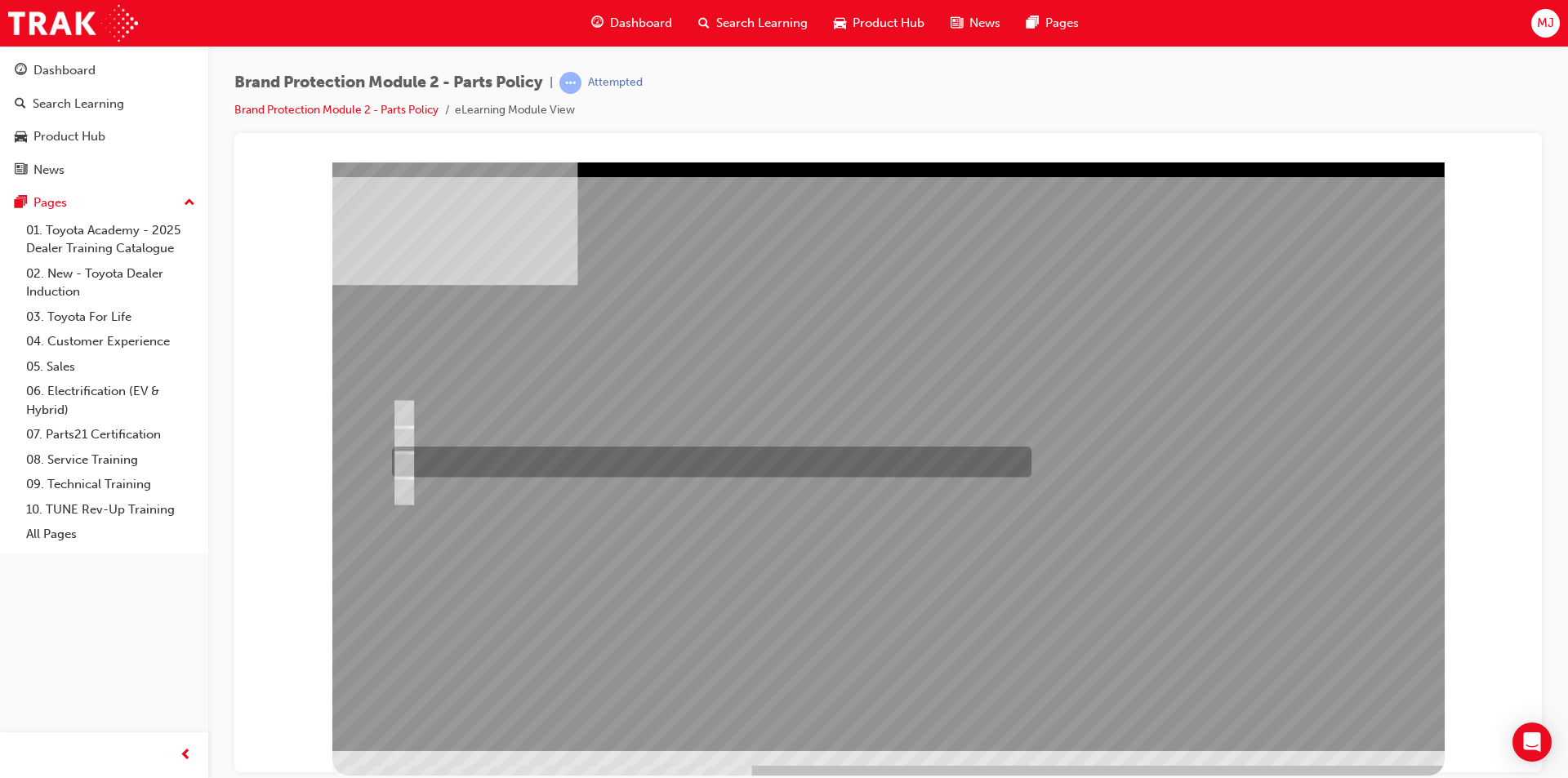
radio input "true"
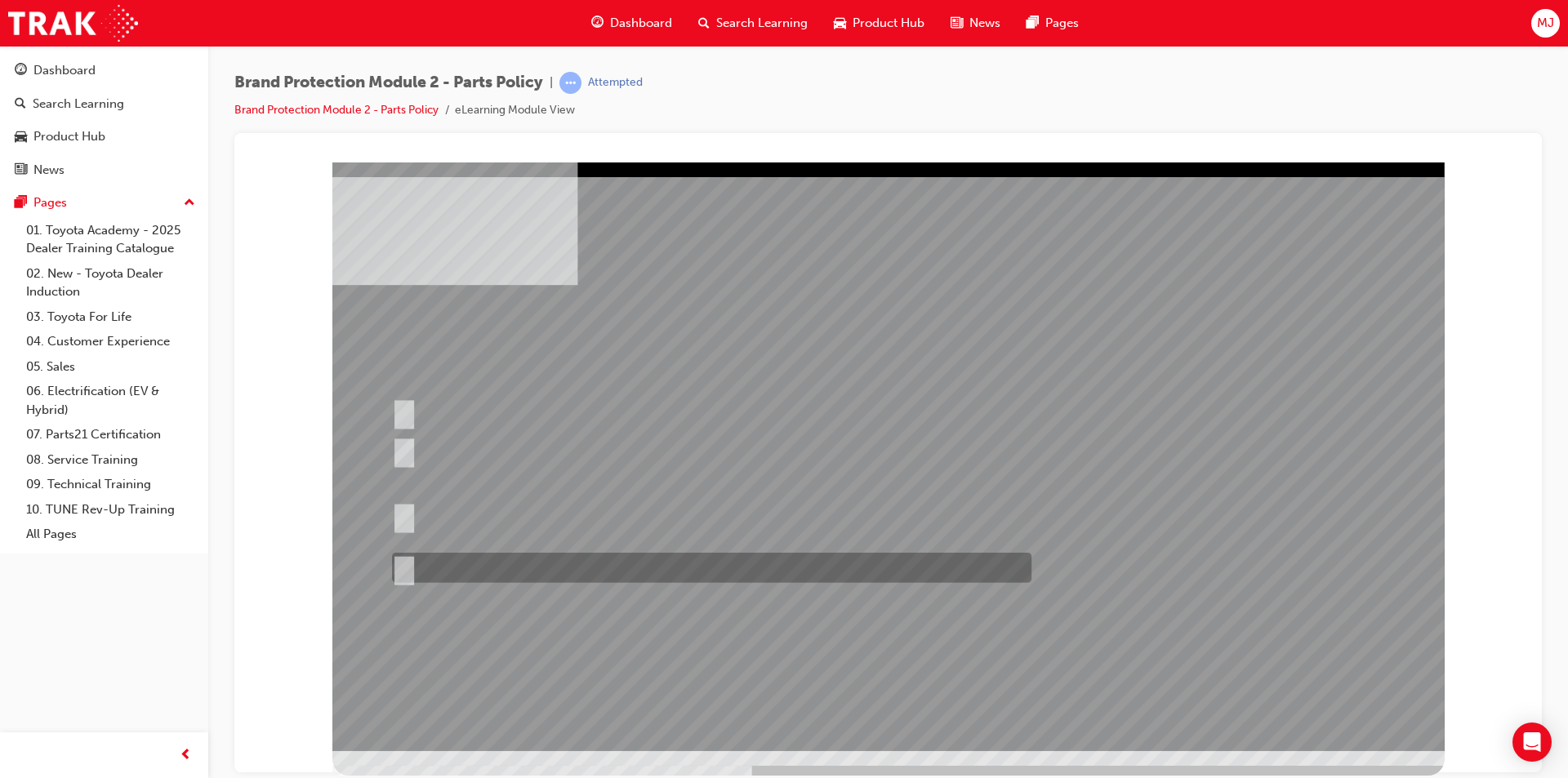
radio input "true"
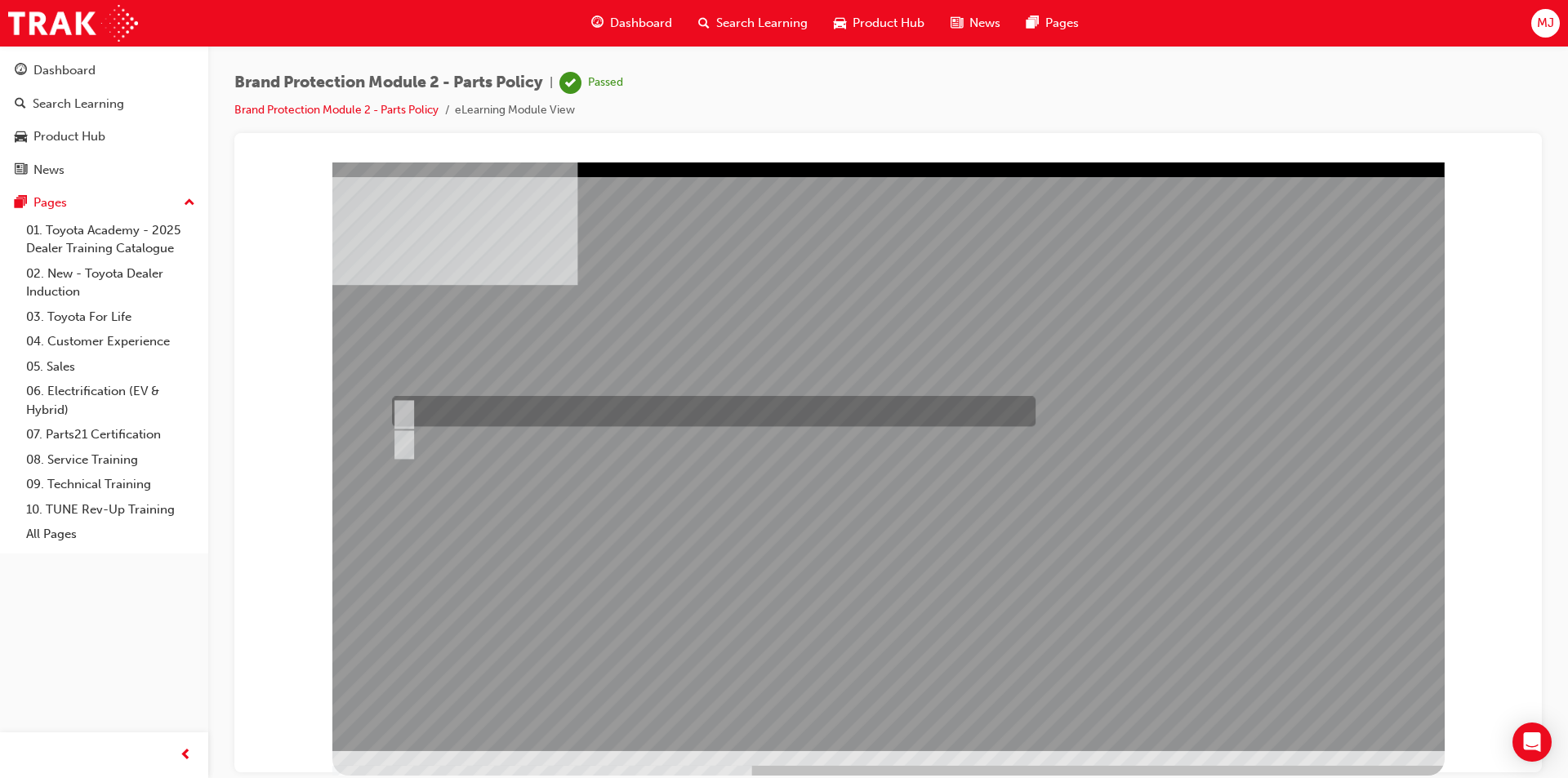
radio input "true"
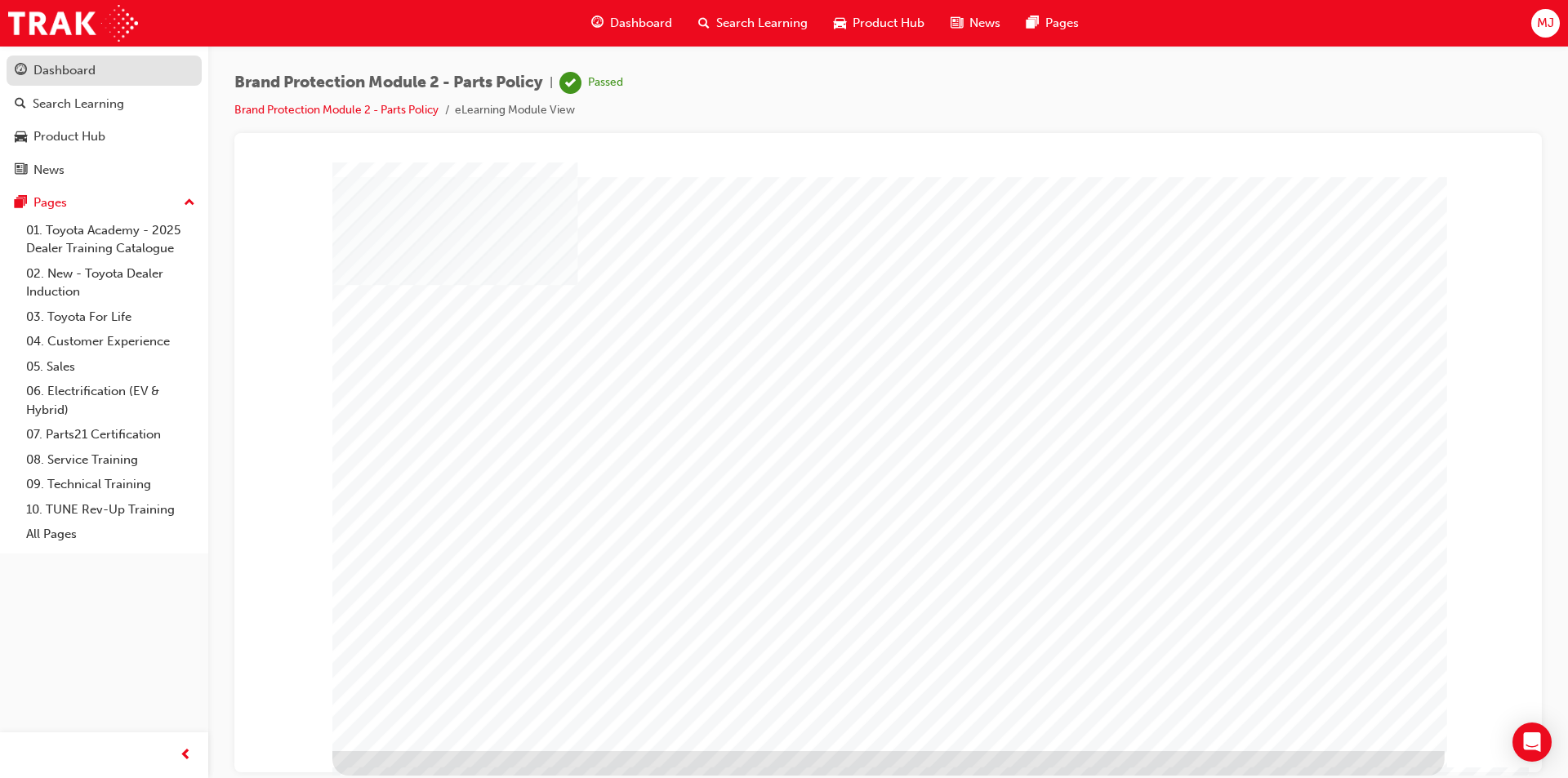
click at [67, 71] on div "Dashboard" at bounding box center [65, 71] width 62 height 18
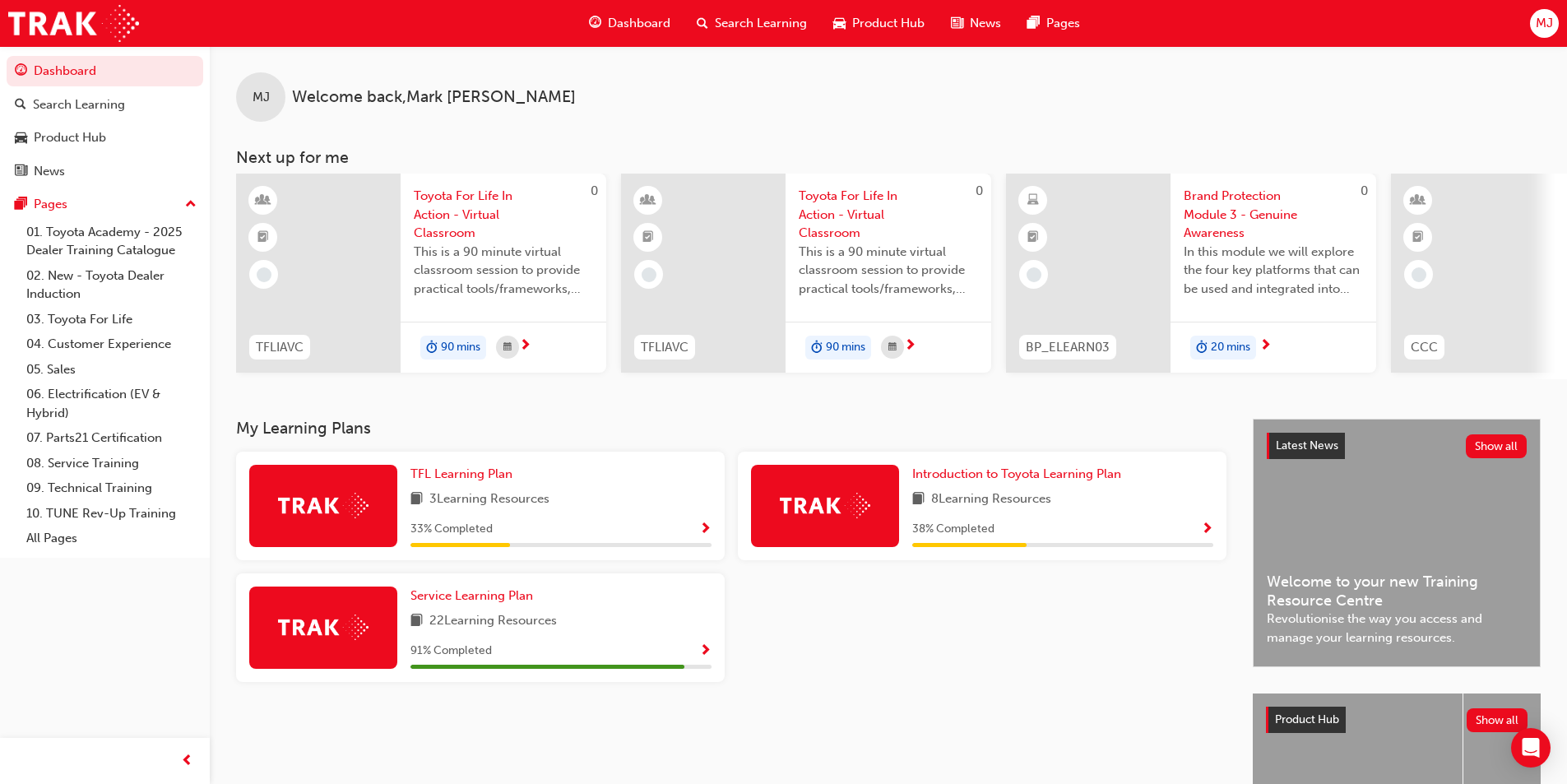
click at [1228, 220] on span "Brand Protection Module 3 - Genuine Awareness" at bounding box center [1273, 214] width 179 height 56
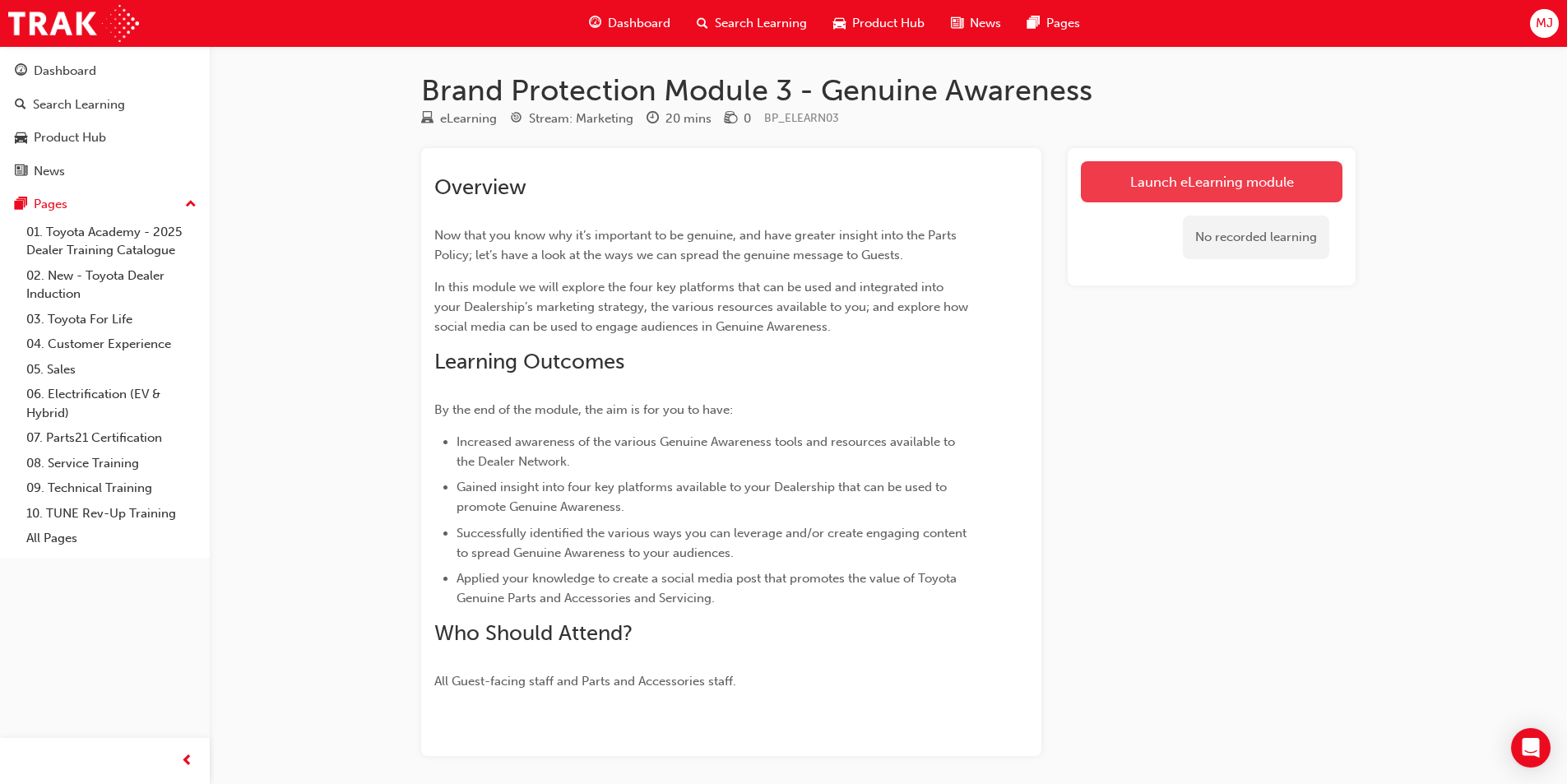
click at [1199, 184] on link "Launch eLearning module" at bounding box center [1211, 182] width 261 height 42
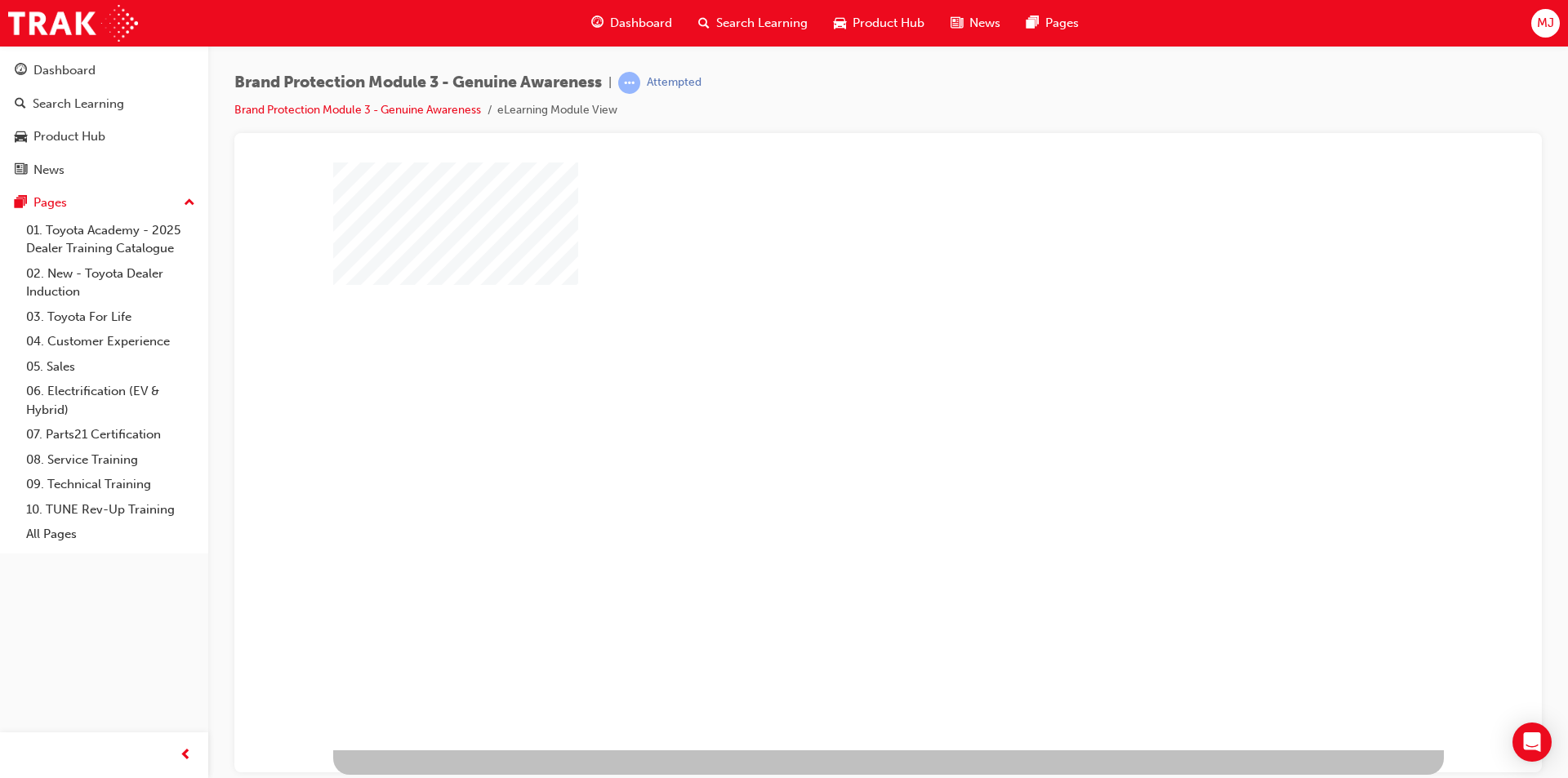
click at [841, 408] on div "play" at bounding box center [841, 408] width 0 height 0
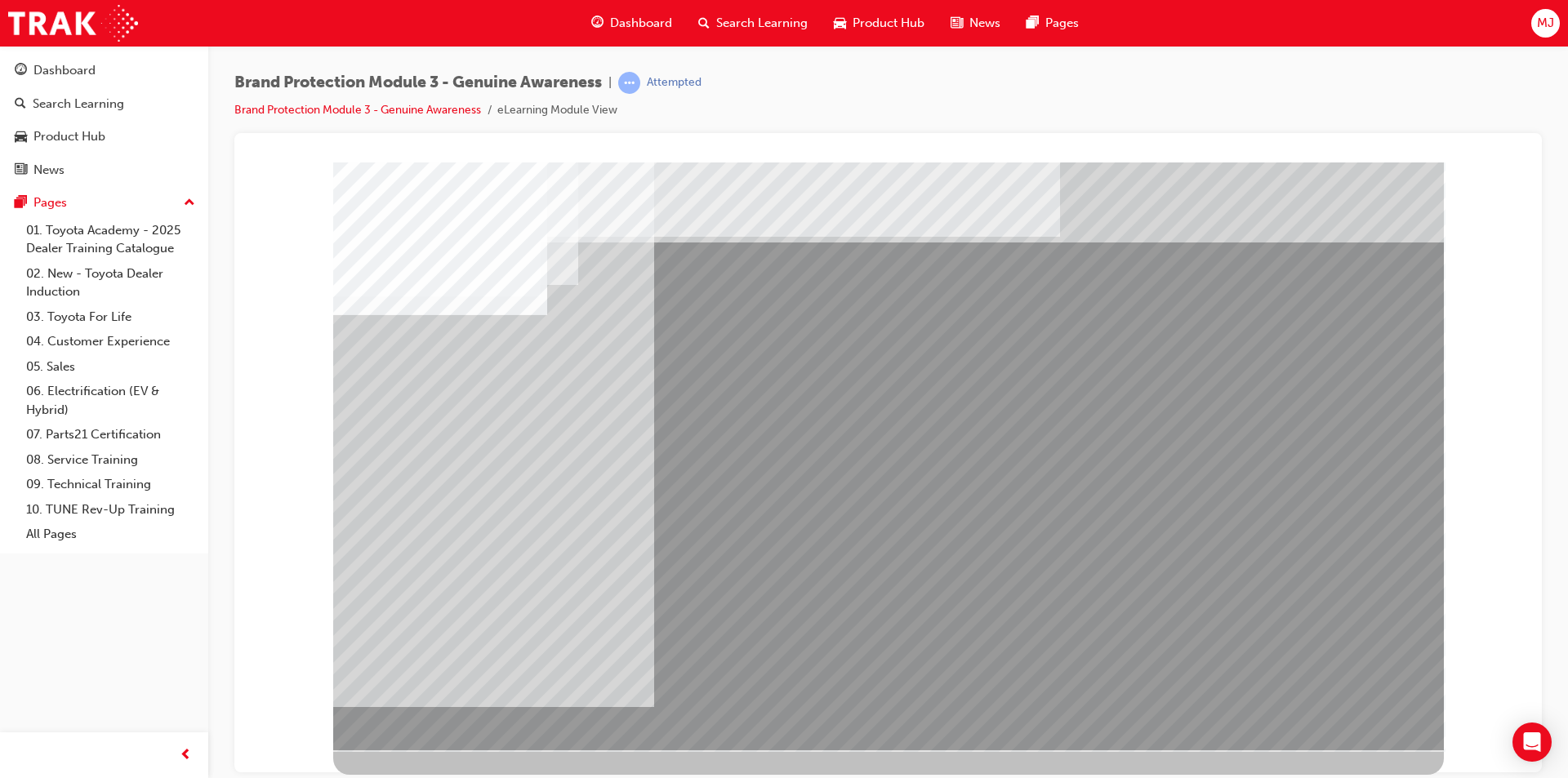
drag, startPoint x: 1240, startPoint y: 283, endPoint x: 829, endPoint y: 355, distance: 417.3
click at [829, 355] on div at bounding box center [888, 455] width 1110 height 587
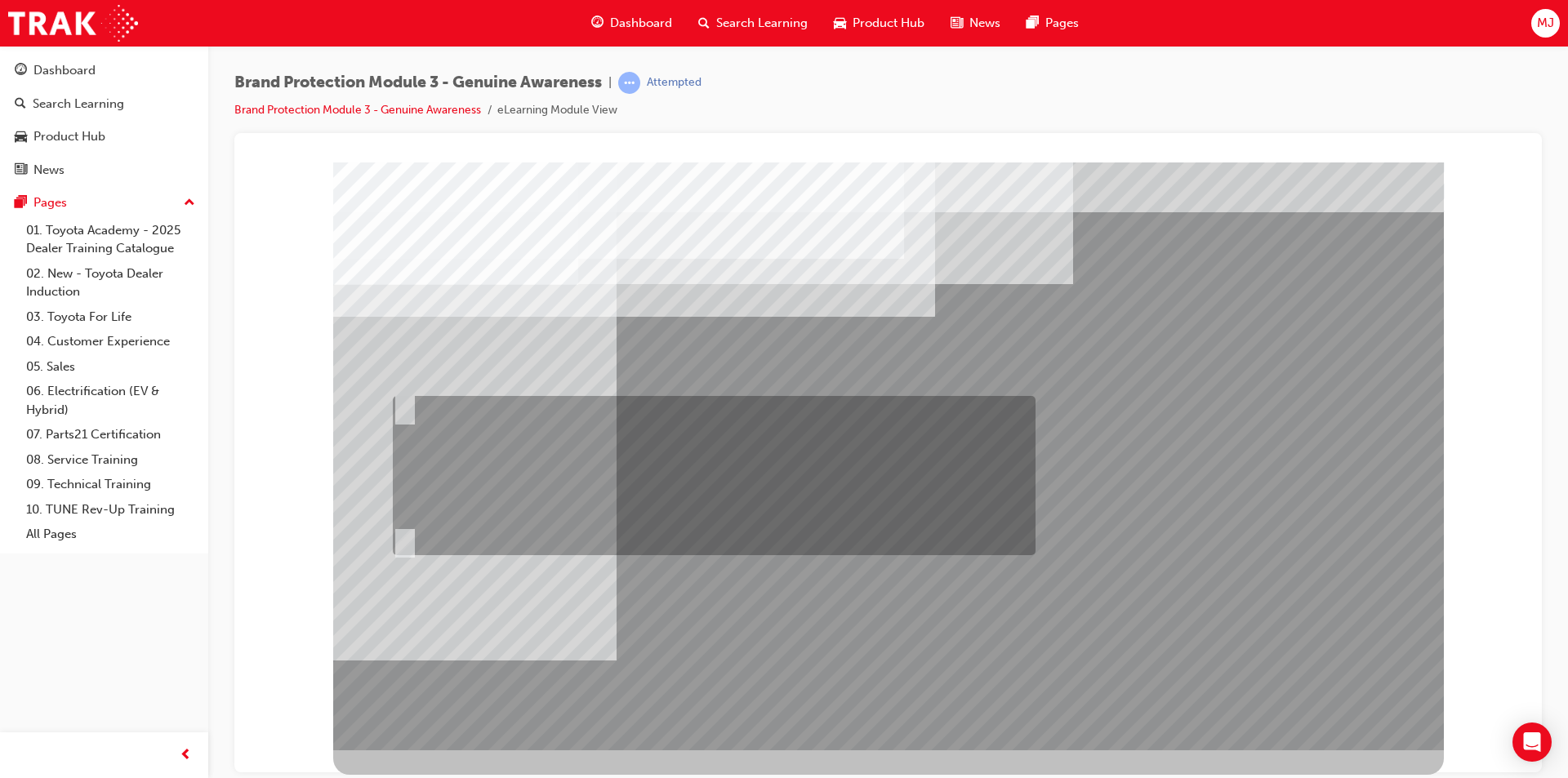
click at [549, 420] on div at bounding box center [710, 476] width 643 height 159
radio input "true"
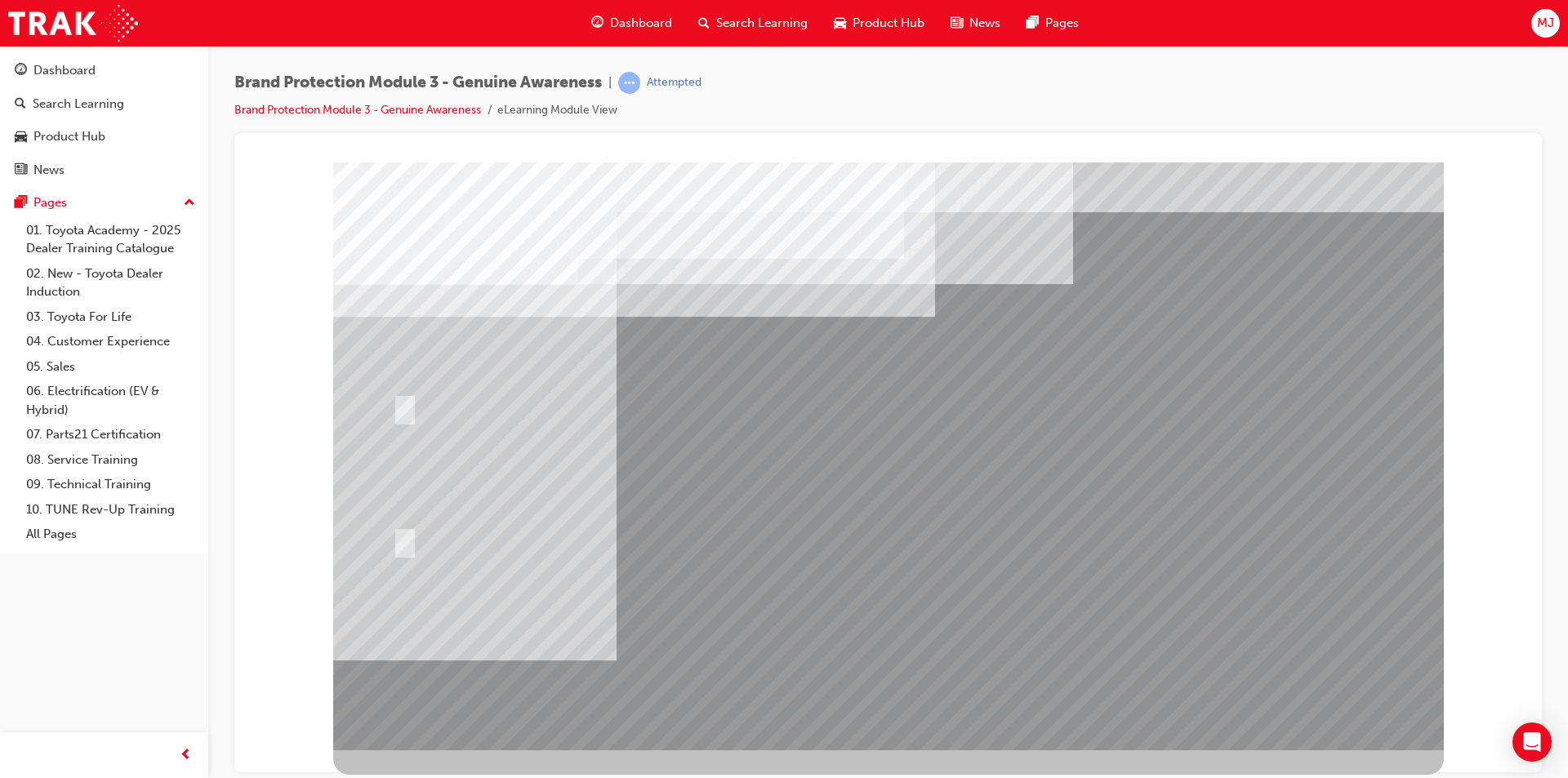
click at [906, 631] on div at bounding box center [888, 455] width 1110 height 587
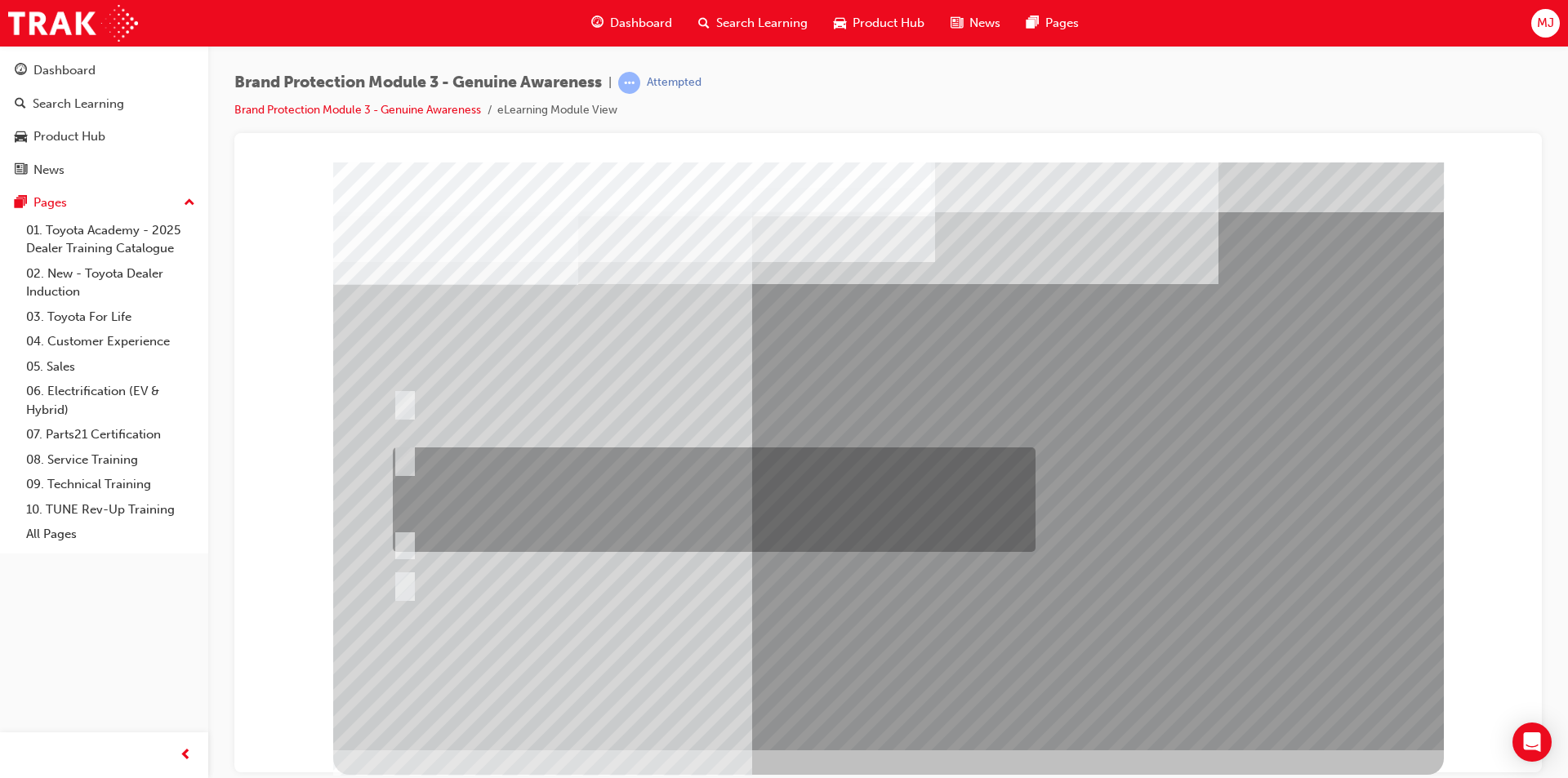
click at [405, 460] on input "Show the Guest Showroom 360 which showcases Toyota Genuine Accessories on each …" at bounding box center [402, 459] width 18 height 18
radio input "true"
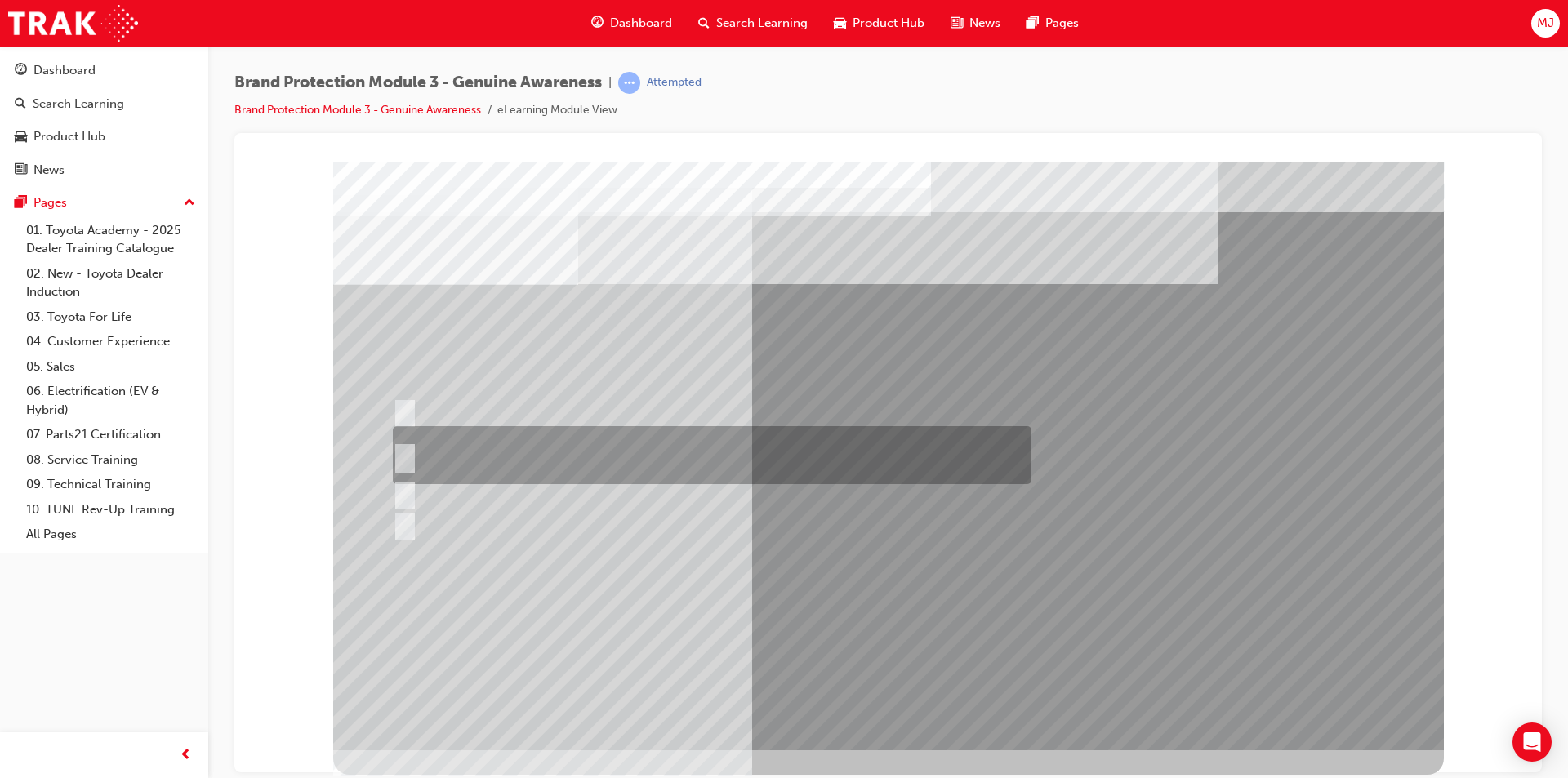
click at [406, 453] on input "Toyota Genuine Parts and Accessories and Toyota Genuine Service." at bounding box center [402, 455] width 18 height 18
radio input "true"
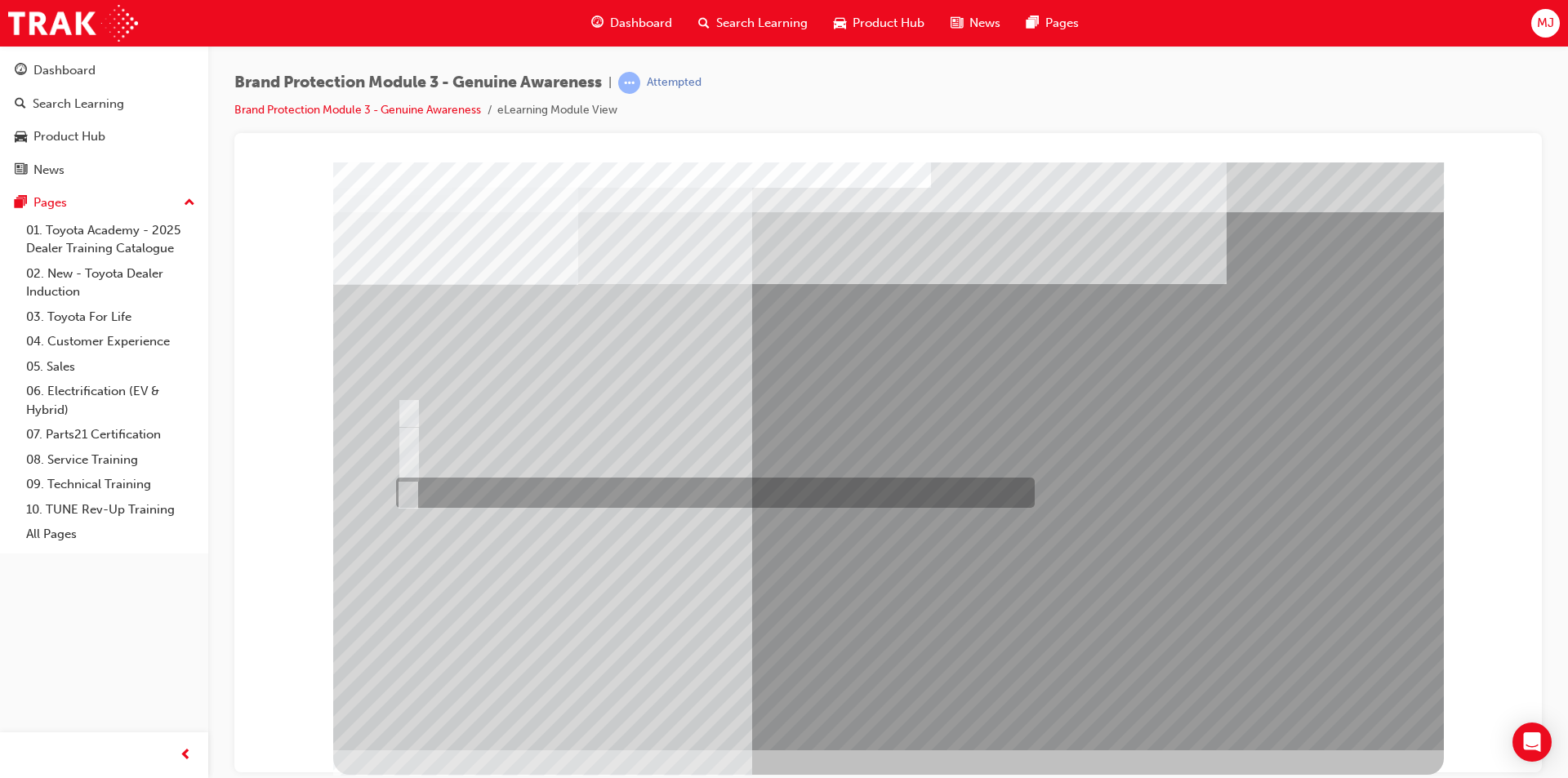
click at [455, 491] on div at bounding box center [711, 492] width 638 height 30
radio input "true"
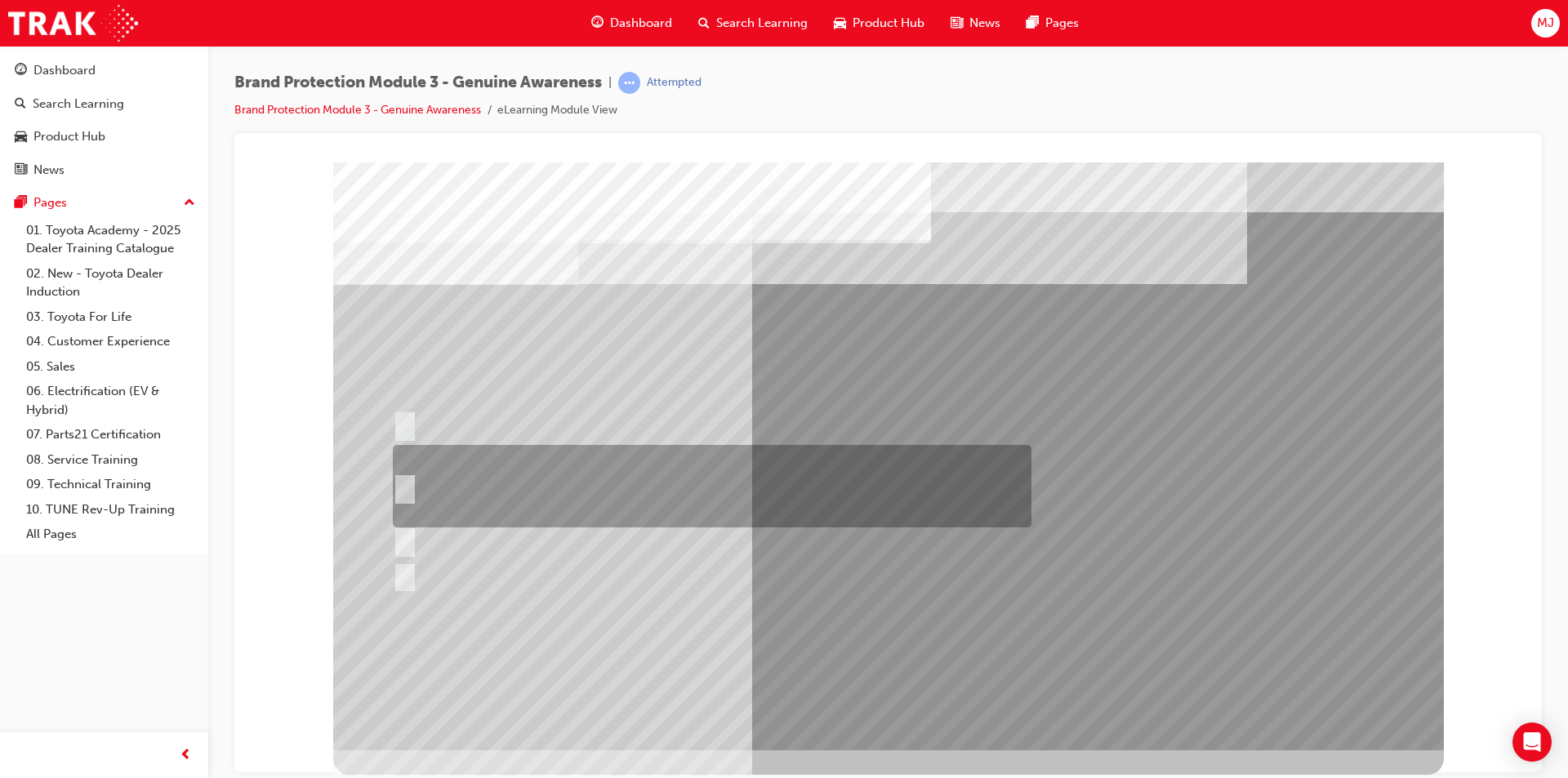
click at [407, 483] on input "Email the Toyota Brand Protection Team at brandprotection@toyota.com.au, a dire…" at bounding box center [402, 487] width 18 height 18
radio input "true"
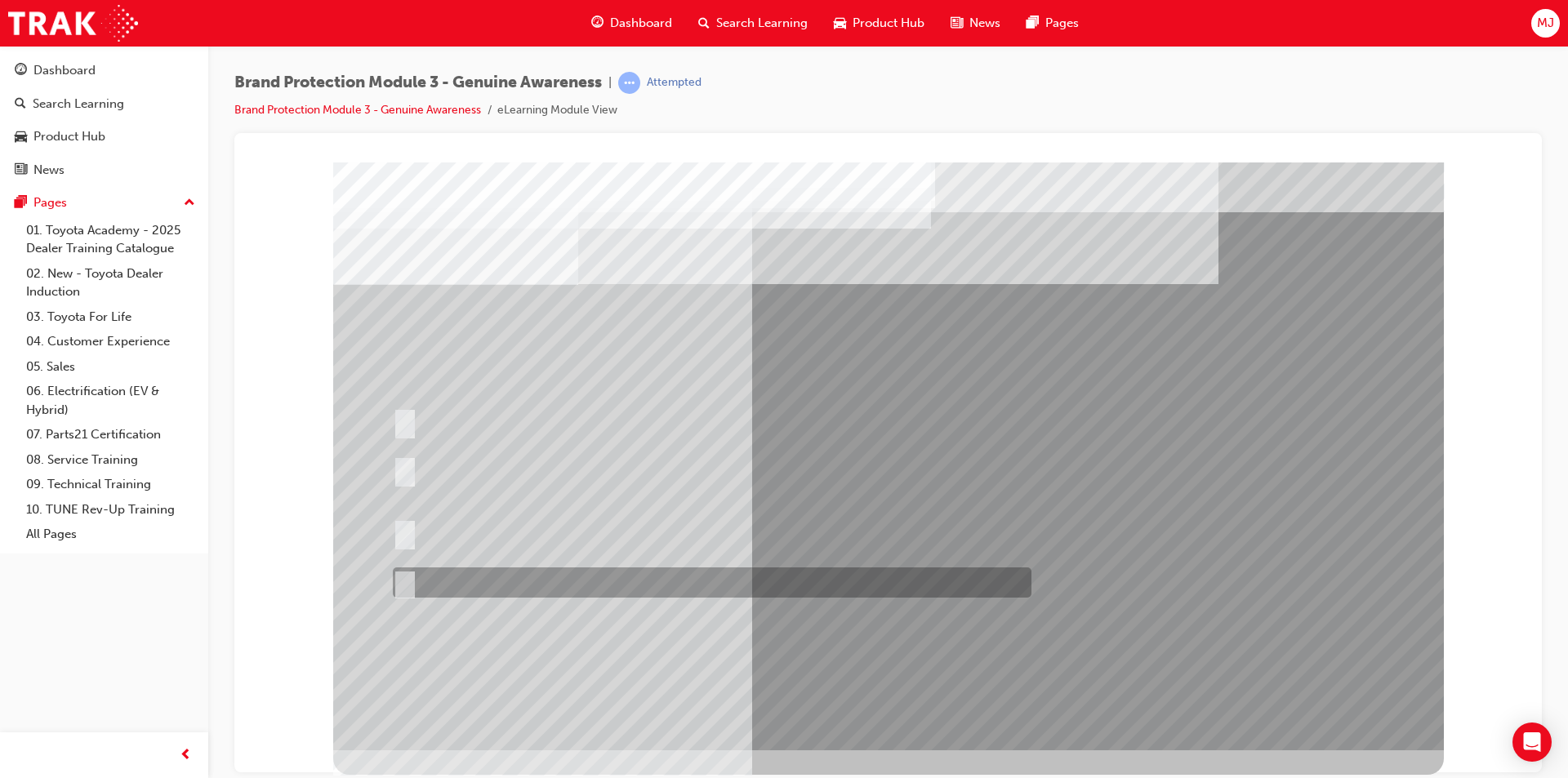
click at [479, 585] on div at bounding box center [708, 582] width 638 height 30
radio input "true"
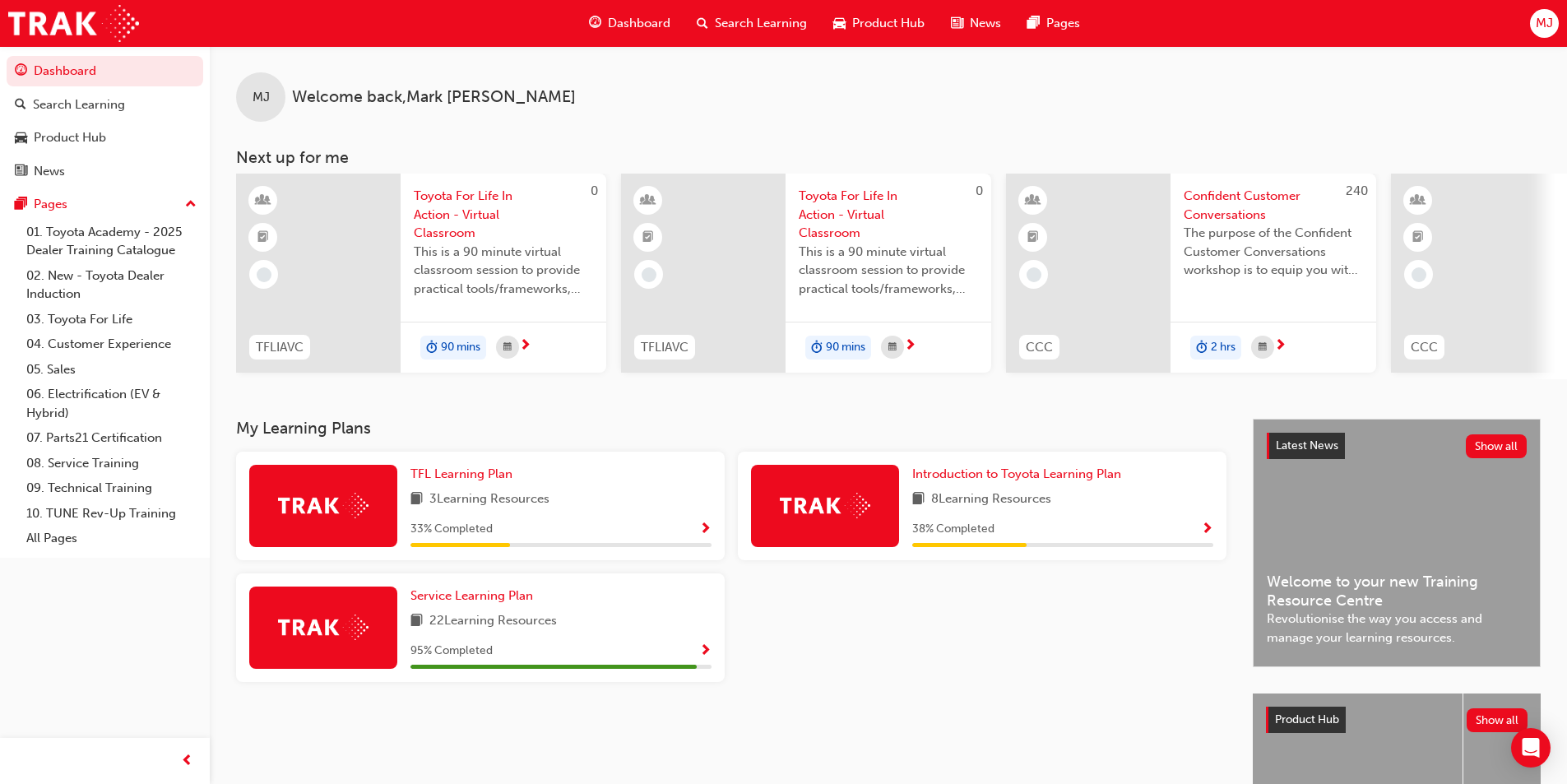
click at [1233, 192] on span "Confident Customer Conversations" at bounding box center [1273, 205] width 179 height 37
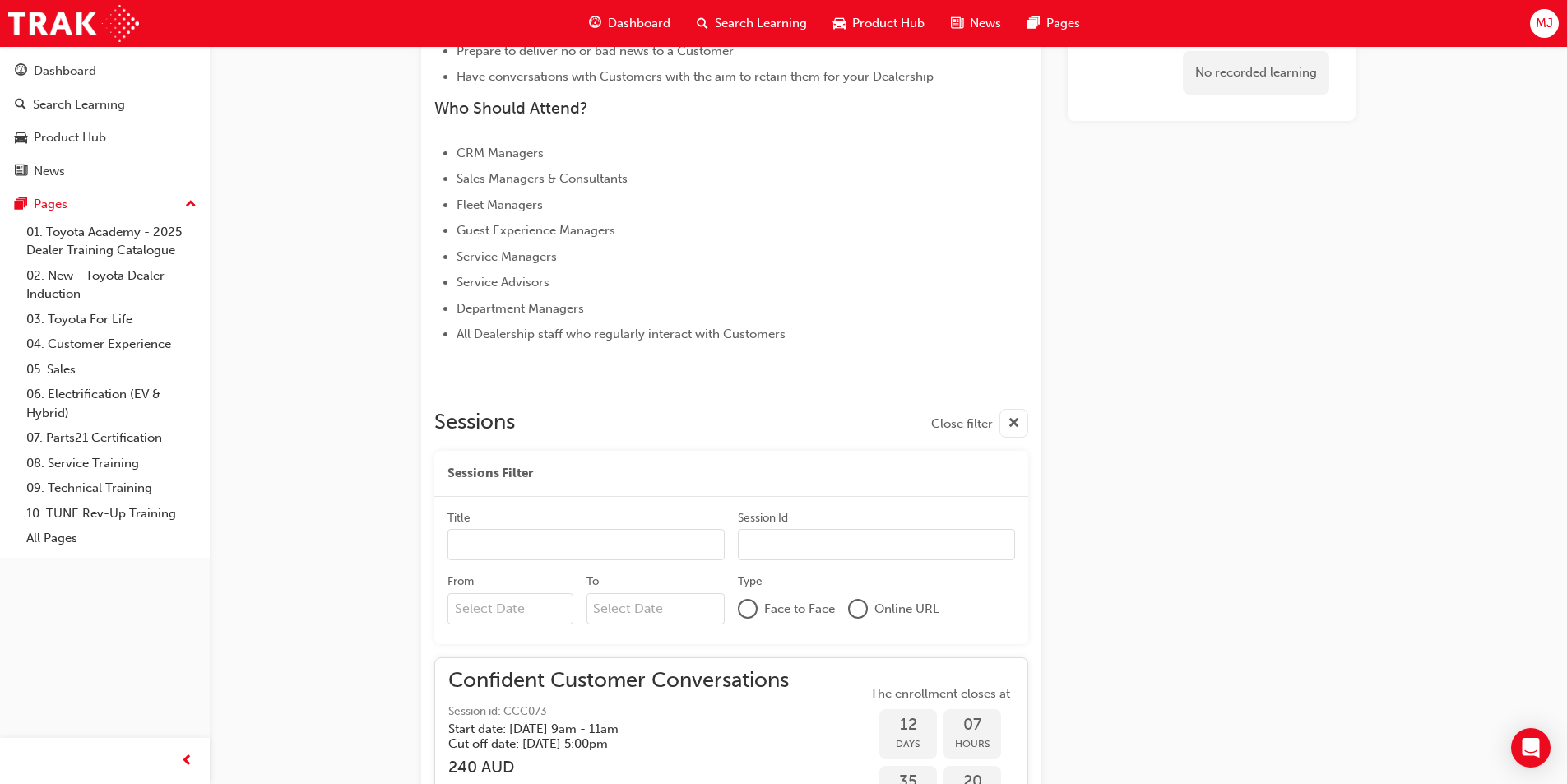
scroll to position [680, 0]
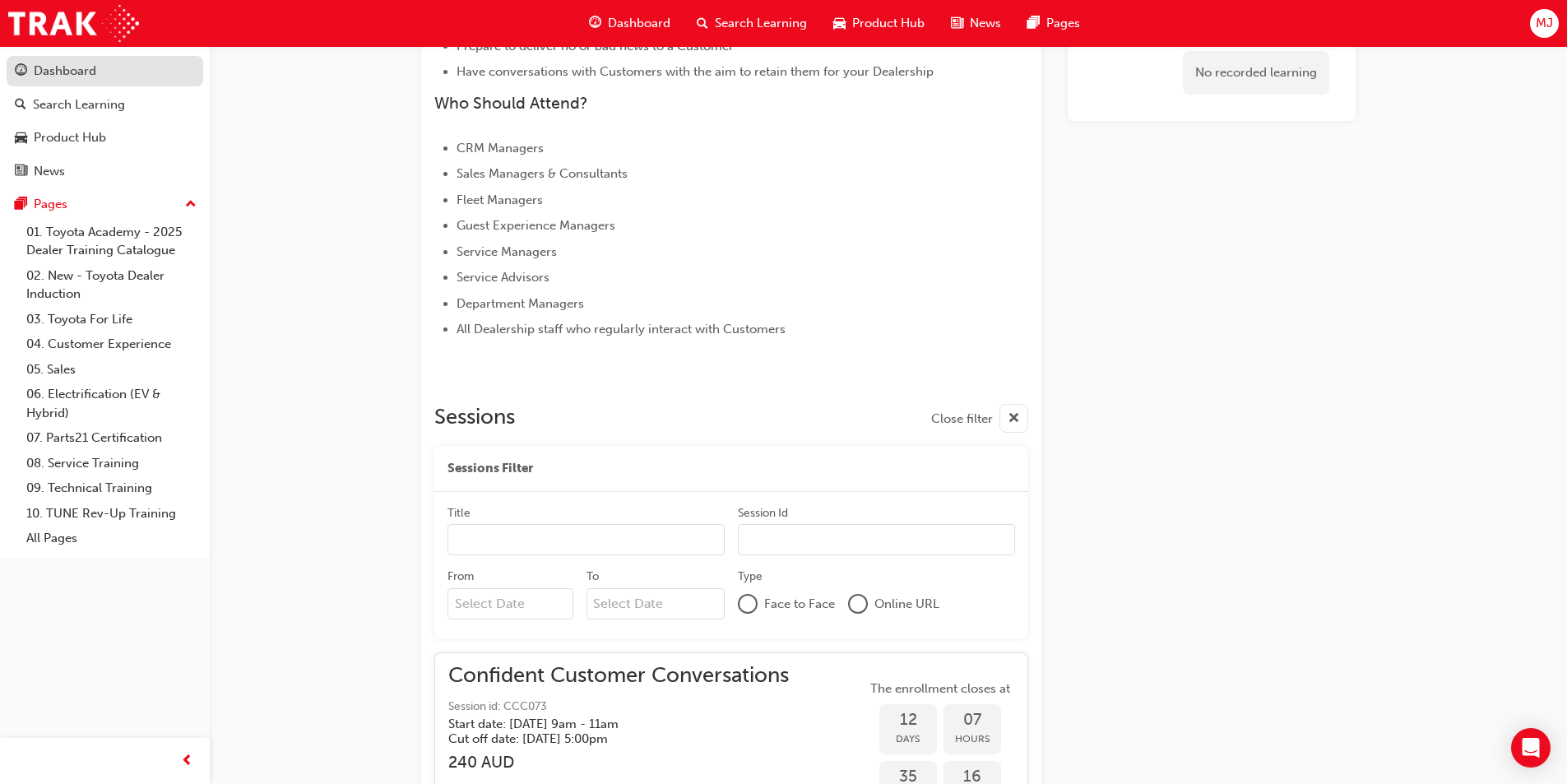
click at [86, 68] on div "Dashboard" at bounding box center [66, 71] width 63 height 18
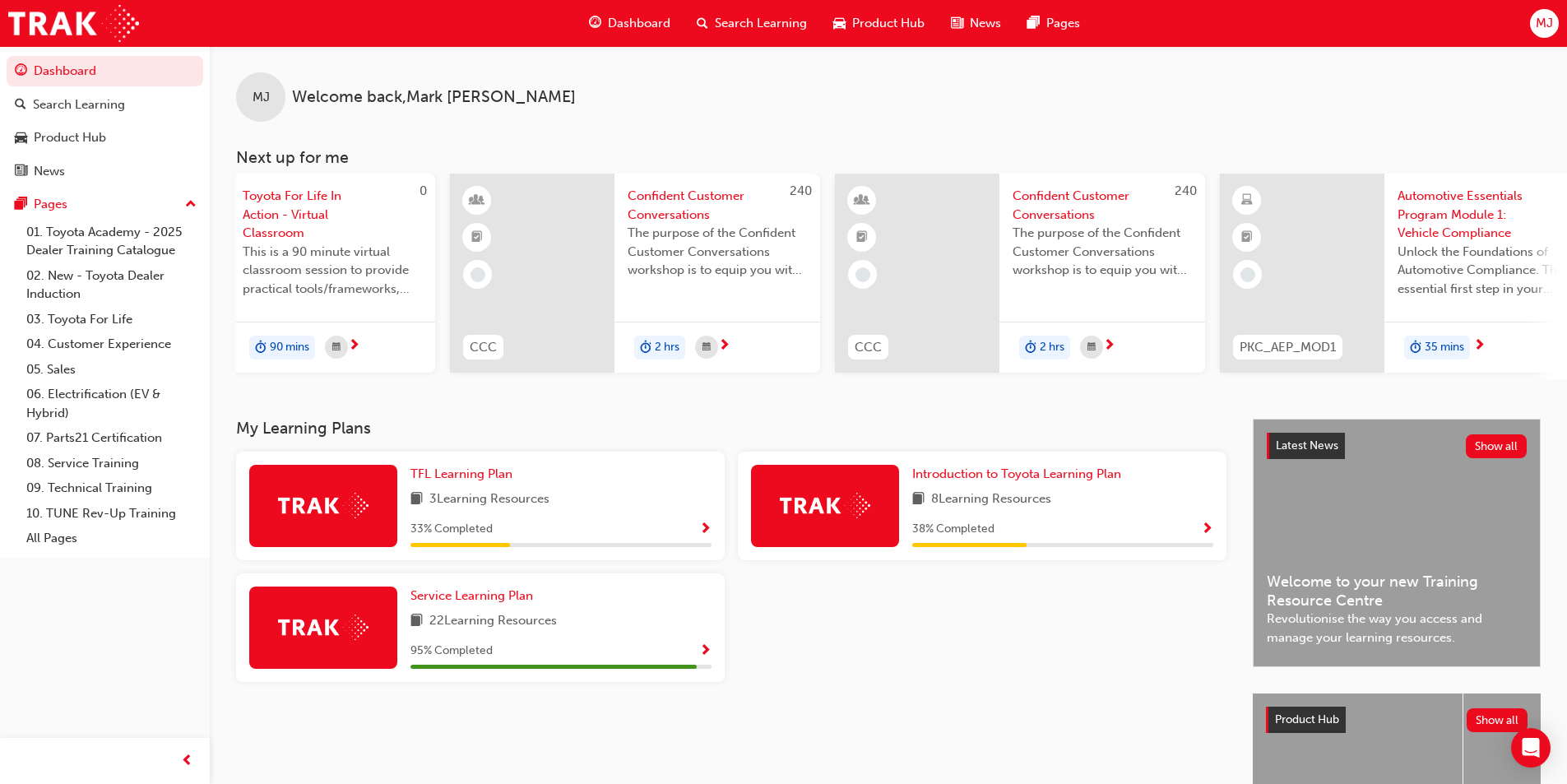
scroll to position [0, 566]
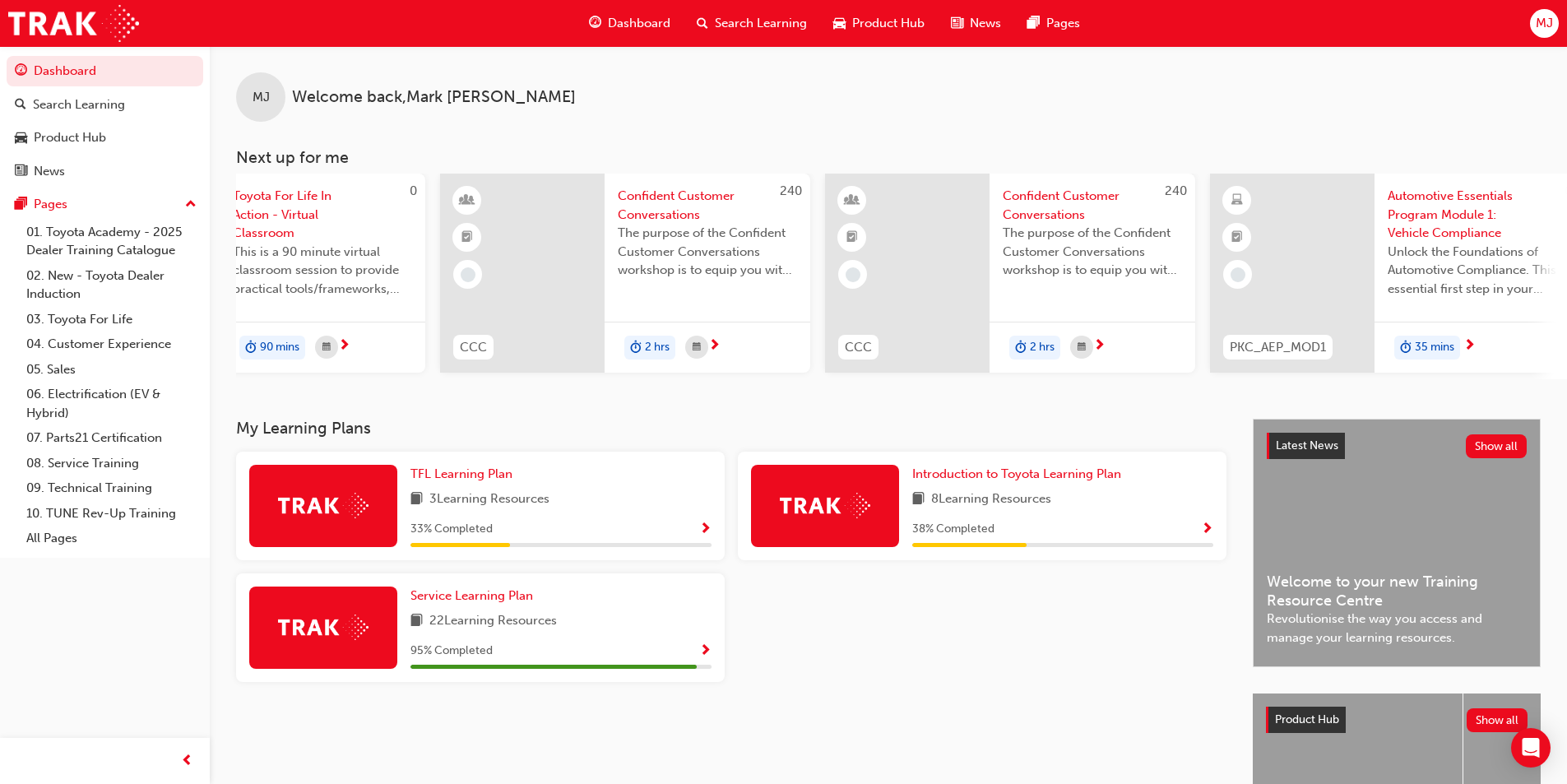
click at [1027, 190] on span "Confident Customer Conversations" at bounding box center [1092, 205] width 179 height 37
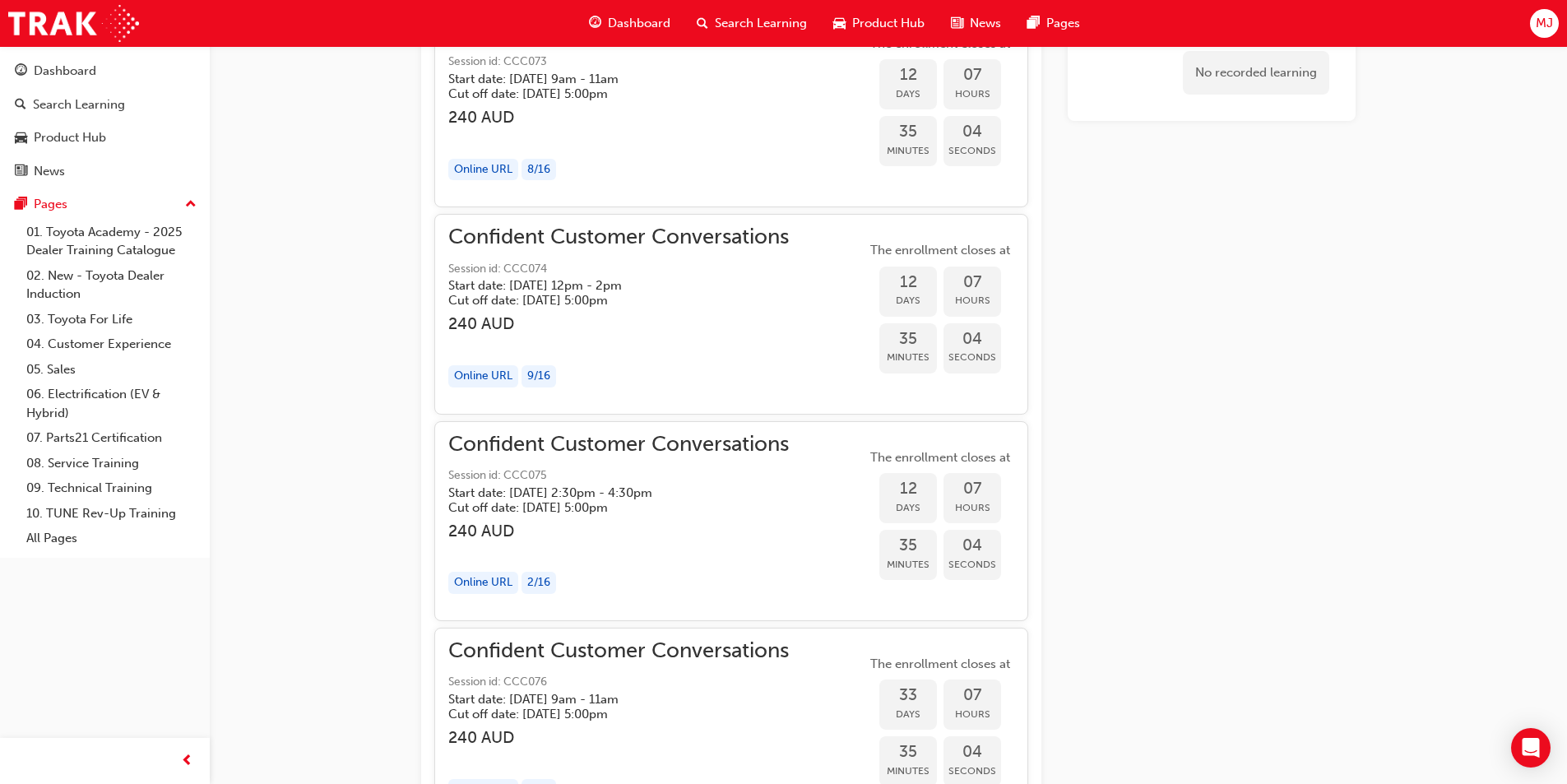
scroll to position [1332, 0]
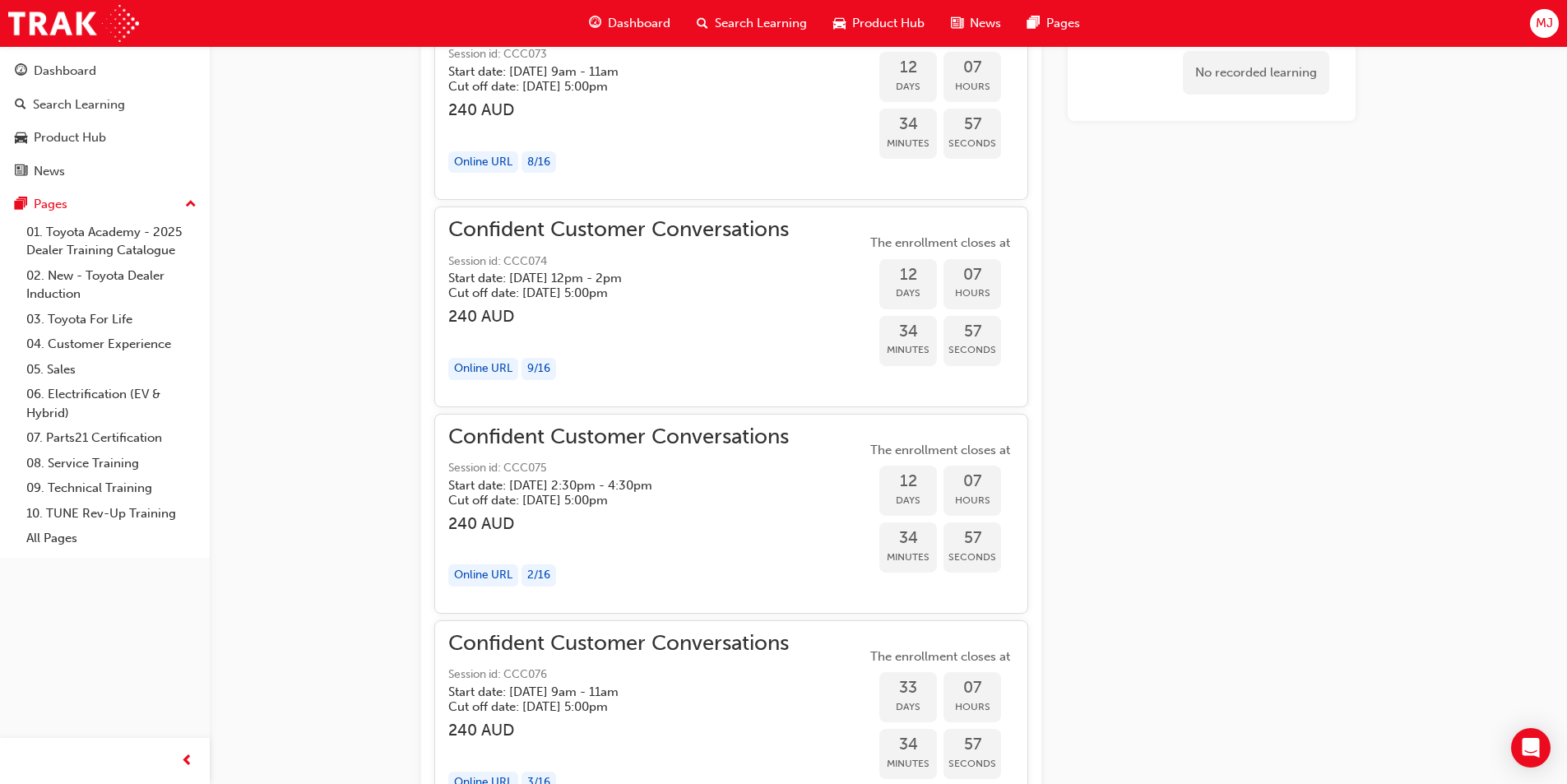
click at [633, 22] on span "Dashboard" at bounding box center [639, 23] width 63 height 18
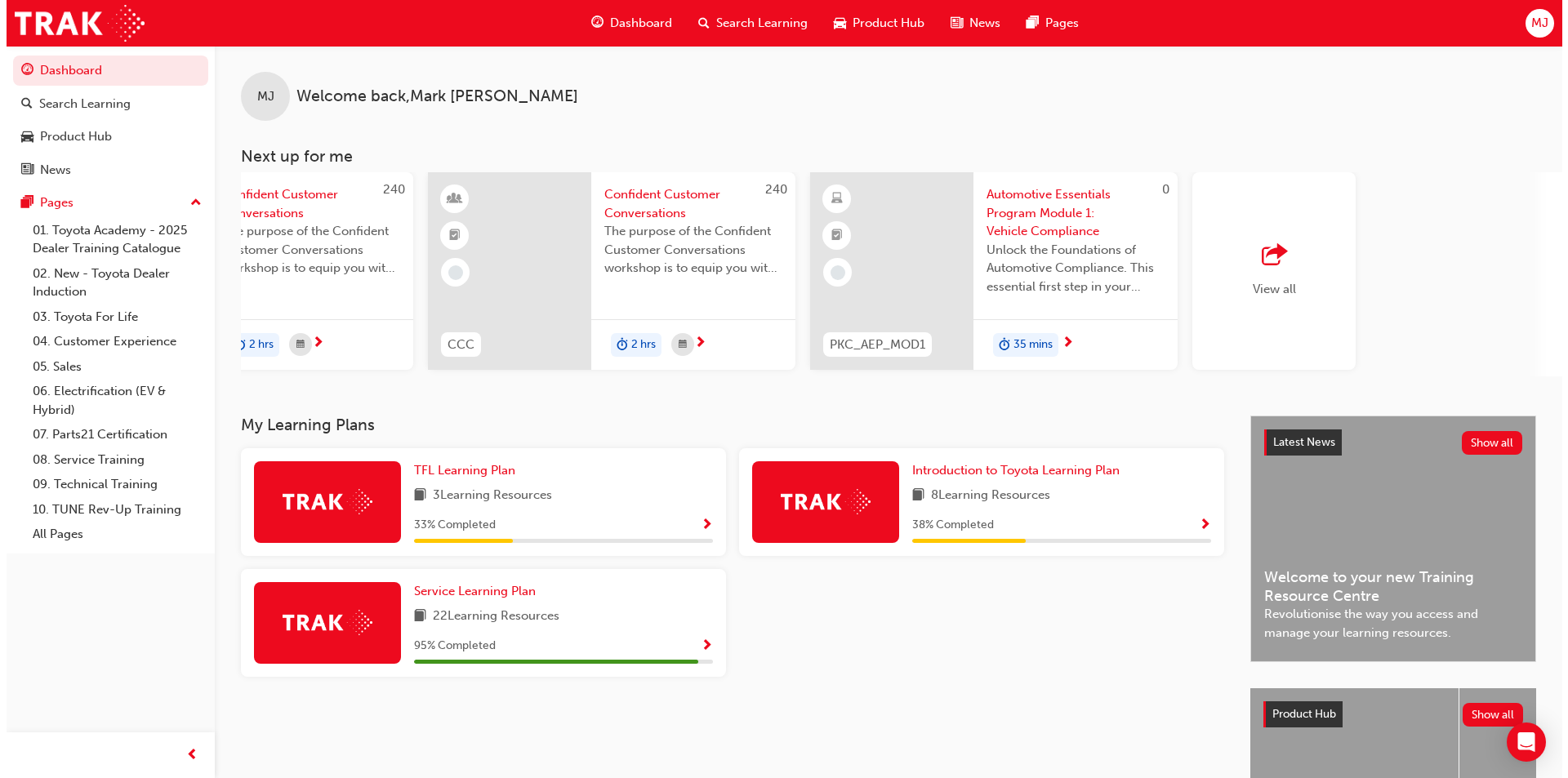
scroll to position [0, 969]
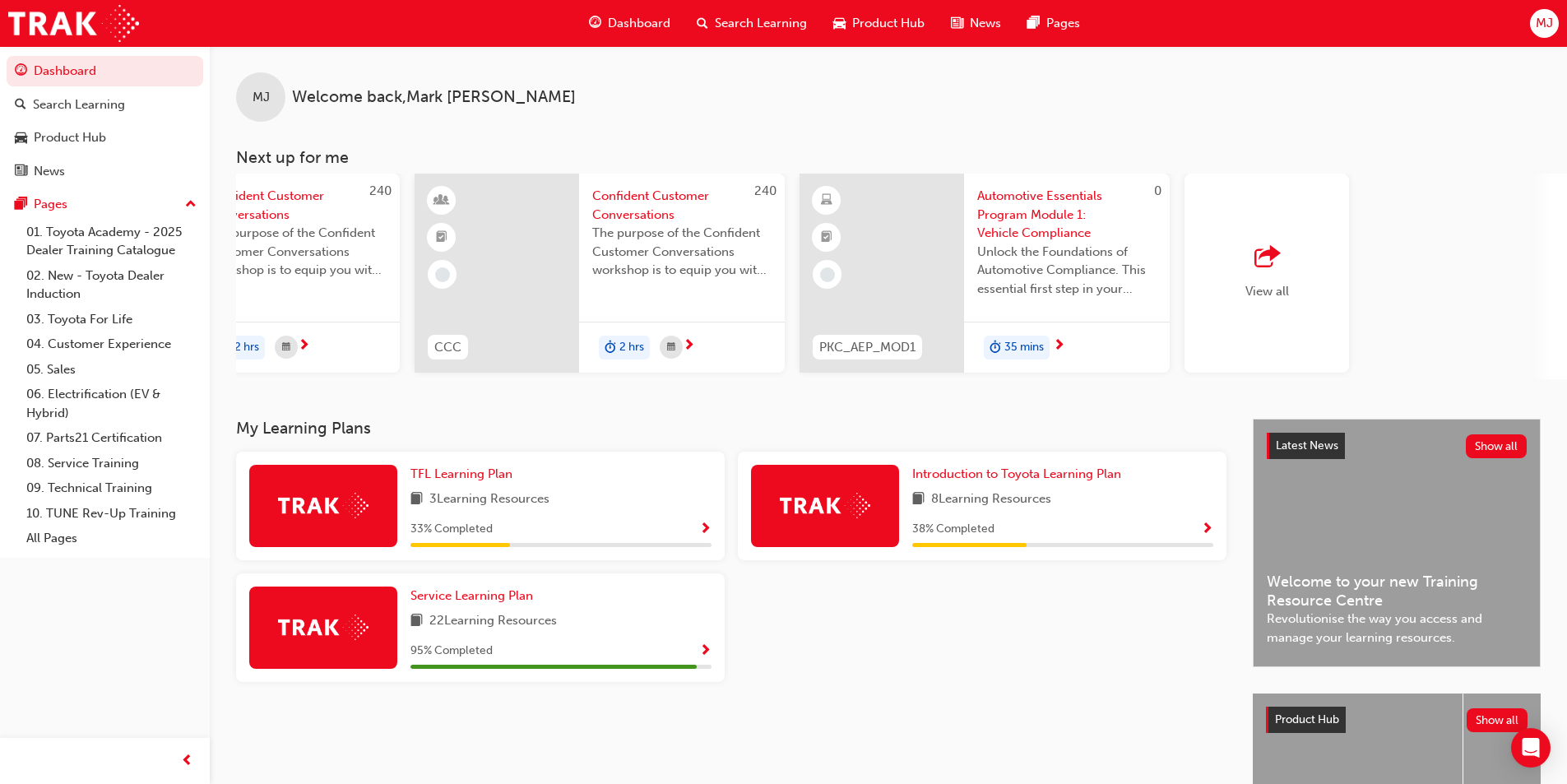
click at [1026, 195] on span "Automotive Essentials Program Module 1: Vehicle Compliance" at bounding box center [1067, 214] width 179 height 56
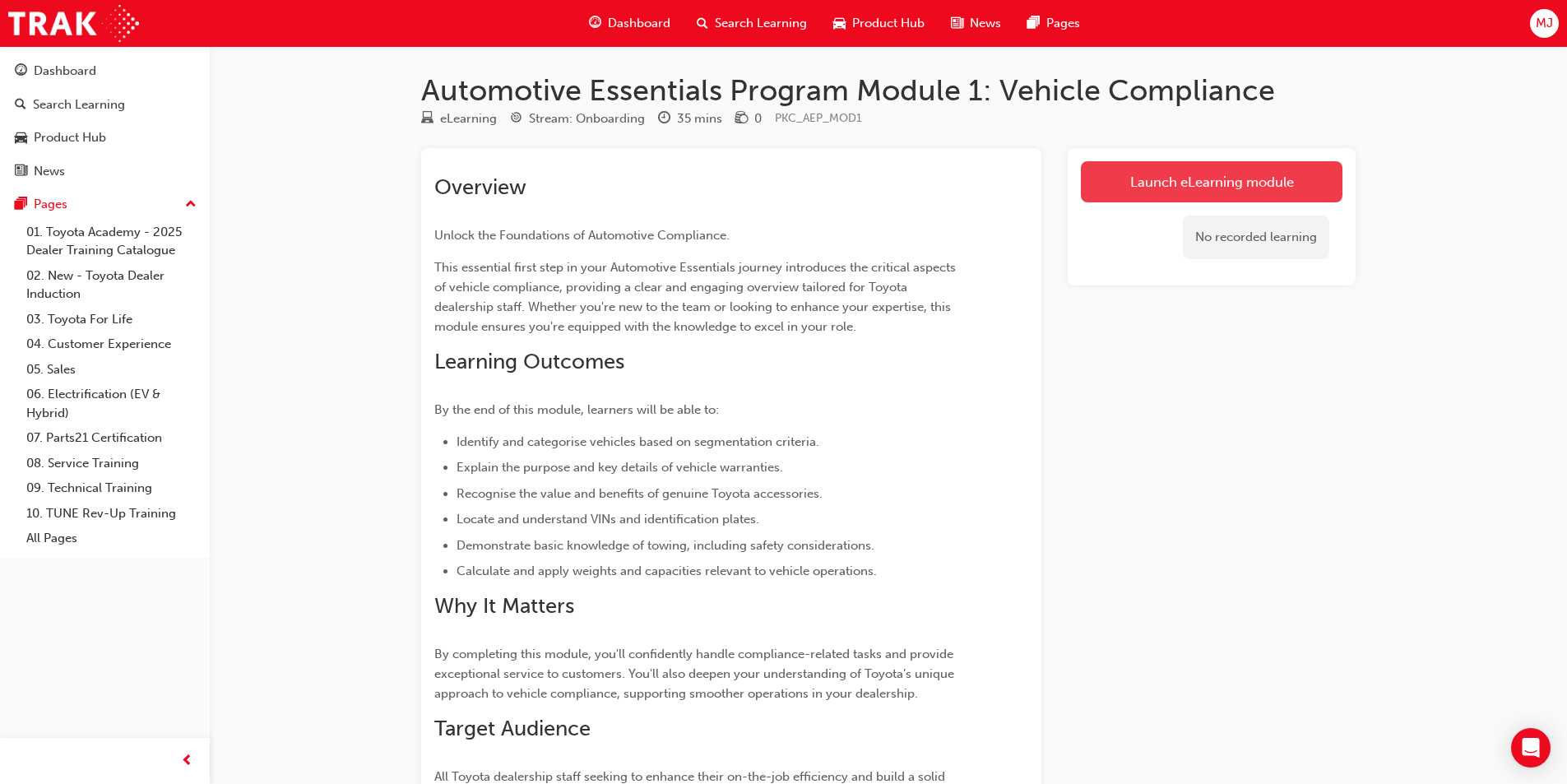
click at [1198, 192] on link "Launch eLearning module" at bounding box center [1211, 182] width 261 height 42
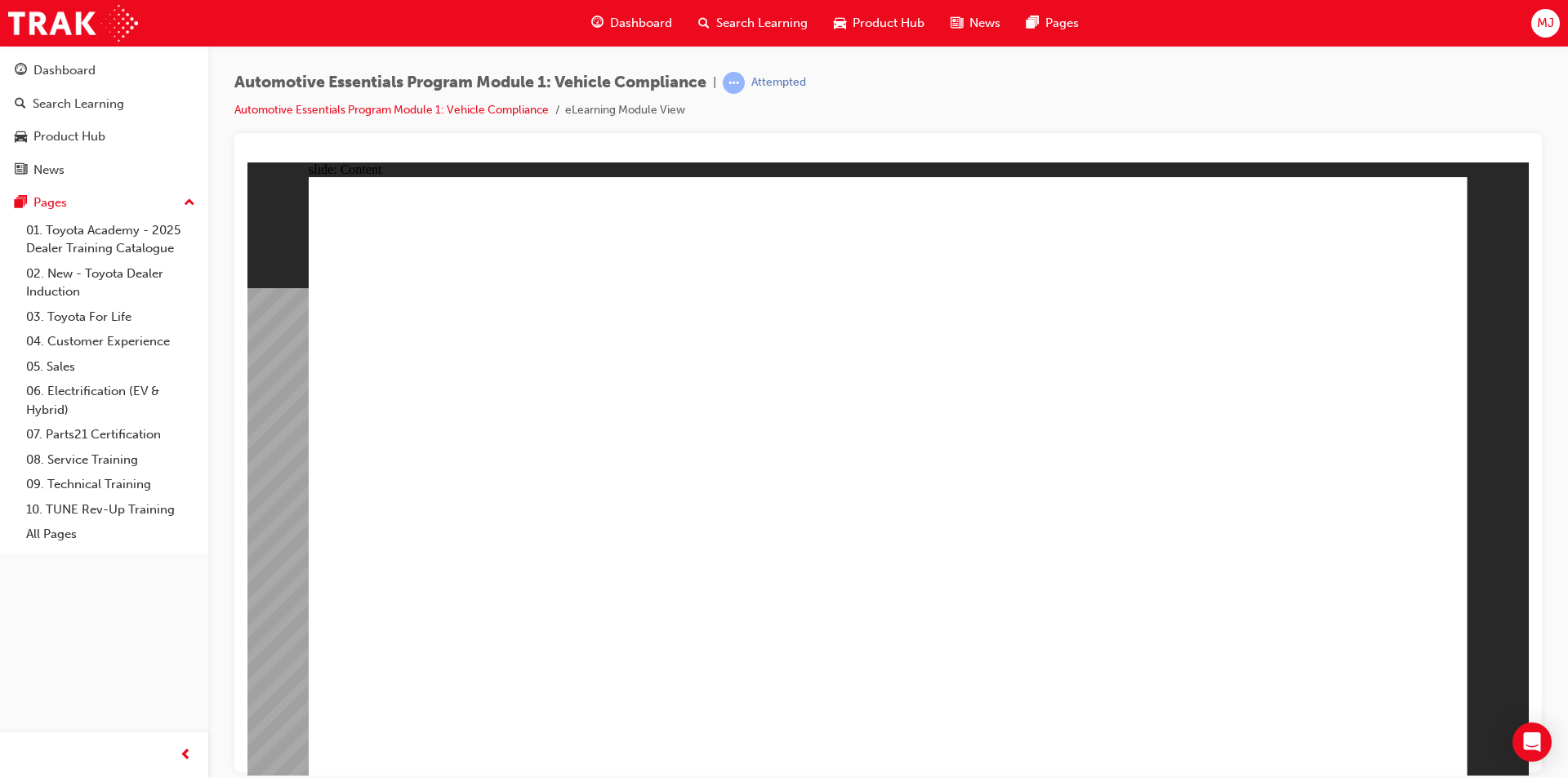
drag, startPoint x: 1447, startPoint y: 208, endPoint x: 1415, endPoint y: 214, distance: 32.6
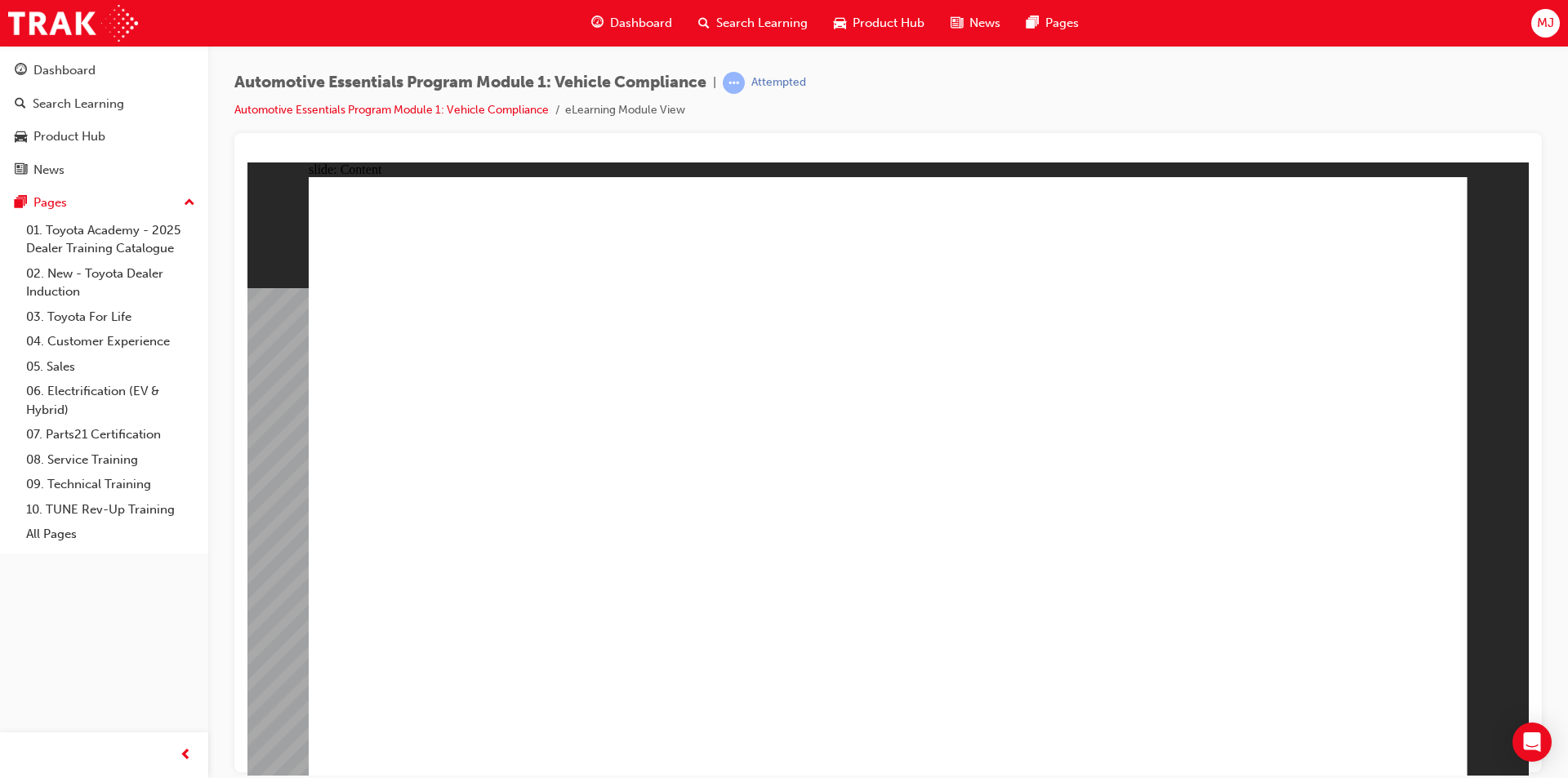
radio input "true"
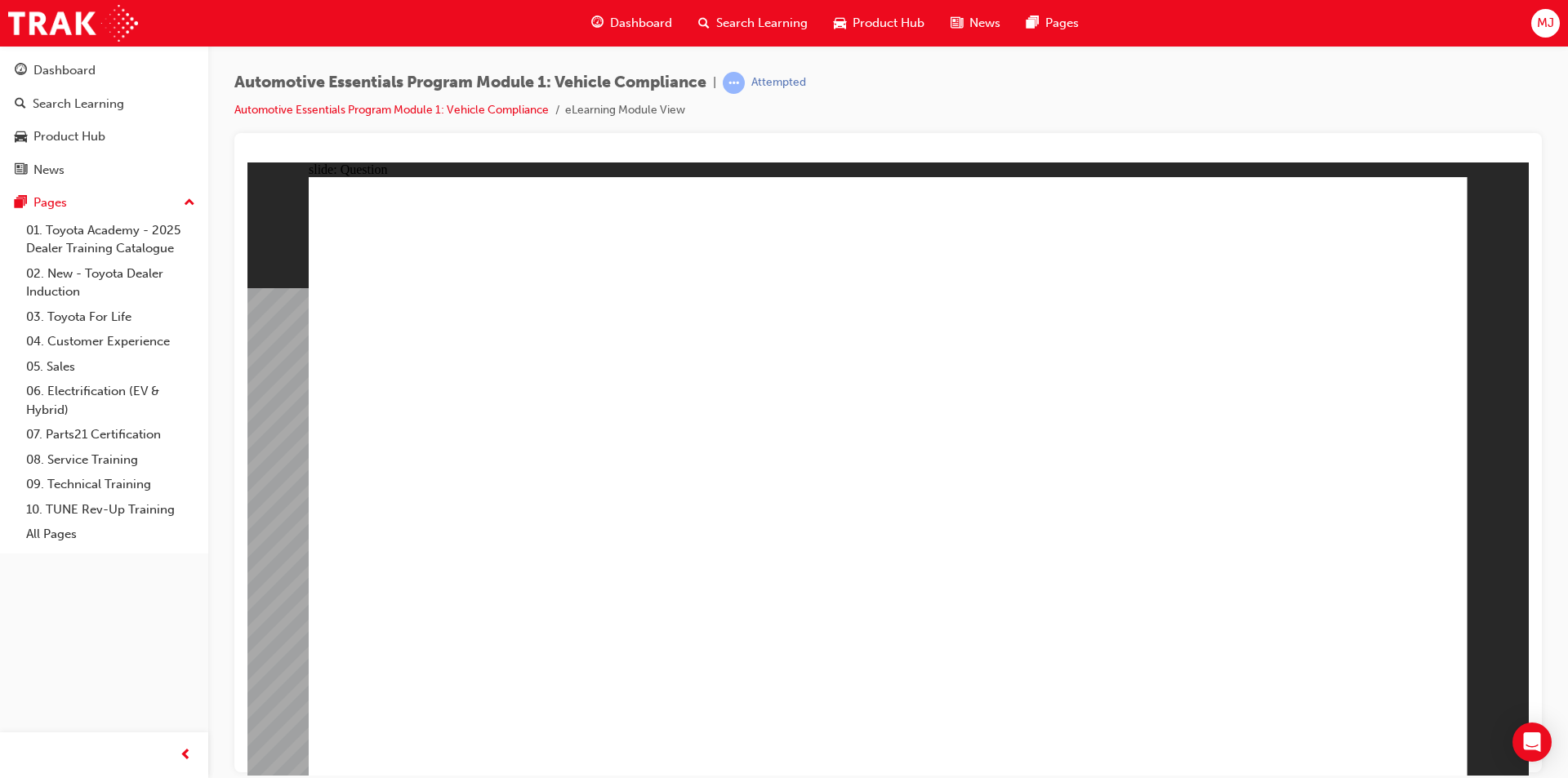
radio input "true"
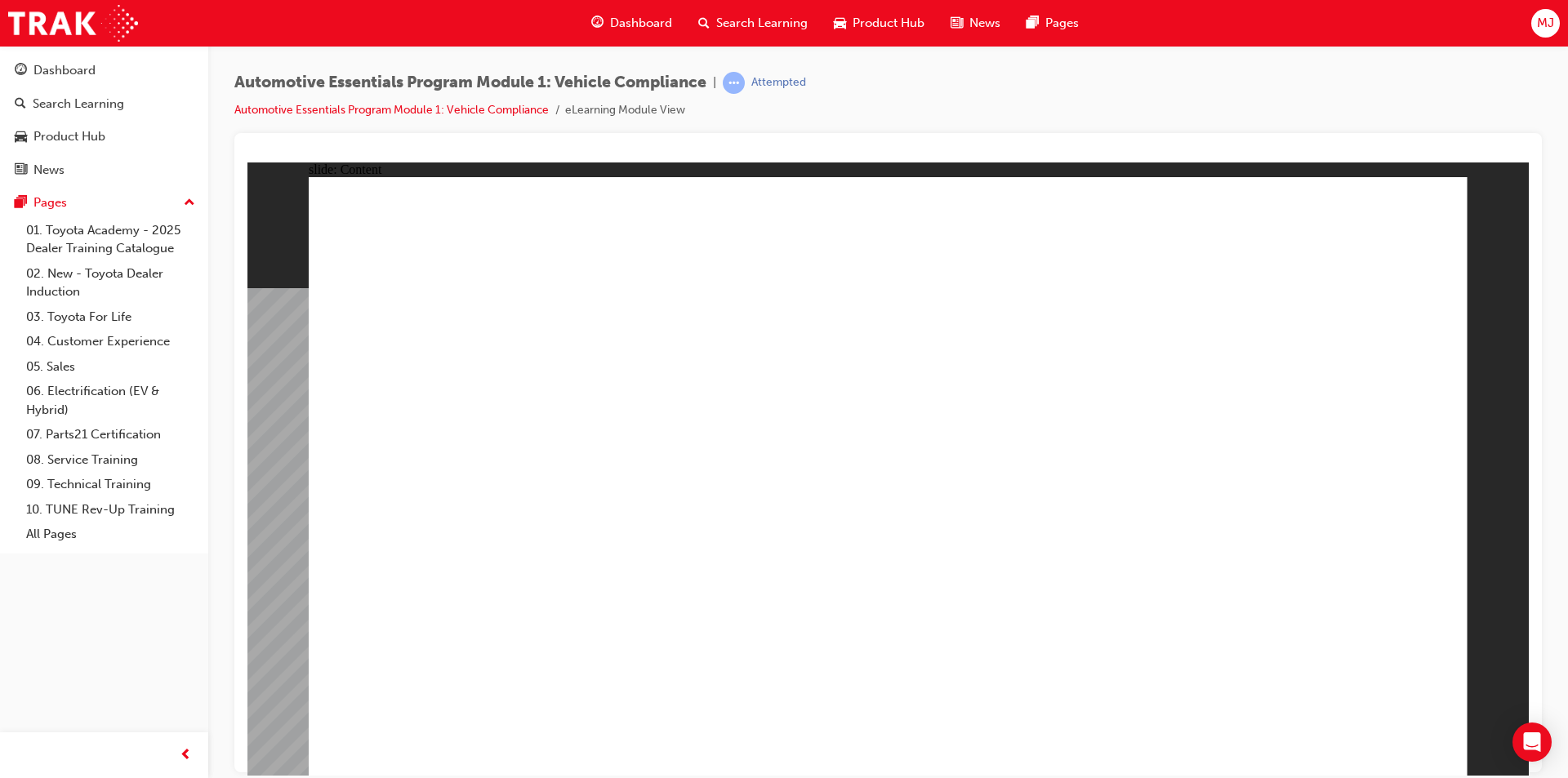
radio input "true"
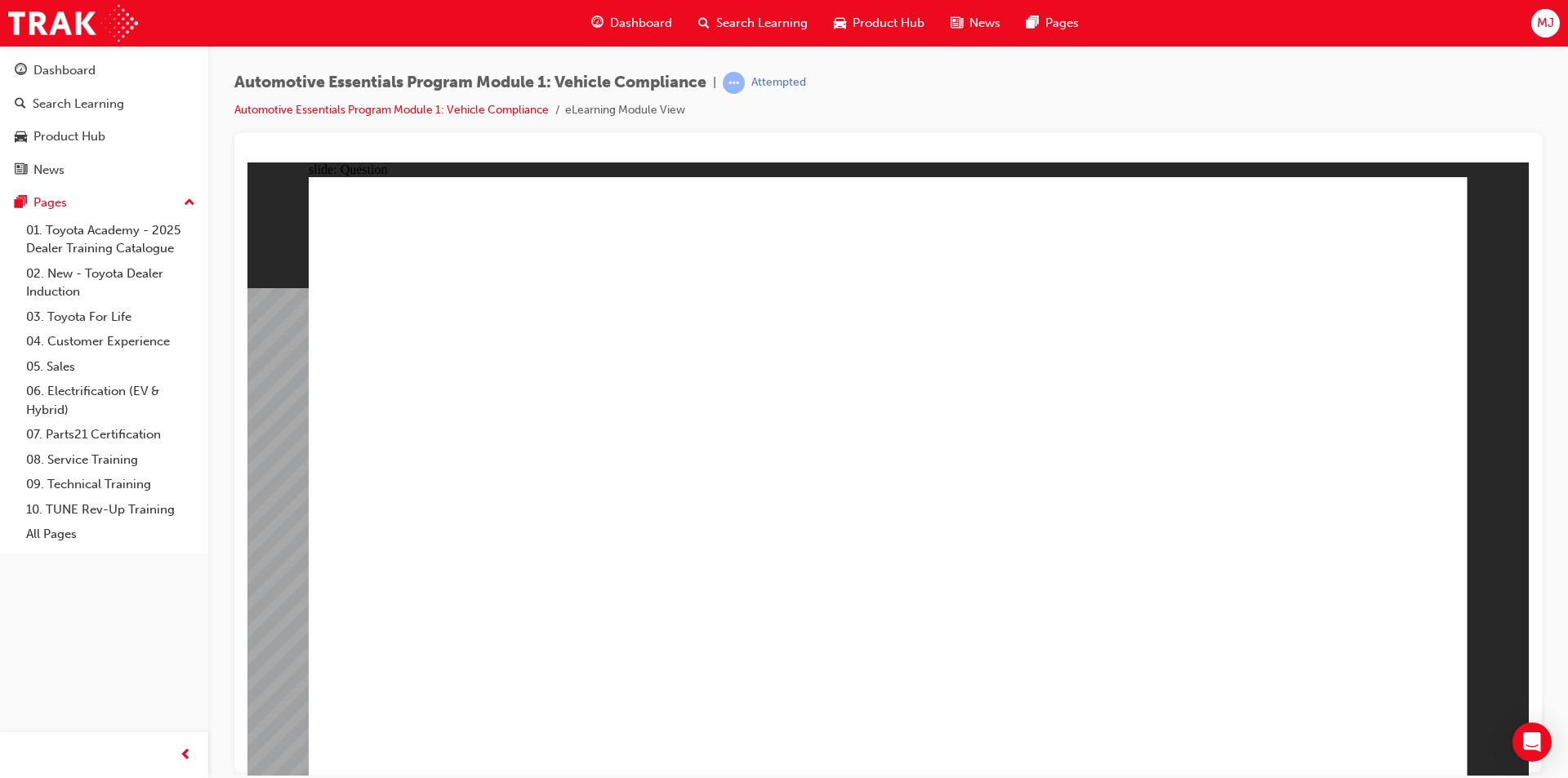
radio input "true"
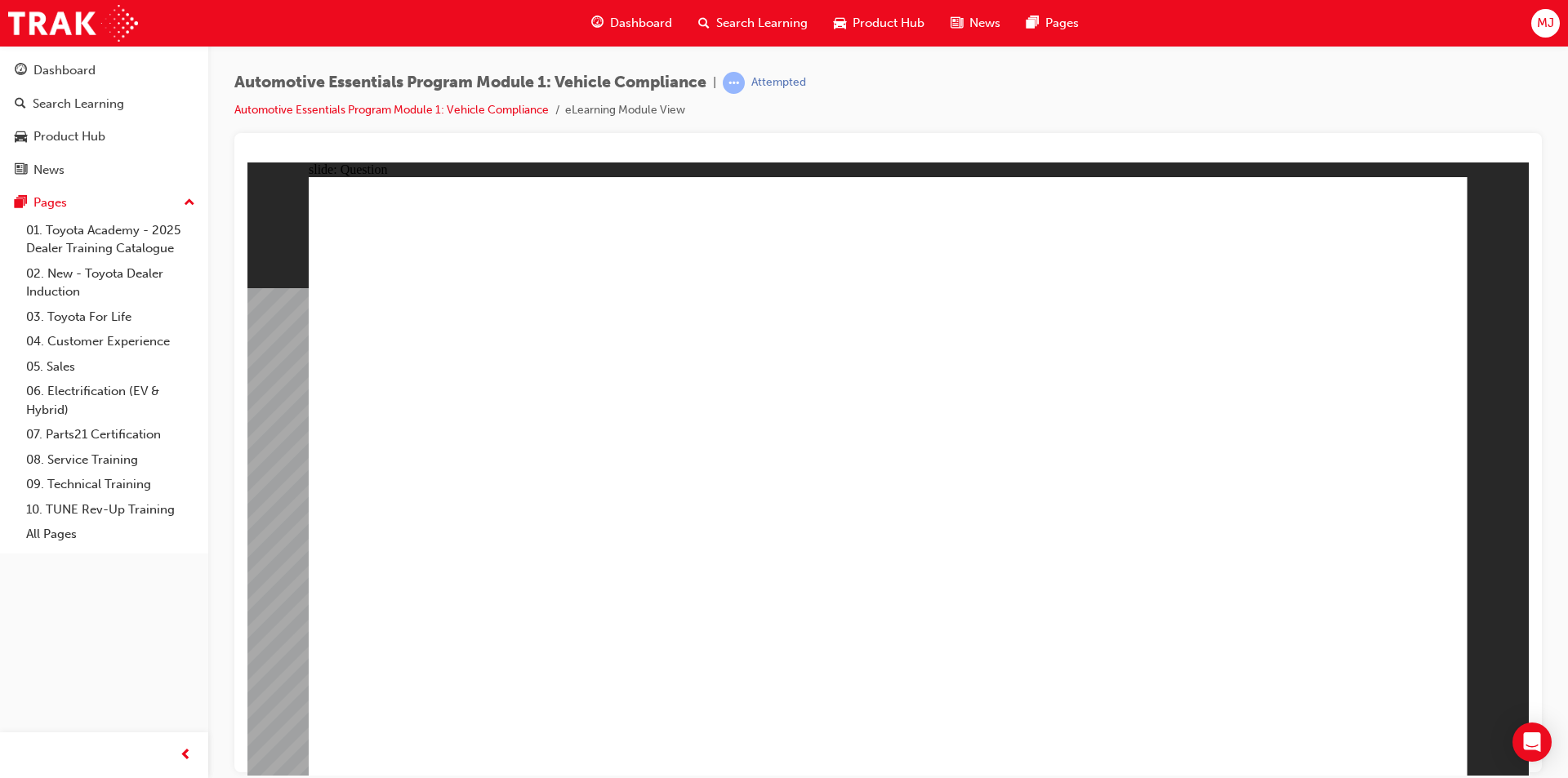
radio input "true"
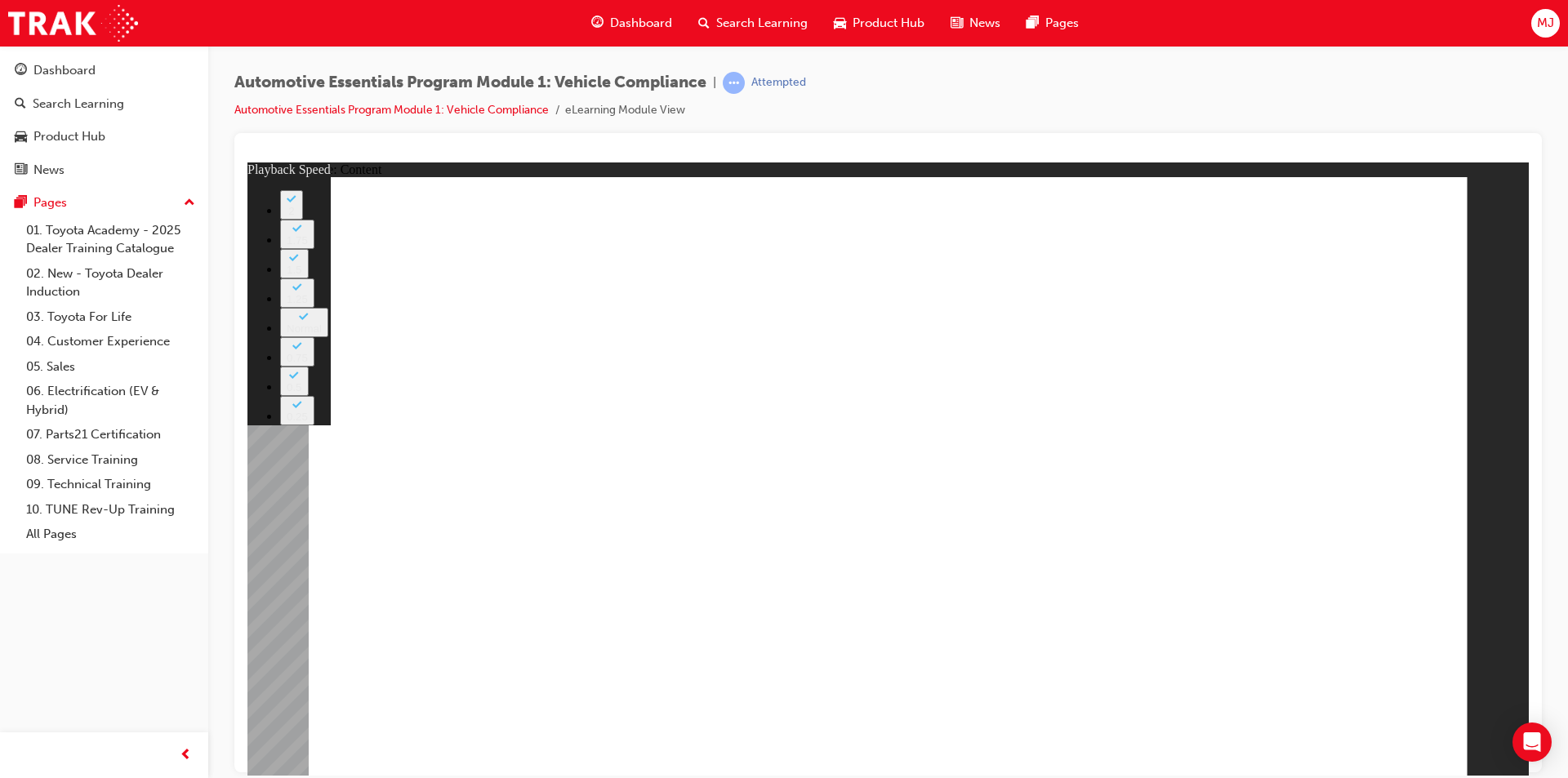
type input "43"
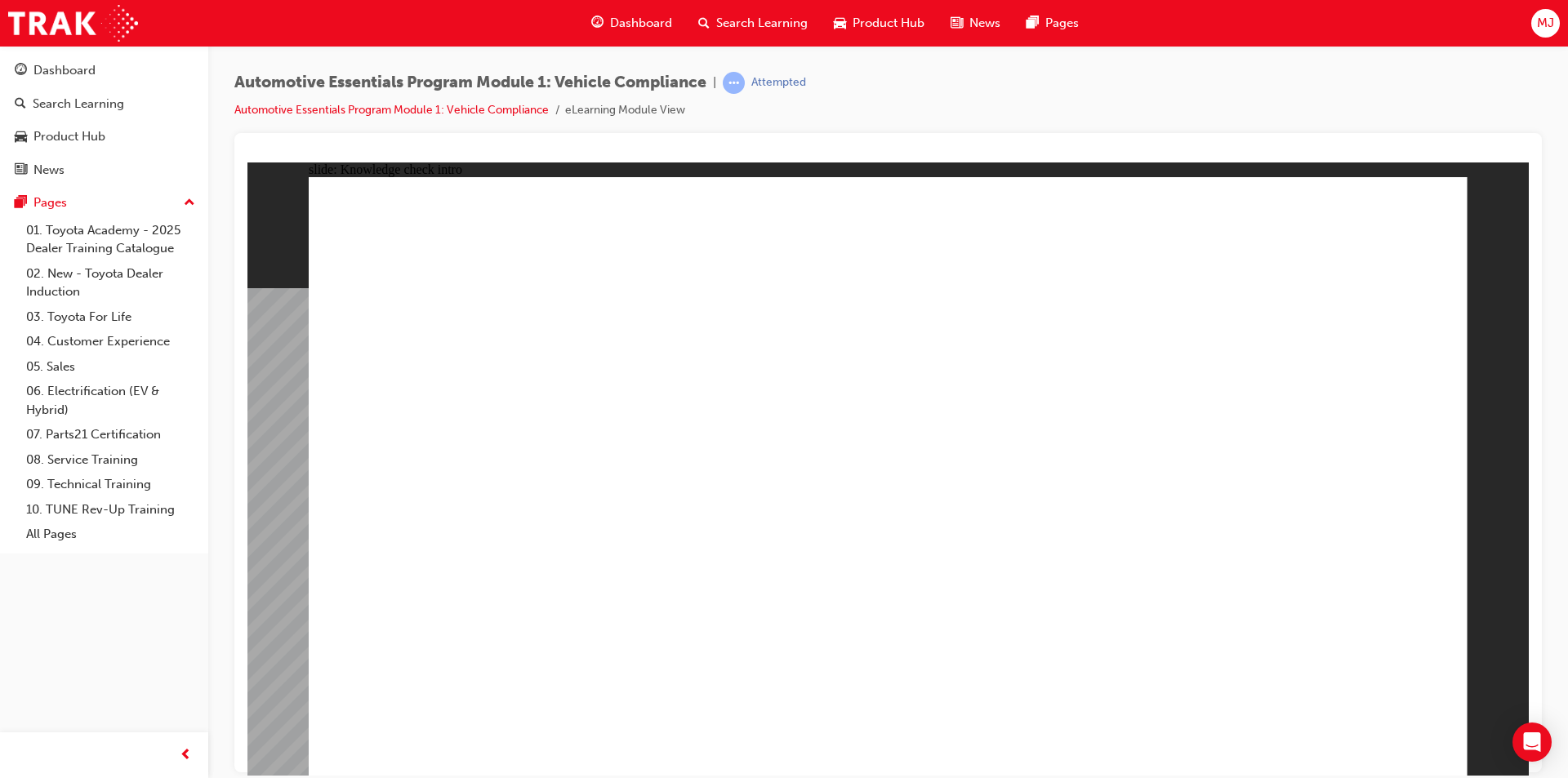
radio input "true"
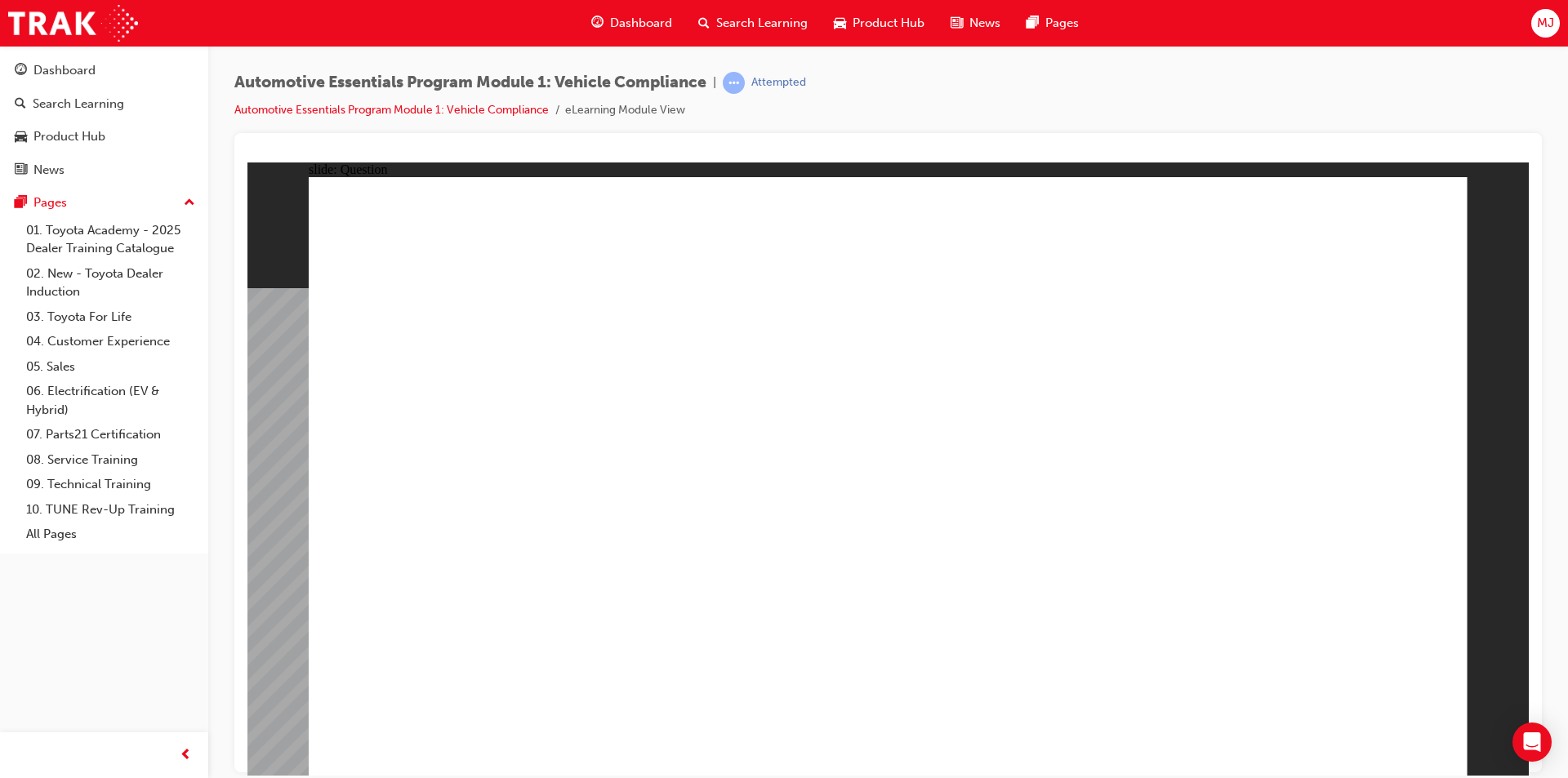
radio input "true"
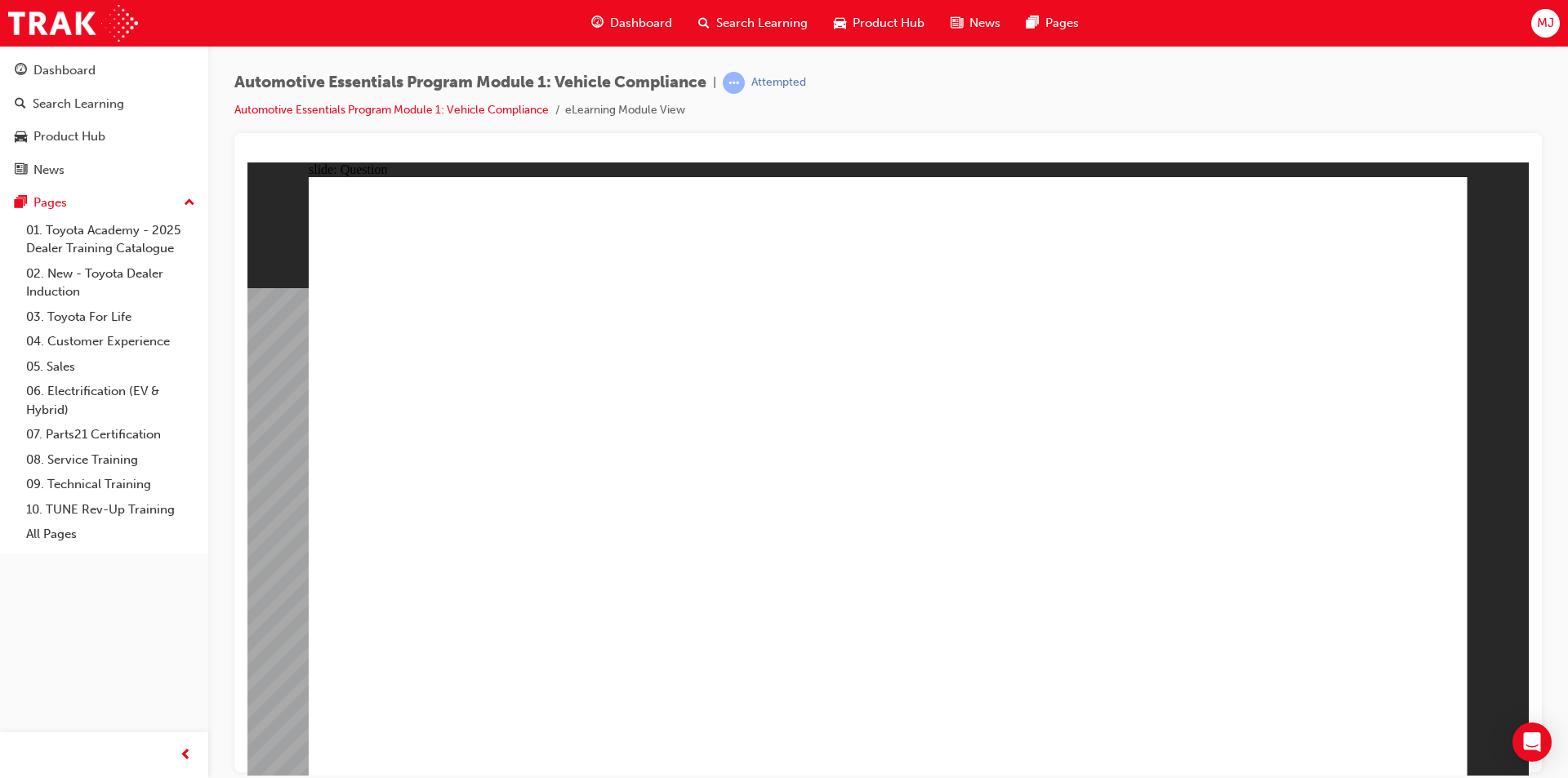
radio input "true"
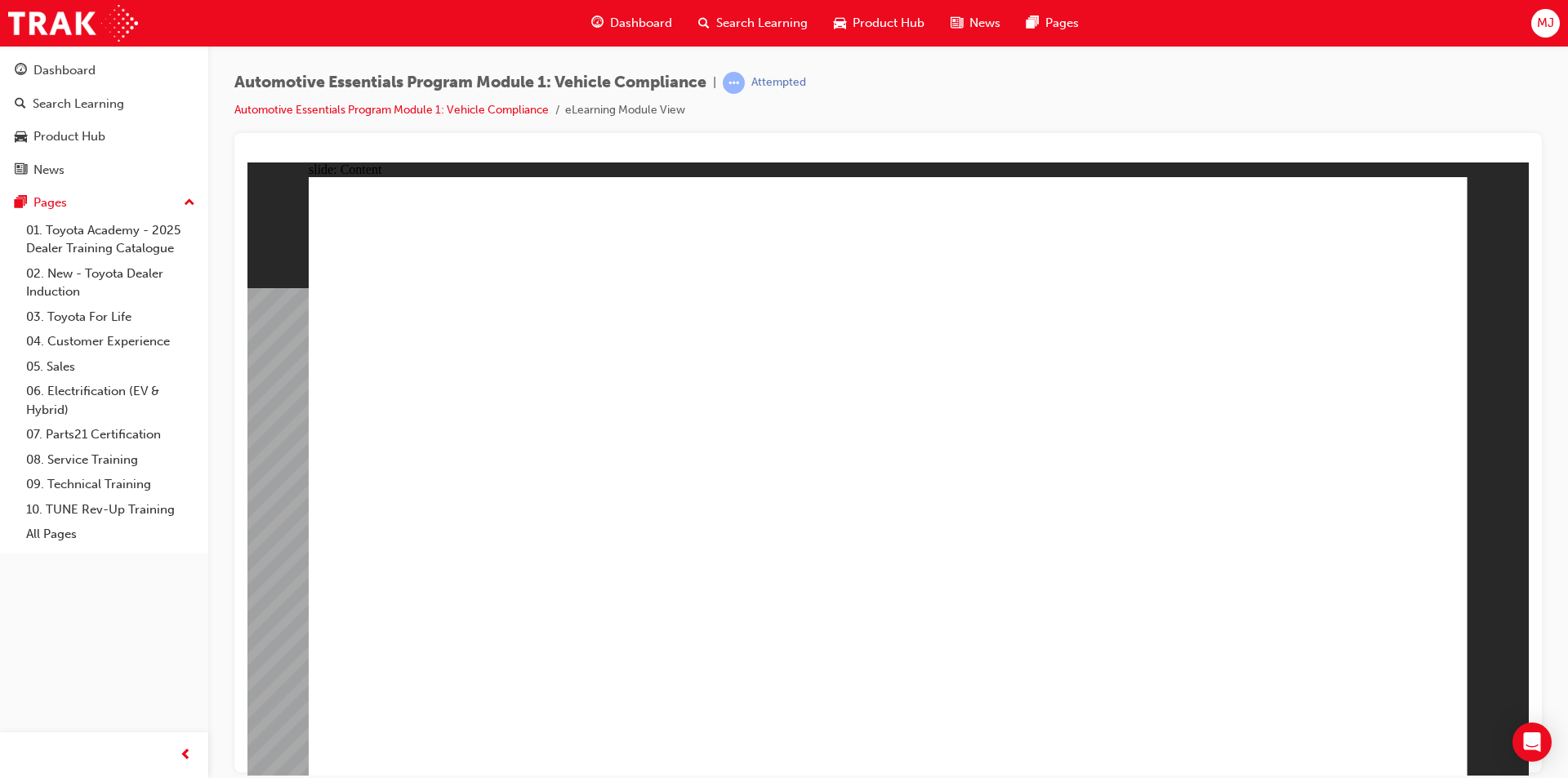
radio input "true"
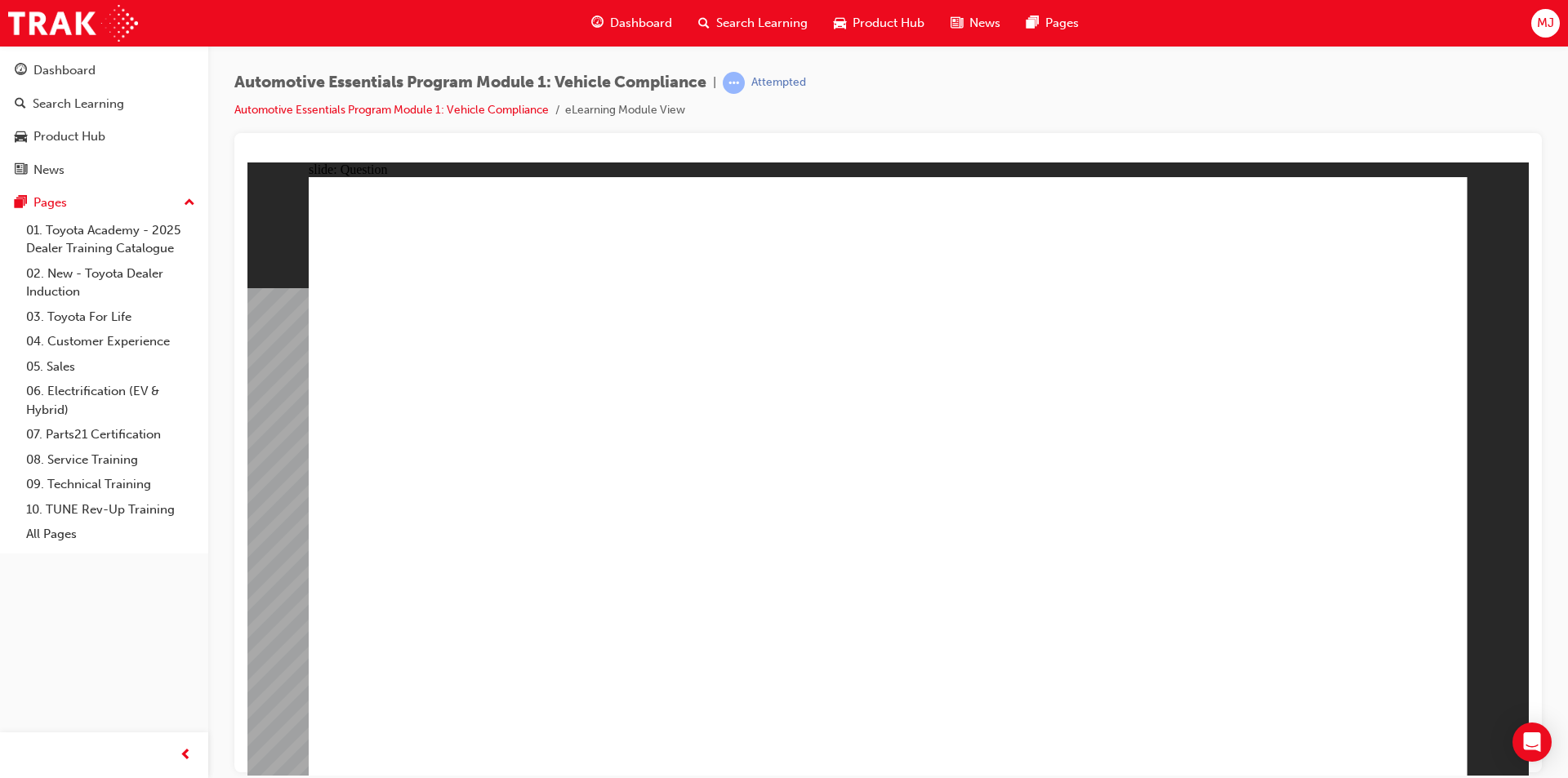
radio input "true"
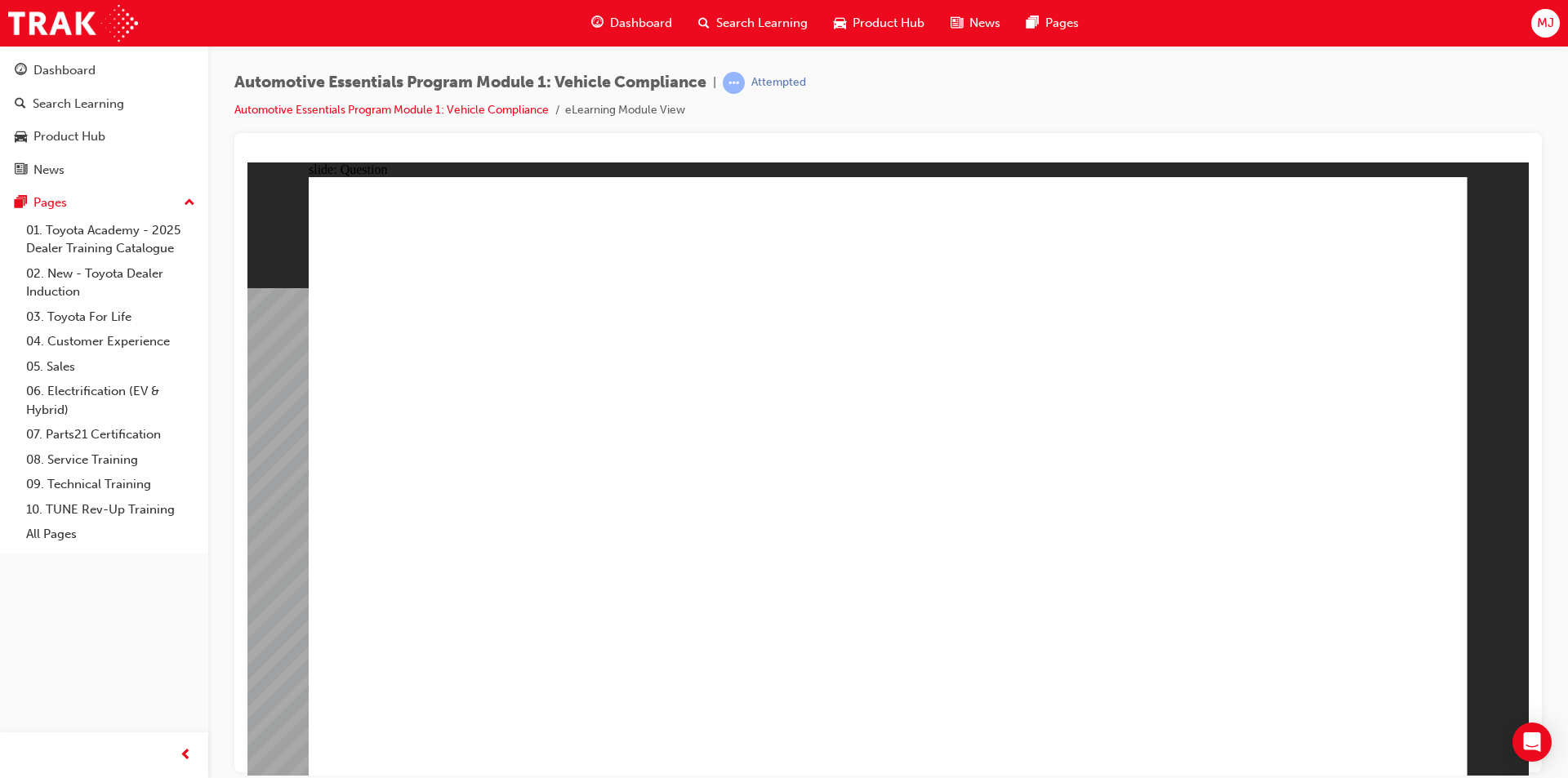
radio input "true"
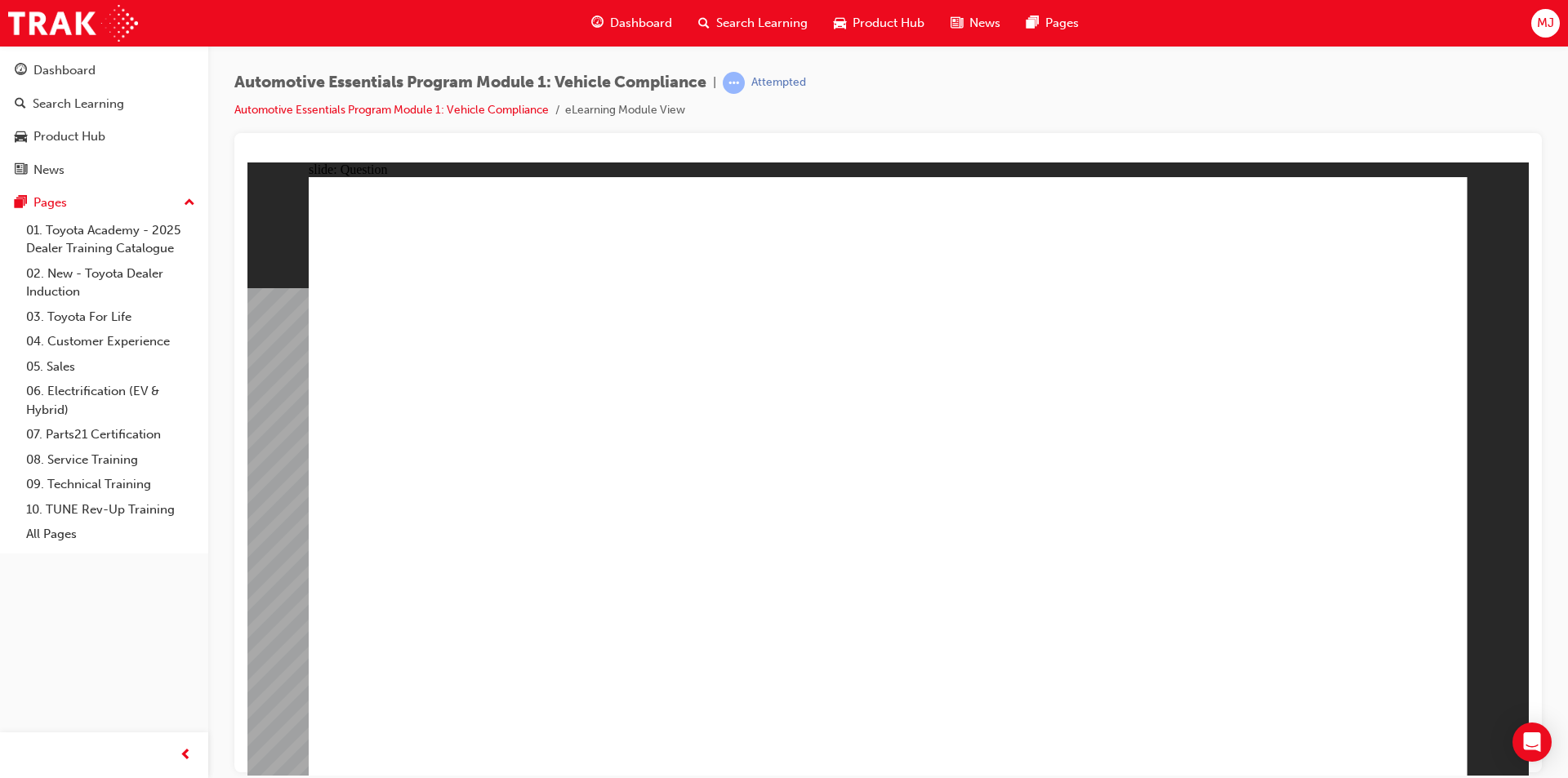
radio input "true"
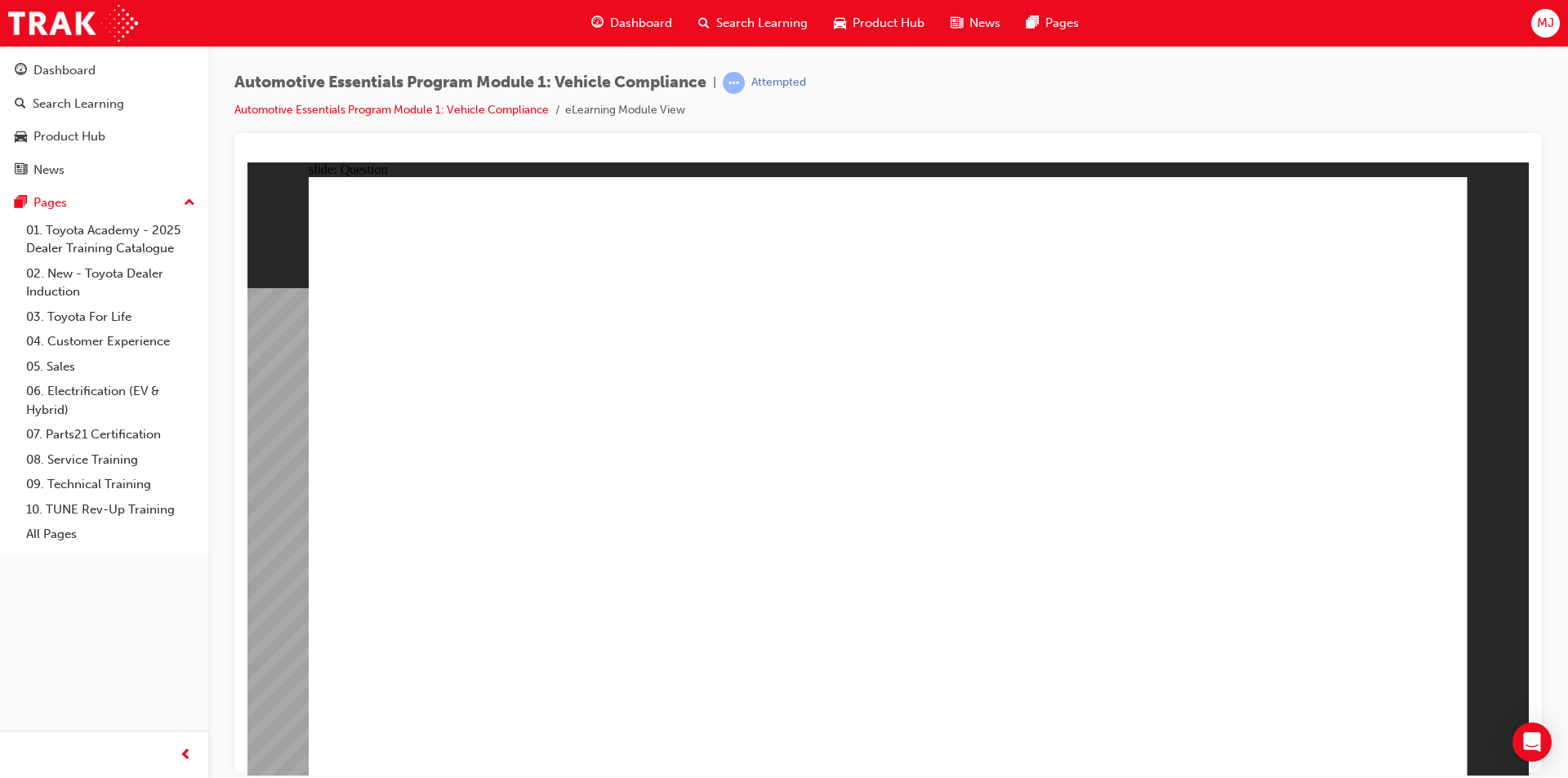
radio input "true"
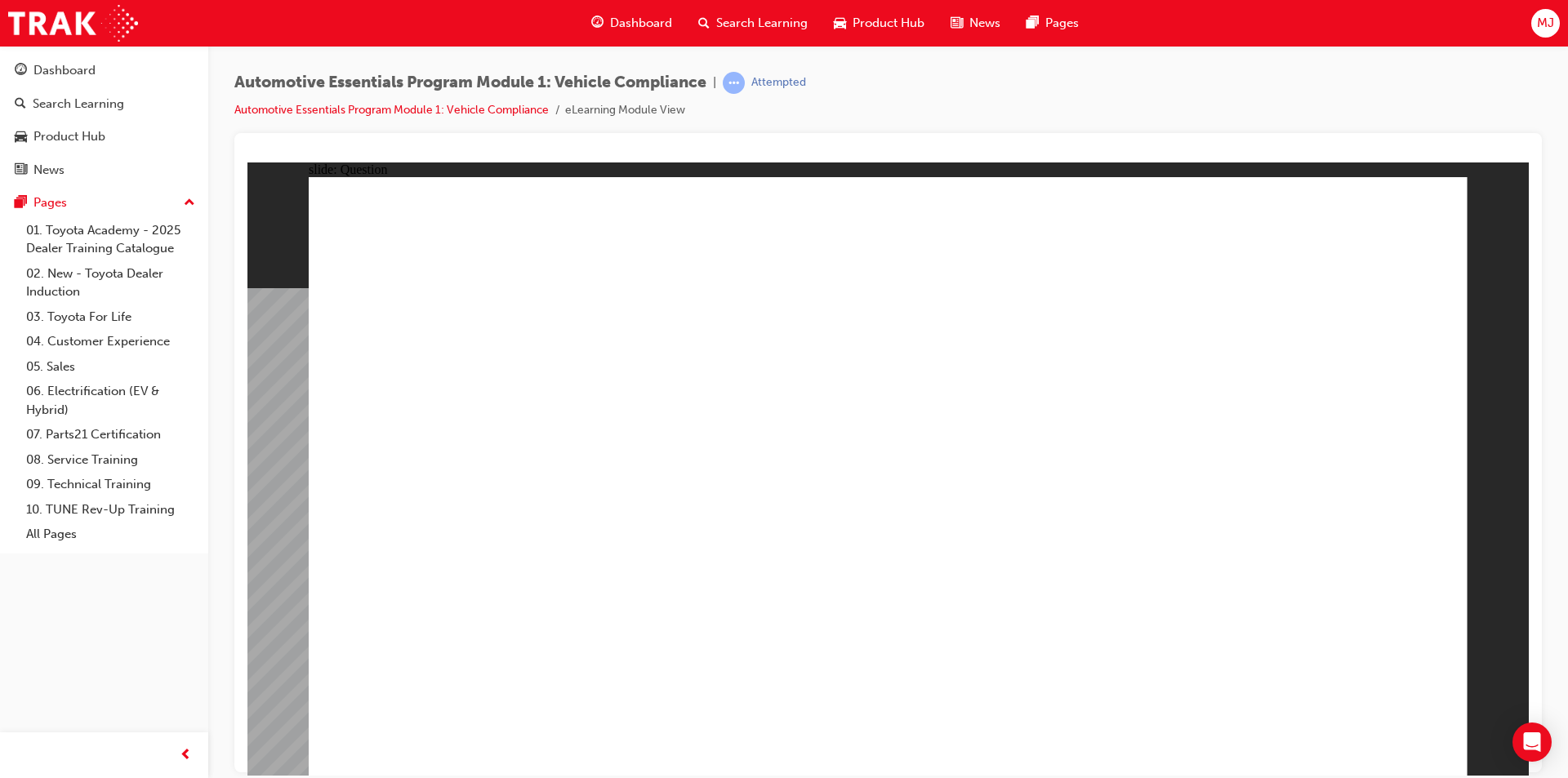
radio input "true"
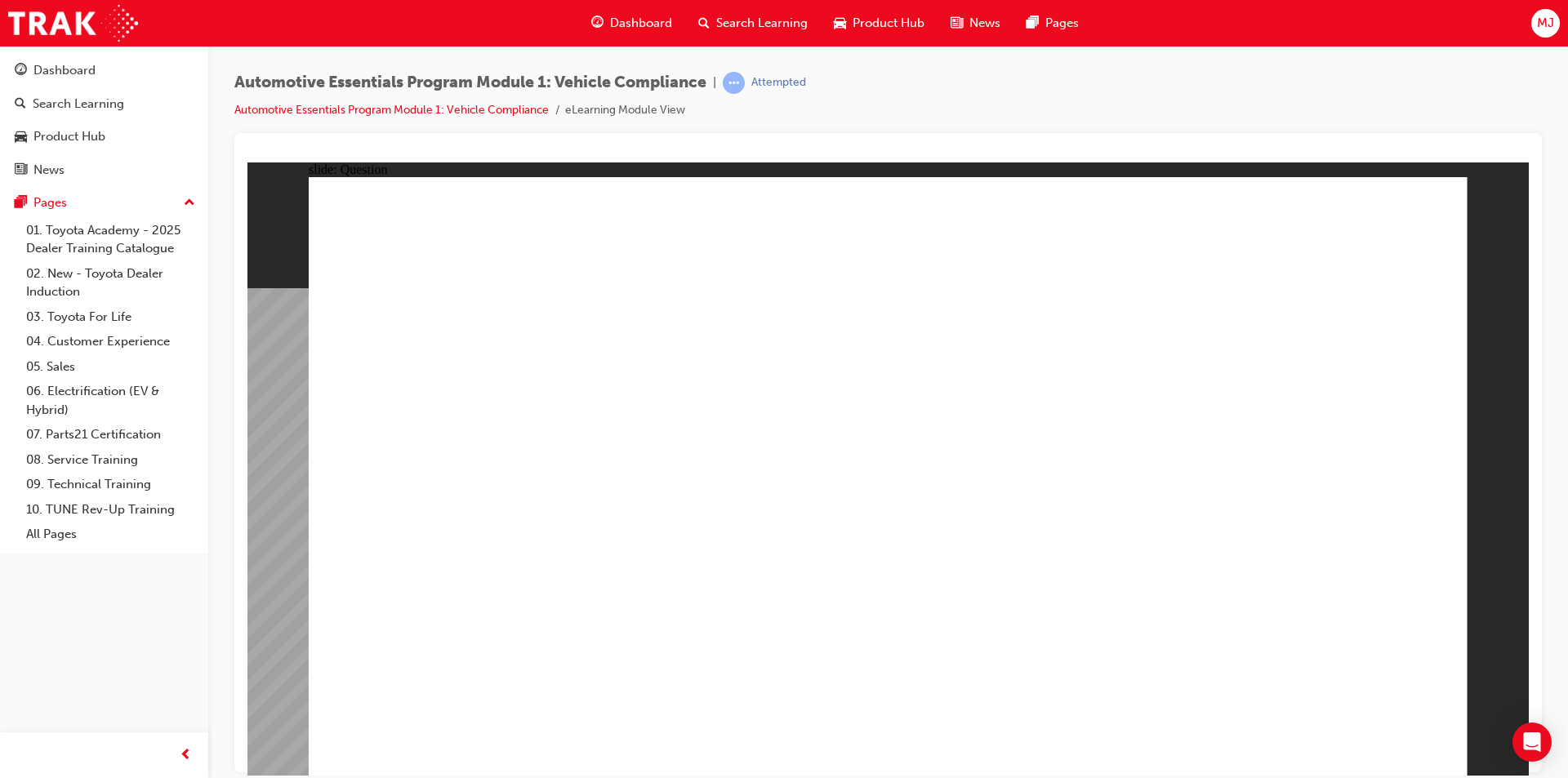
drag, startPoint x: 916, startPoint y: 599, endPoint x: 891, endPoint y: 583, distance: 29.7
radio input "true"
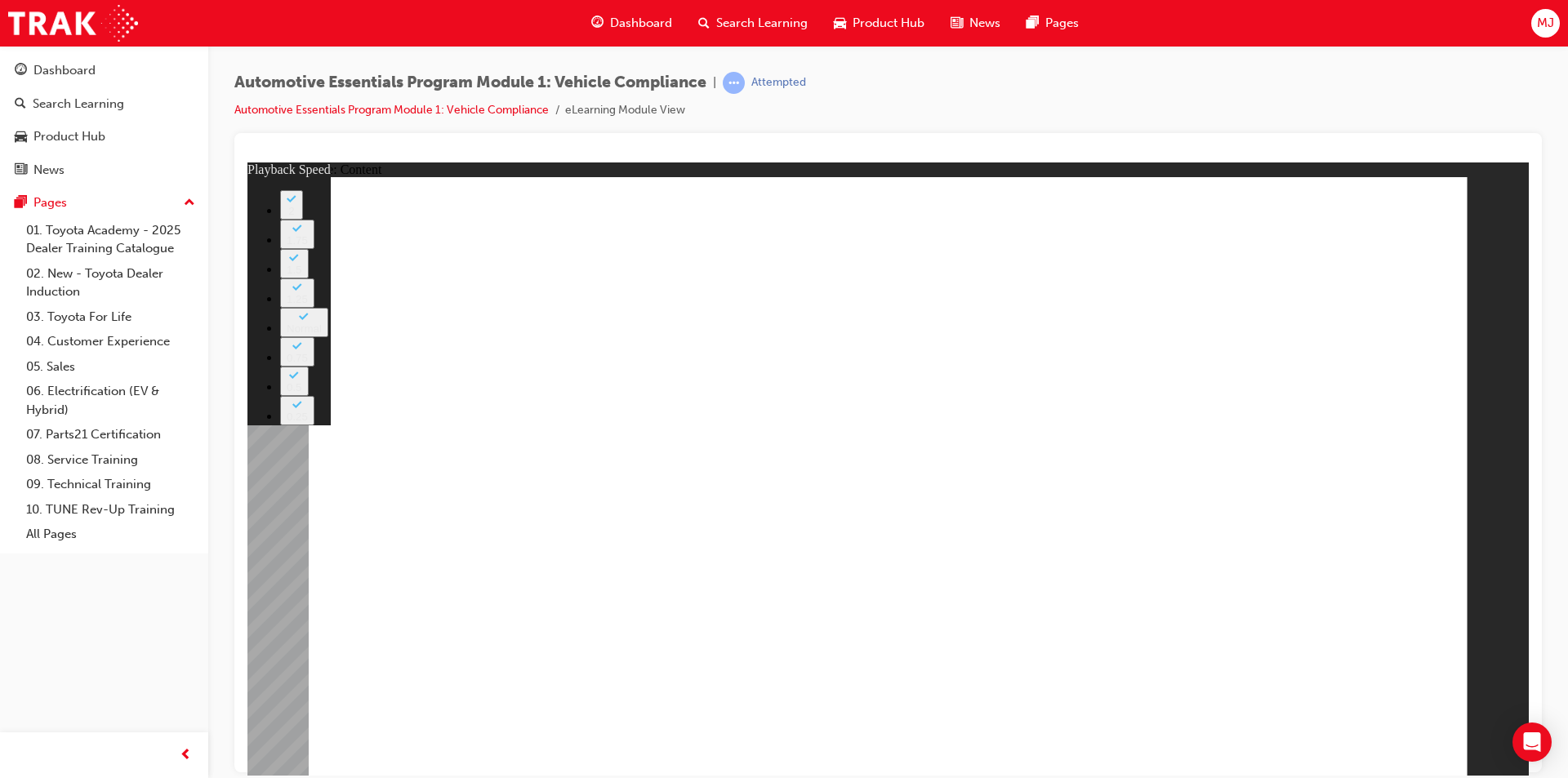
type input "35"
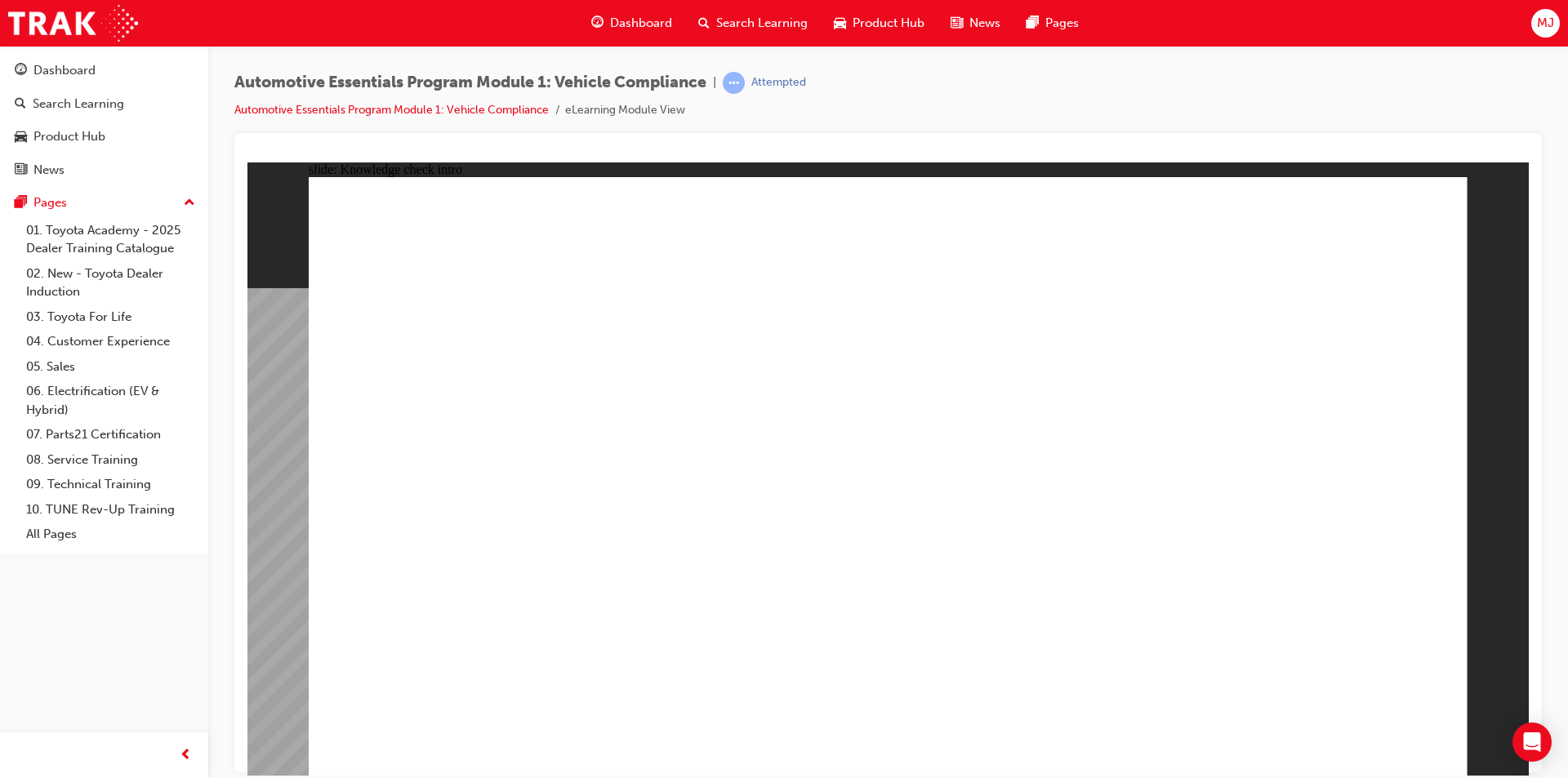
radio input "true"
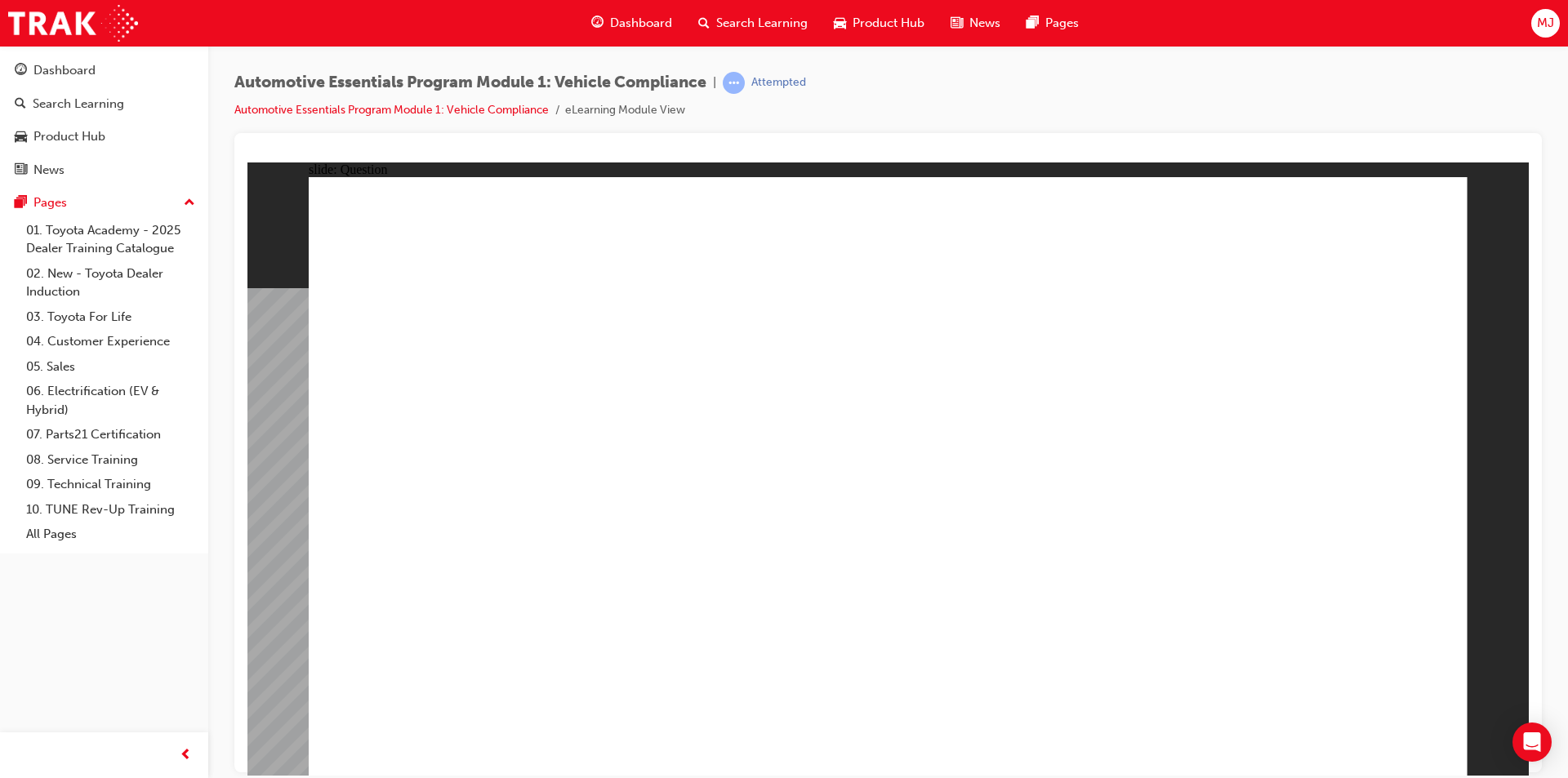
radio input "true"
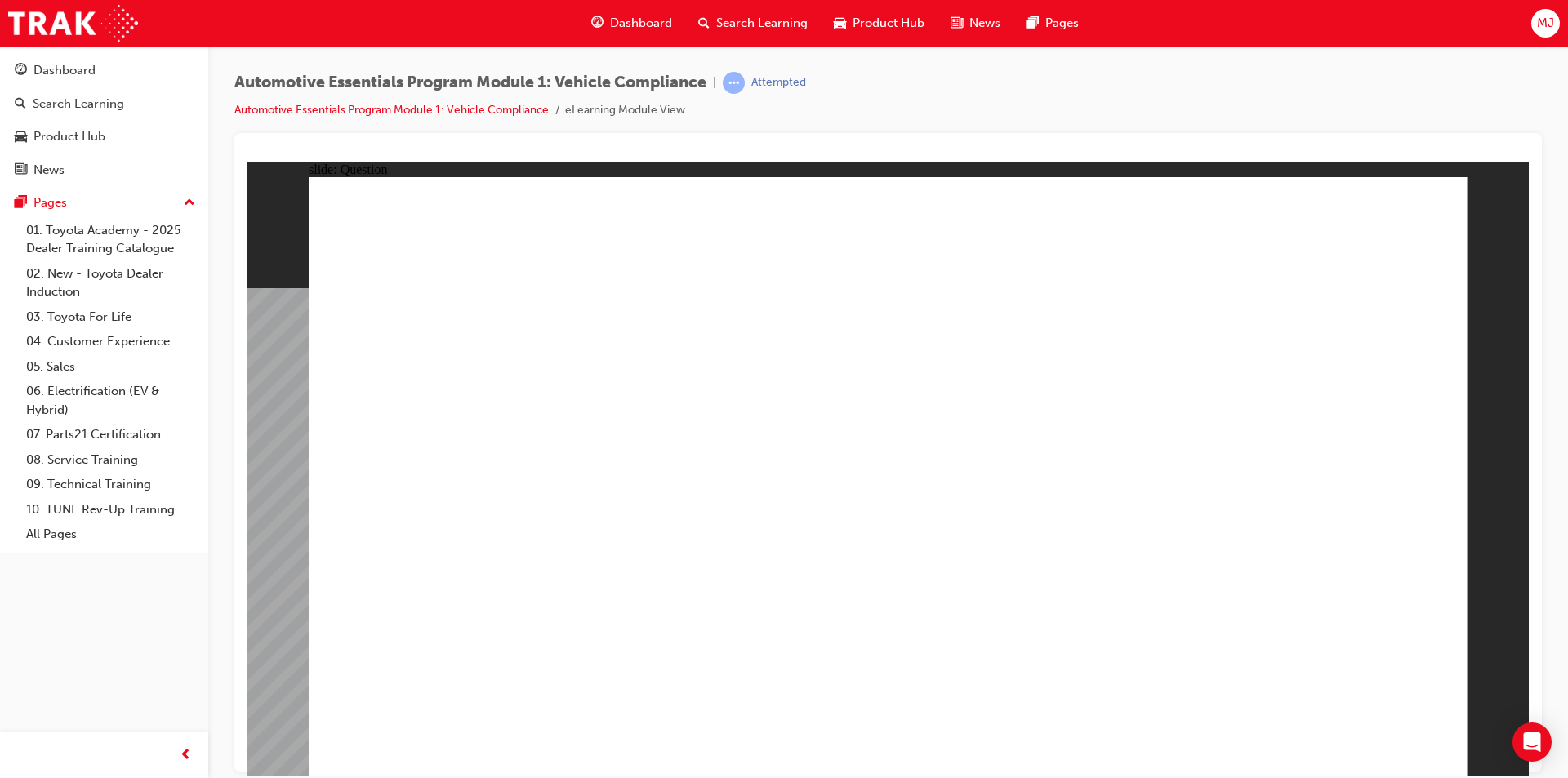
radio input "true"
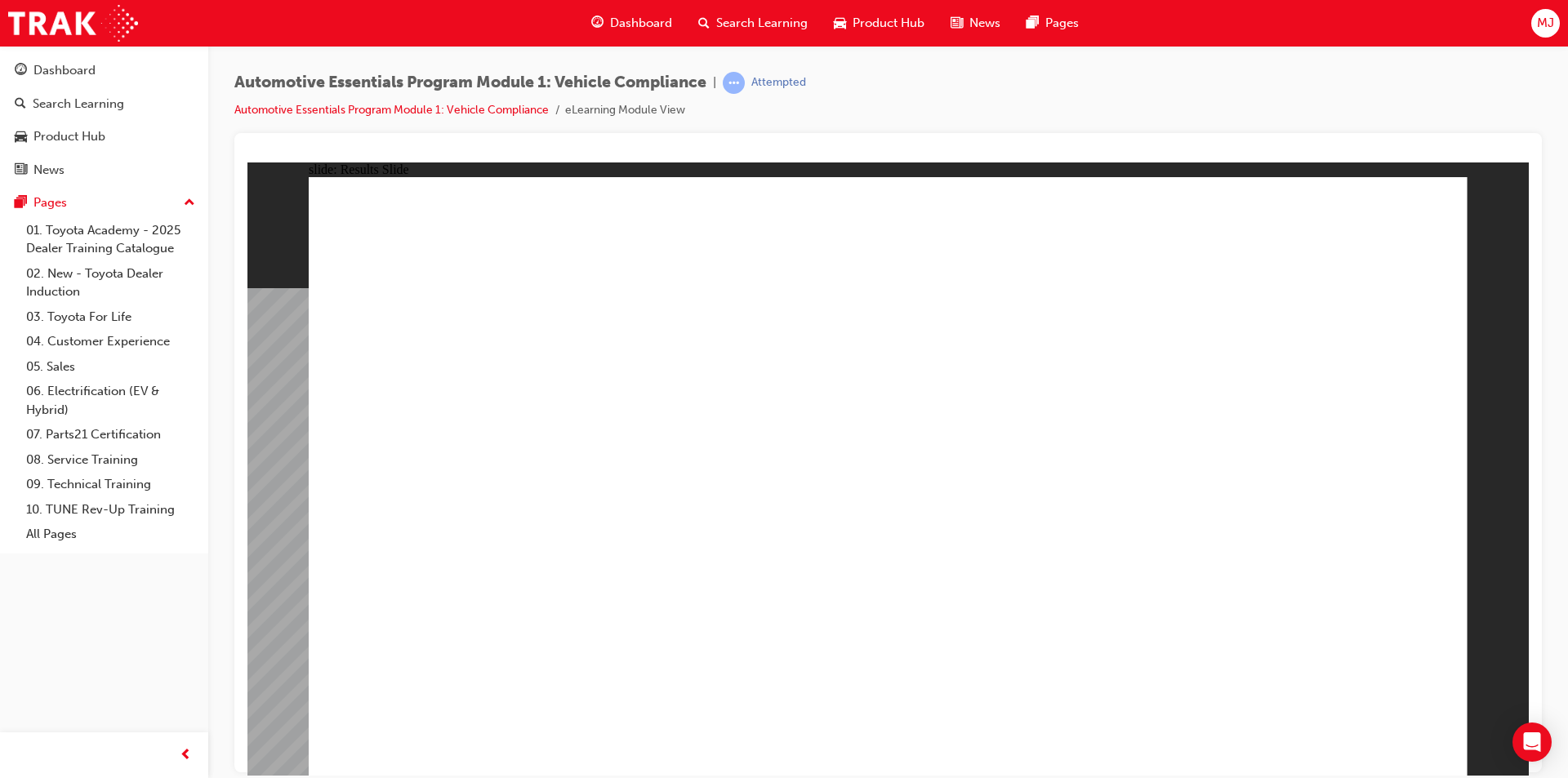
radio input "true"
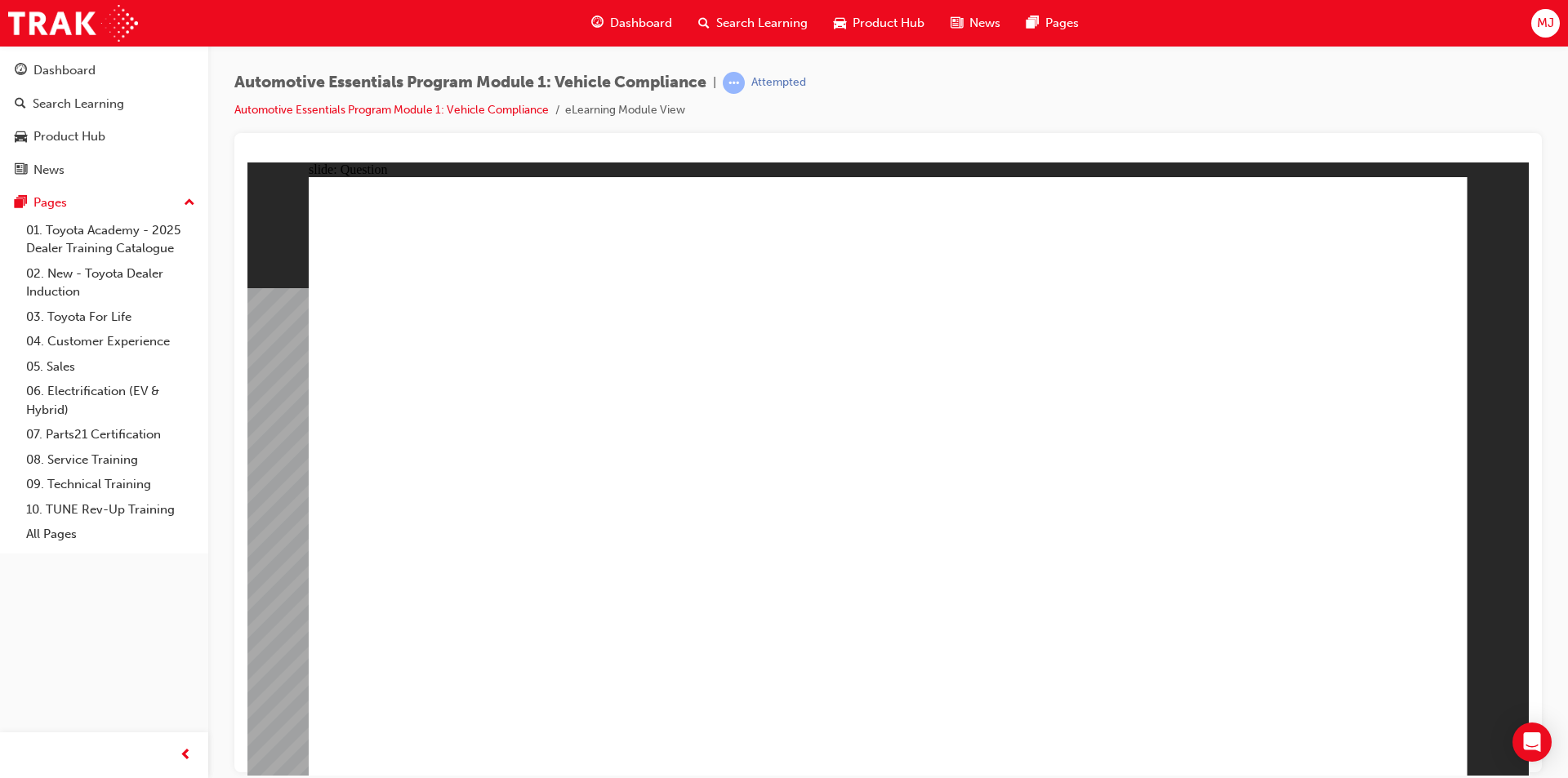
radio input "true"
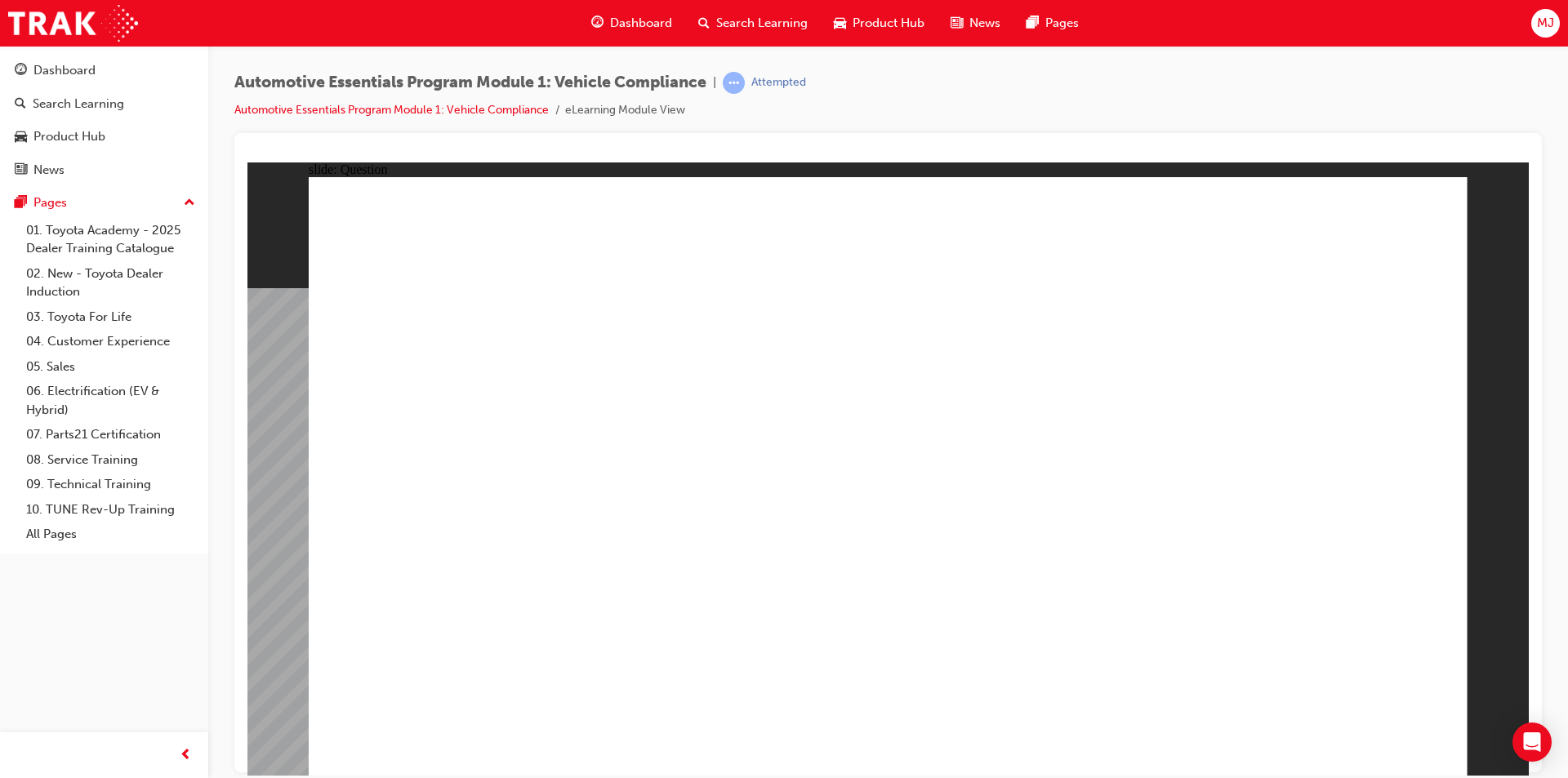
radio input "true"
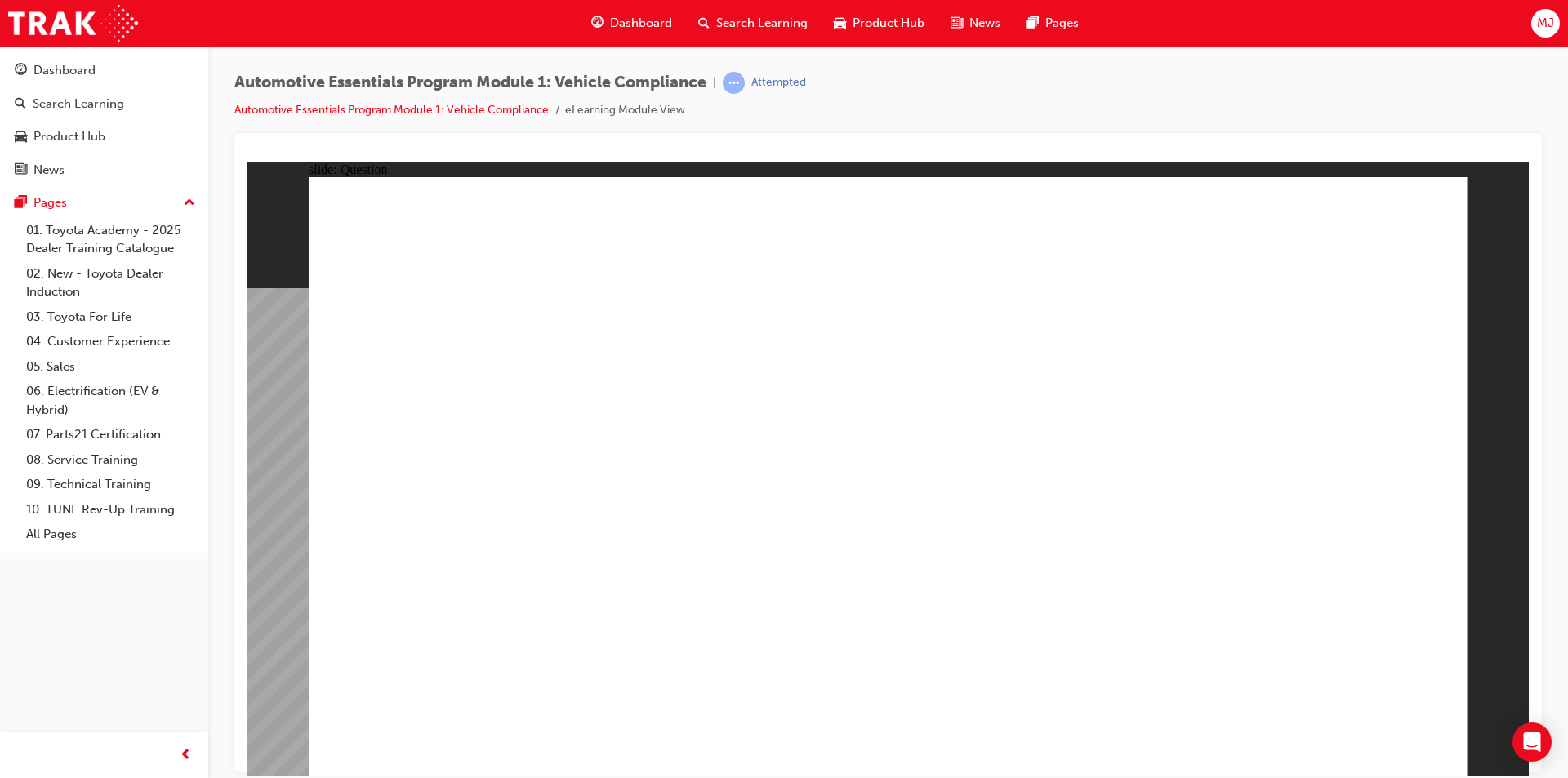
radio input "true"
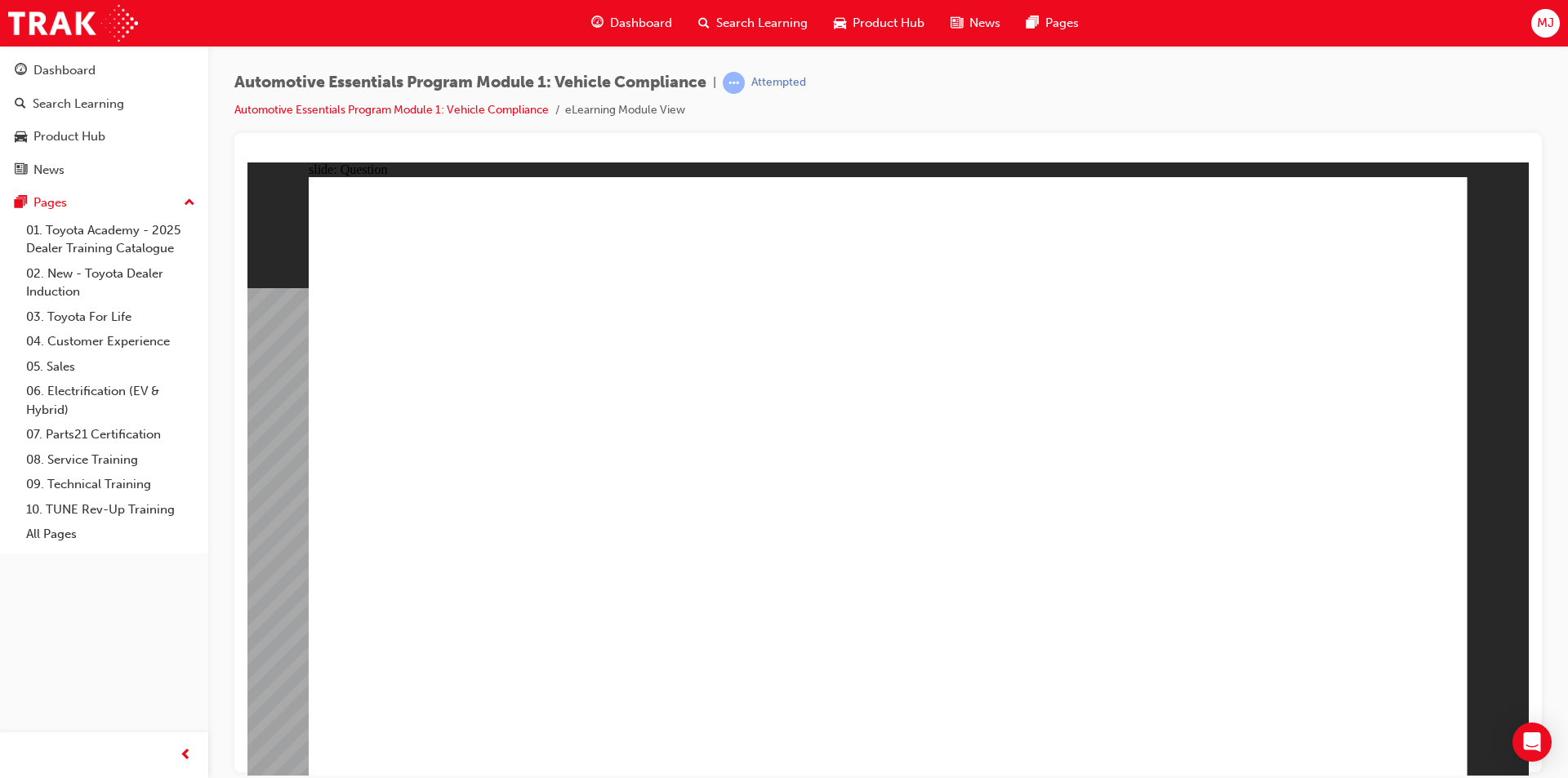
radio input "true"
